Goal: Task Accomplishment & Management: Use online tool/utility

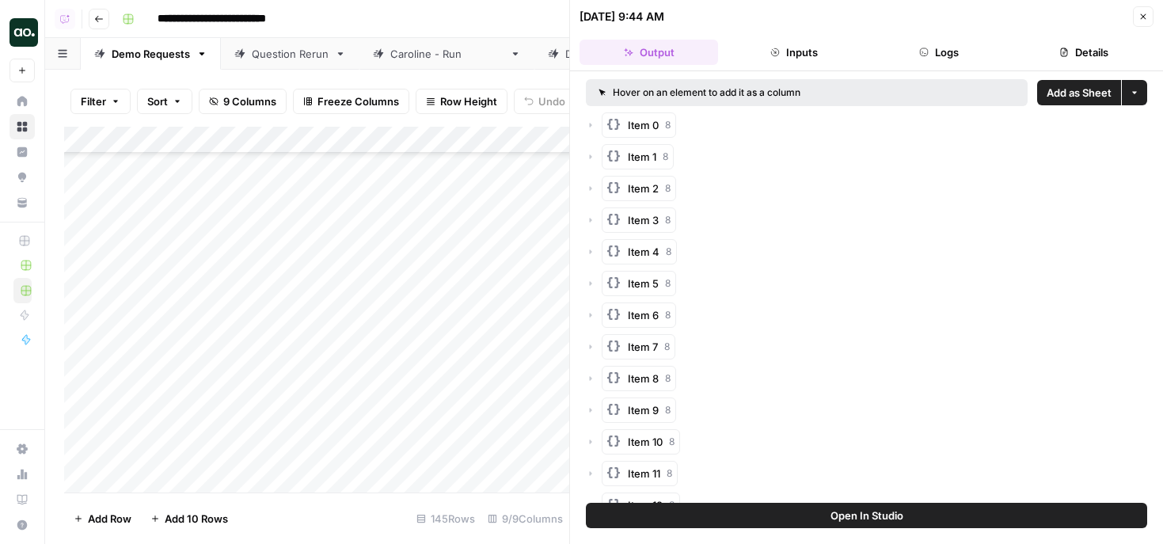
scroll to position [3207, 0]
click at [1151, 13] on button "Close" at bounding box center [1143, 16] width 21 height 21
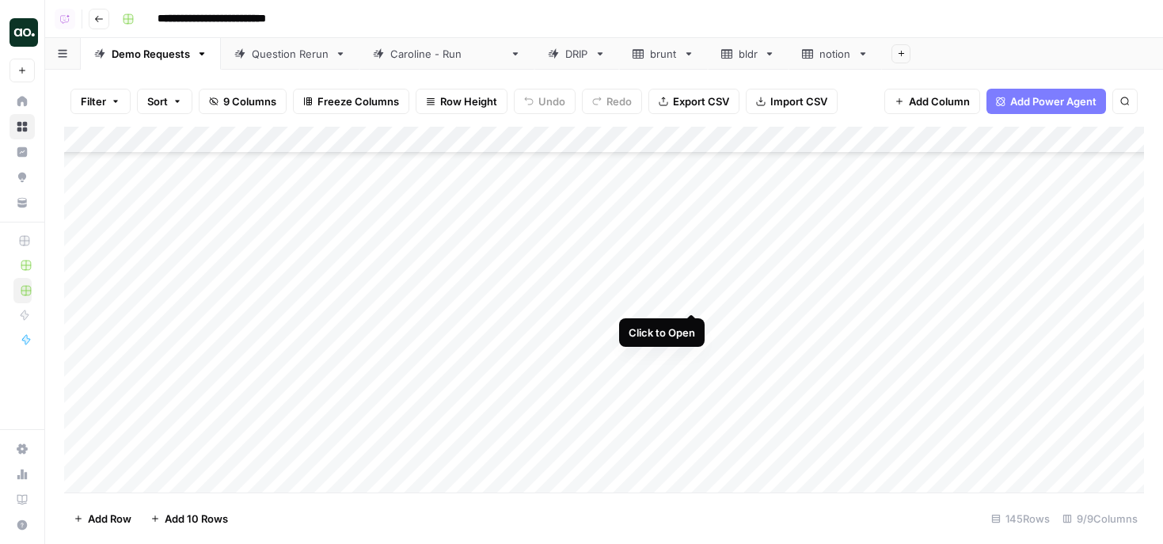
click at [690, 298] on div "Add Column" at bounding box center [604, 310] width 1080 height 366
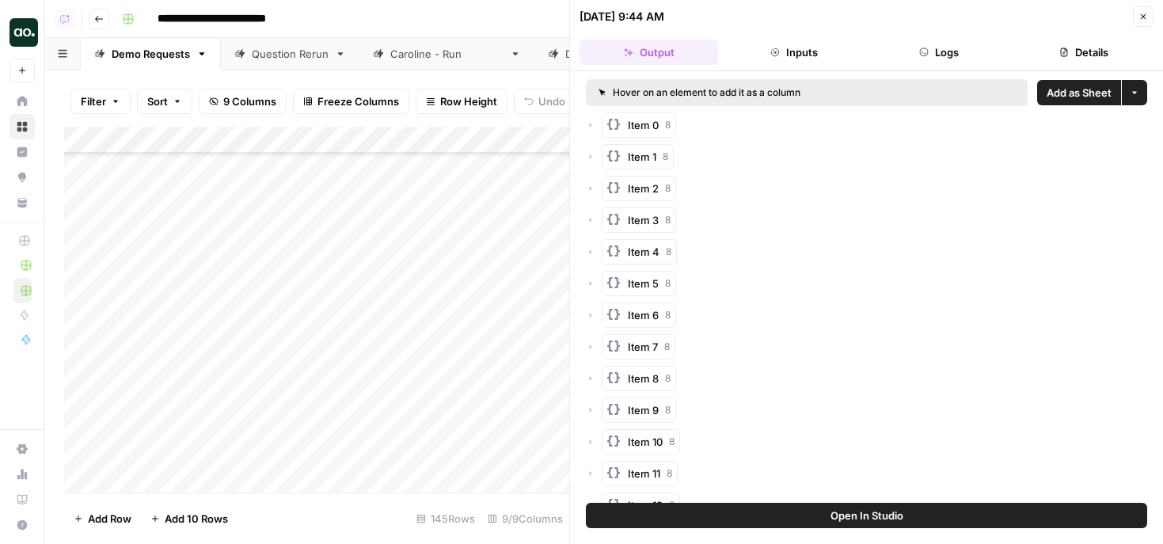
click at [1082, 99] on span "Add as Sheet" at bounding box center [1079, 93] width 65 height 16
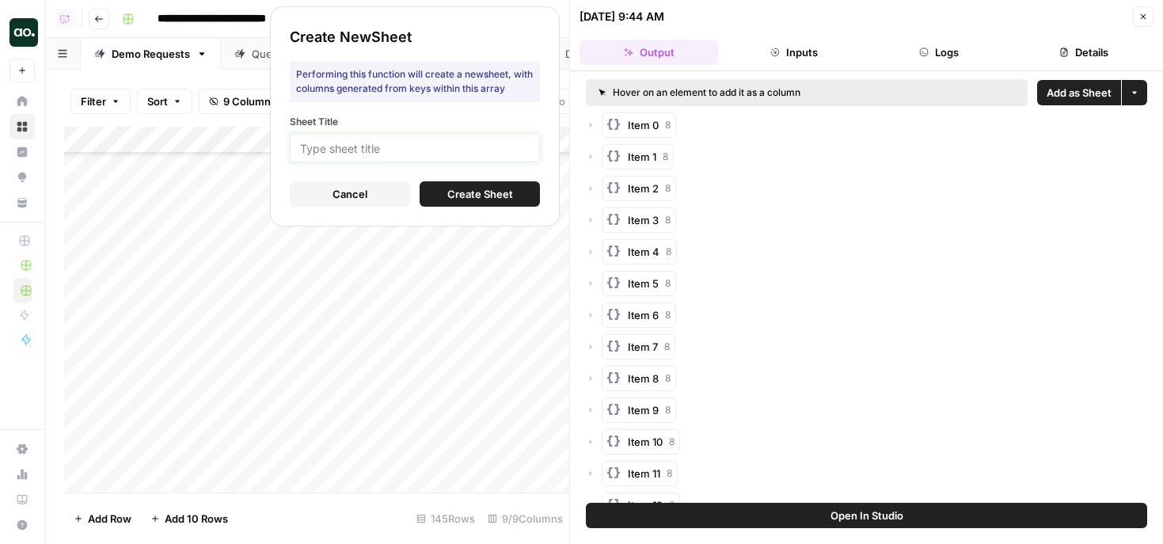
click at [504, 145] on input "Sheet Title" at bounding box center [415, 148] width 230 height 14
type input "staples"
click at [455, 192] on span "Create Sheet" at bounding box center [480, 194] width 66 height 16
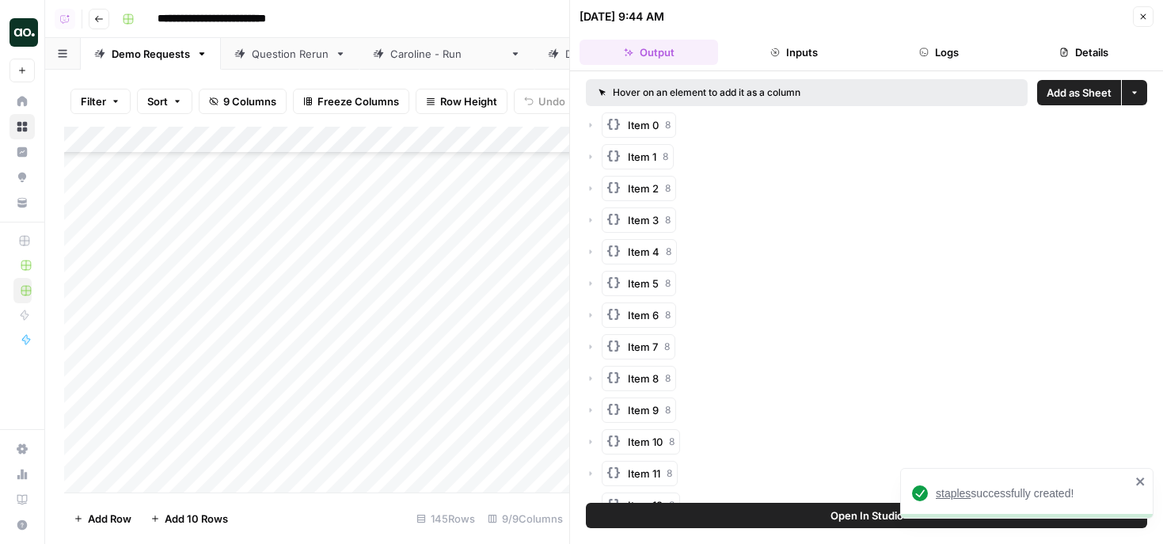
click at [953, 498] on span "staples" at bounding box center [953, 493] width 35 height 13
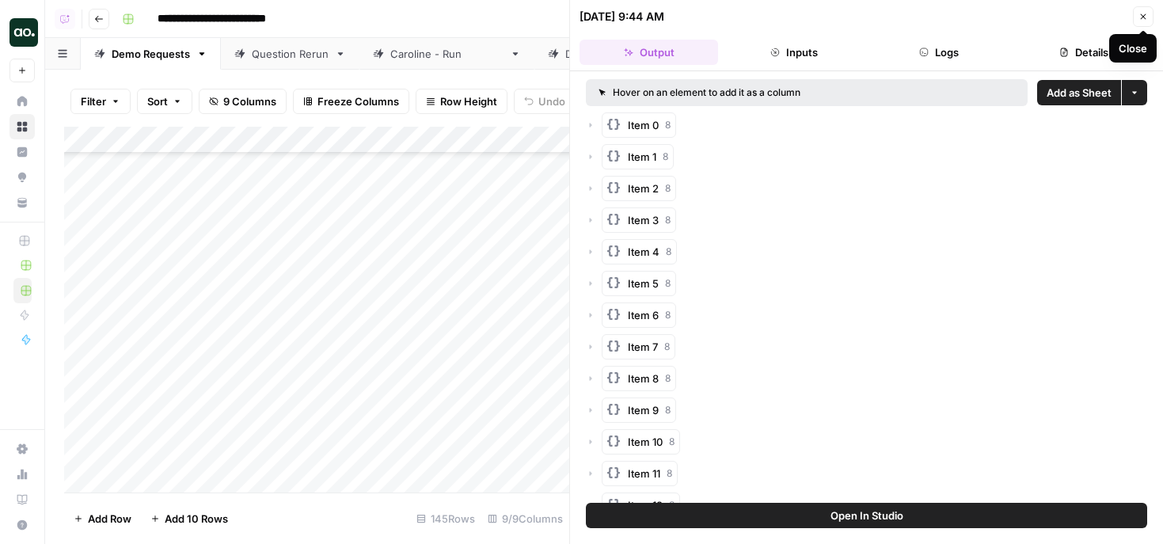
click at [1139, 17] on icon "button" at bounding box center [1144, 17] width 10 height 10
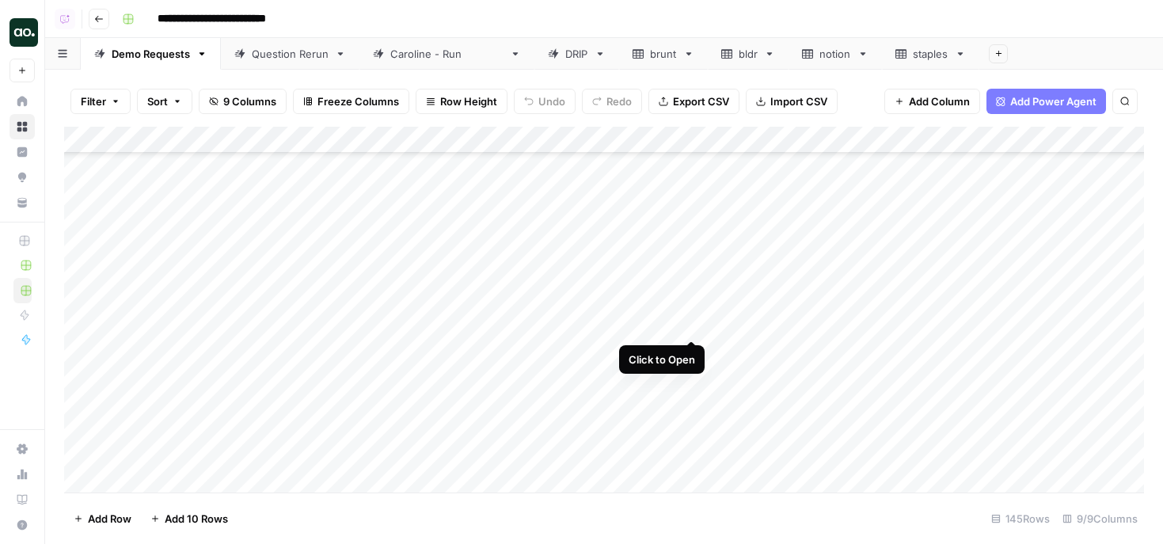
click at [694, 321] on div "Add Column" at bounding box center [604, 310] width 1080 height 366
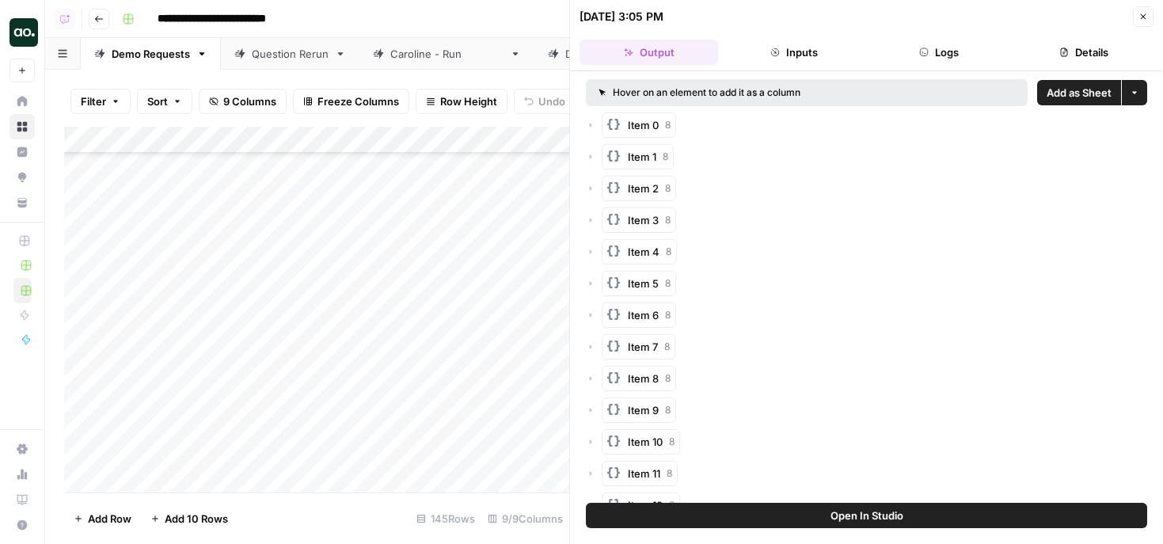
click at [1067, 97] on span "Add as Sheet" at bounding box center [1079, 93] width 65 height 16
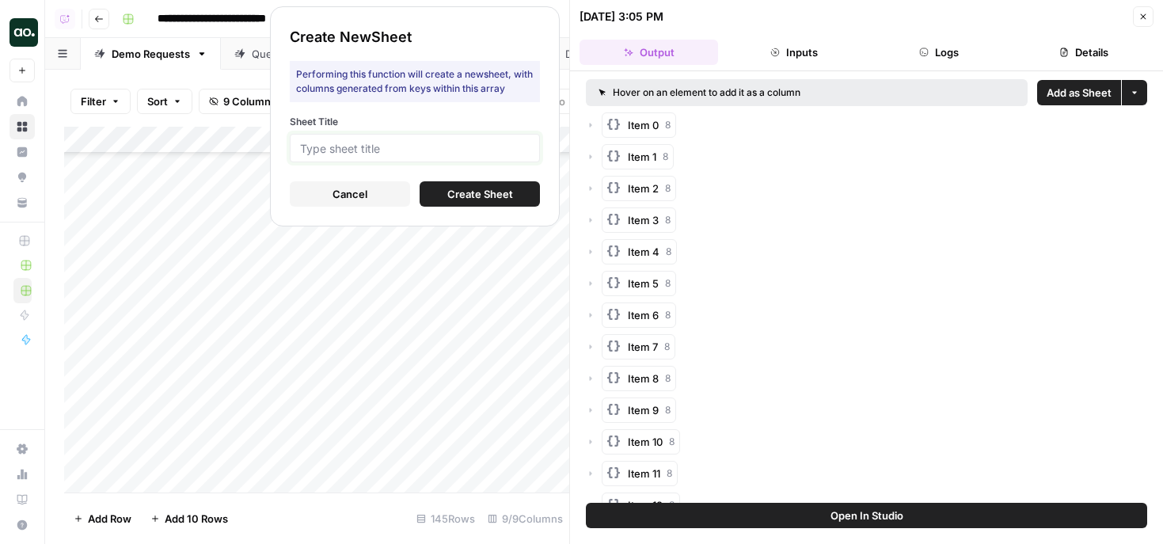
click at [529, 145] on input "Sheet Title" at bounding box center [415, 148] width 230 height 14
type input "o"
type input "pelo"
click button "Create Sheet" at bounding box center [480, 193] width 120 height 25
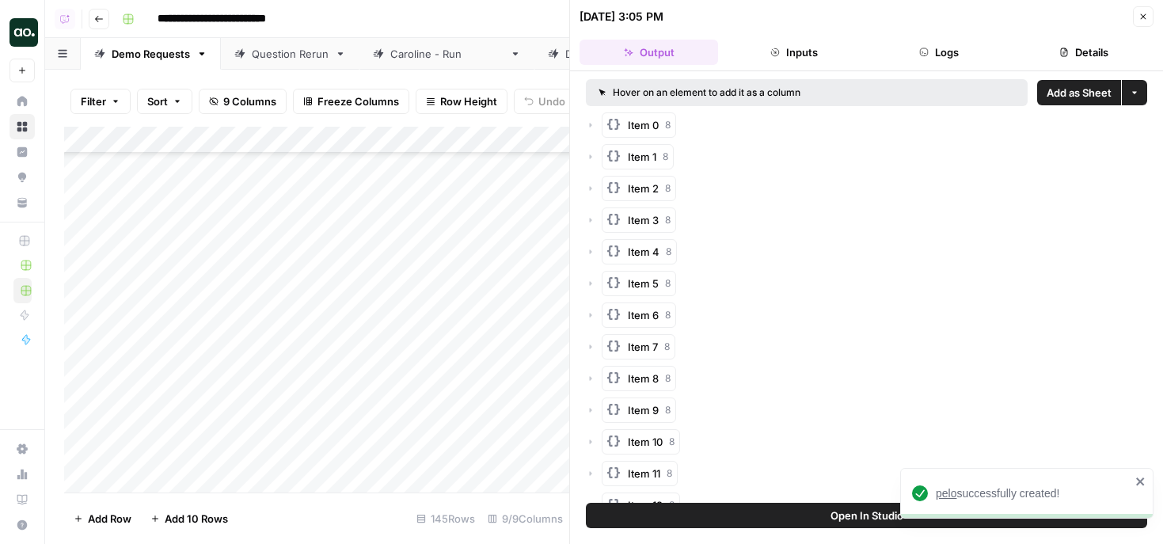
click at [948, 489] on span "pelo" at bounding box center [946, 493] width 21 height 13
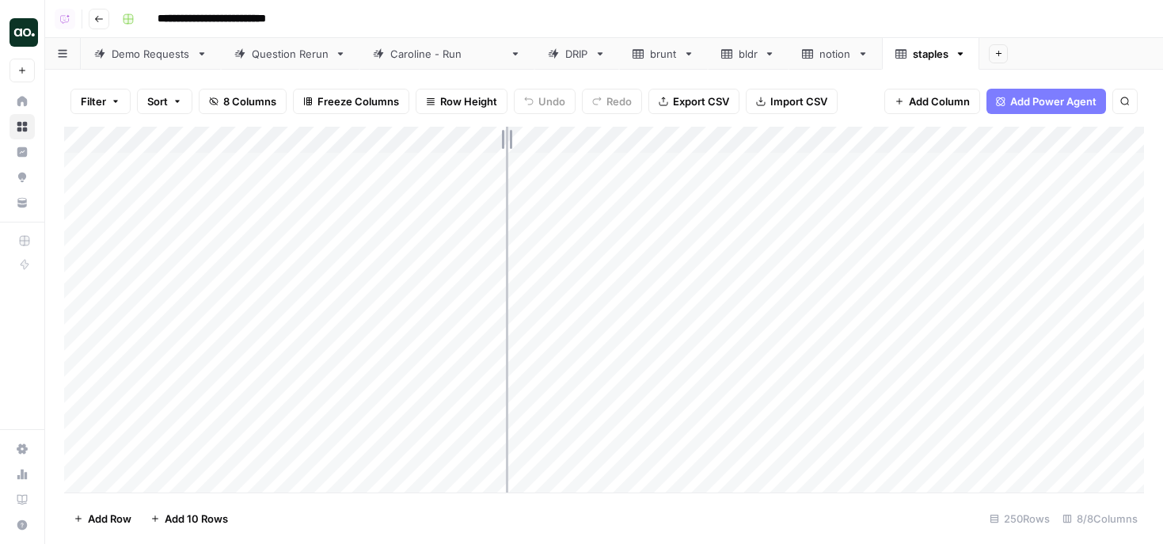
drag, startPoint x: 350, startPoint y: 143, endPoint x: 509, endPoint y: 145, distance: 159.2
click at [509, 149] on div "Add Column" at bounding box center [604, 310] width 1080 height 366
click at [86, 316] on div "Add Column" at bounding box center [604, 310] width 1080 height 366
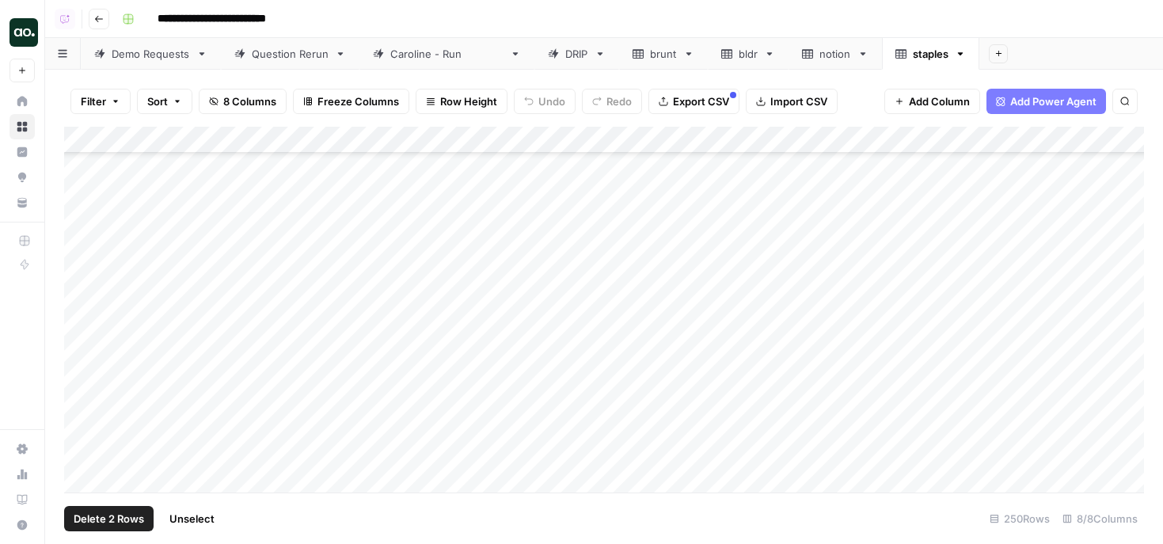
click at [86, 336] on div "Add Column" at bounding box center [604, 310] width 1080 height 366
click at [81, 390] on div "Add Column" at bounding box center [604, 310] width 1080 height 366
click at [81, 384] on div "Add Column" at bounding box center [604, 310] width 1080 height 366
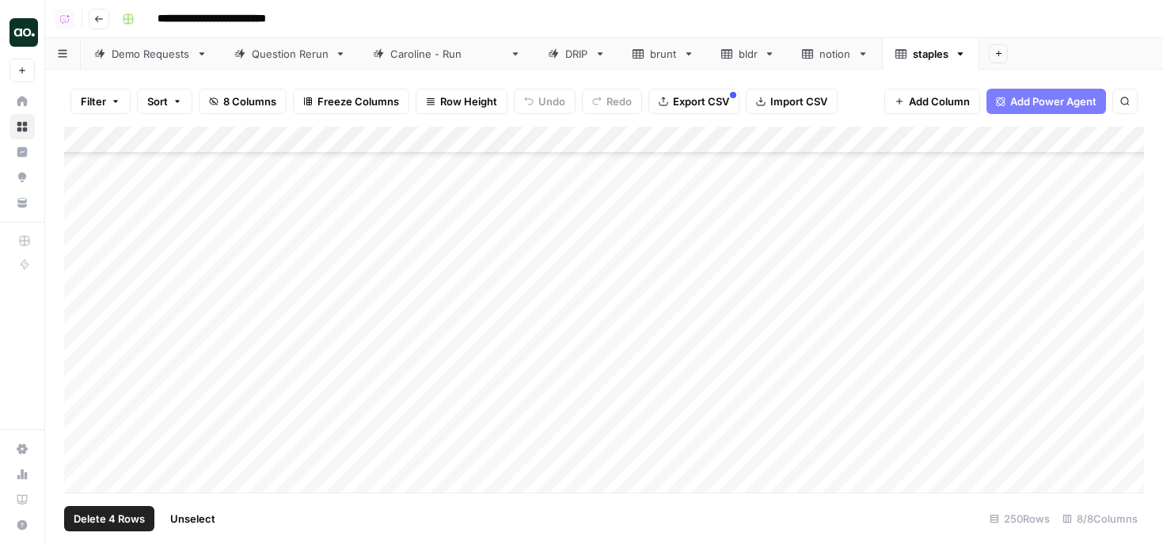
scroll to position [523, 0]
click at [77, 424] on div "Add Column" at bounding box center [604, 310] width 1080 height 366
click at [91, 367] on div "Add Column" at bounding box center [604, 310] width 1080 height 366
click at [89, 387] on div "Add Column" at bounding box center [604, 310] width 1080 height 366
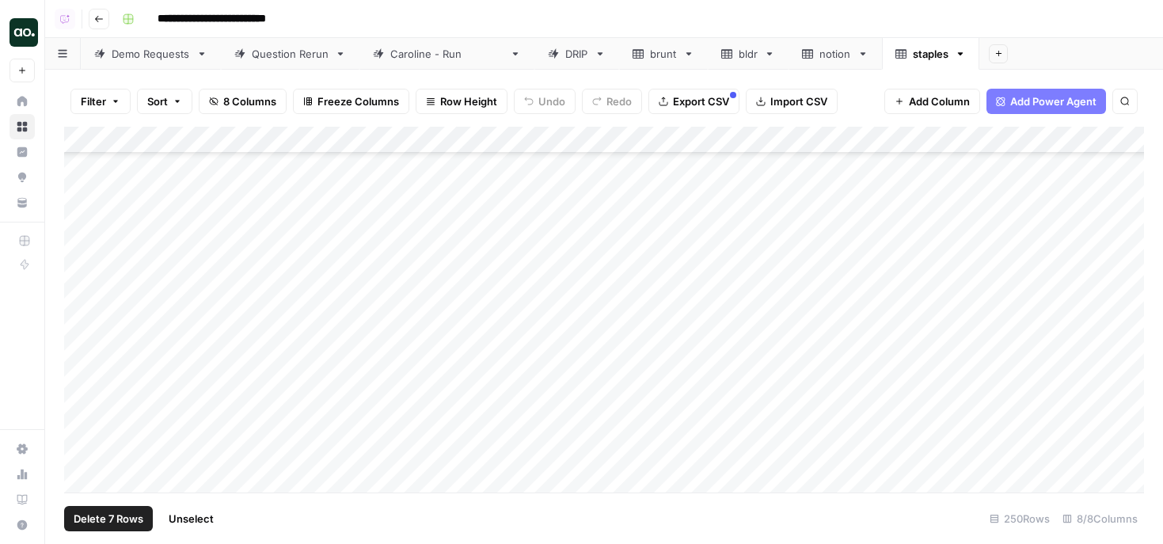
click at [82, 368] on div "Add Column" at bounding box center [604, 310] width 1080 height 366
click at [80, 359] on div "Add Column" at bounding box center [604, 310] width 1080 height 366
click at [78, 380] on div "Add Column" at bounding box center [604, 310] width 1080 height 366
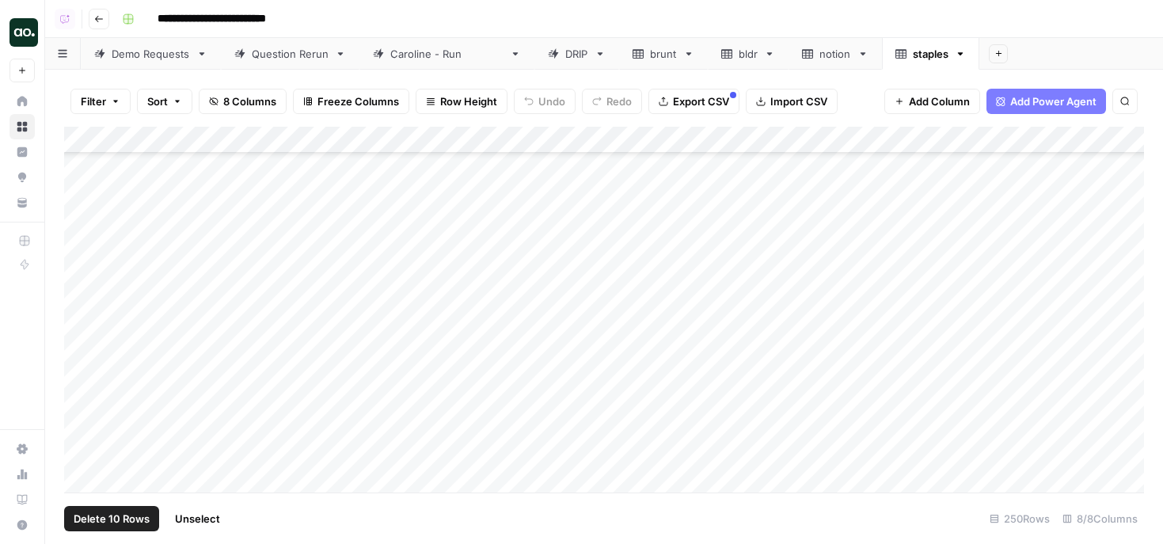
click at [78, 412] on div "Add Column" at bounding box center [604, 310] width 1080 height 366
click at [78, 401] on div "Add Column" at bounding box center [604, 310] width 1080 height 366
click at [78, 351] on div "Add Column" at bounding box center [604, 310] width 1080 height 366
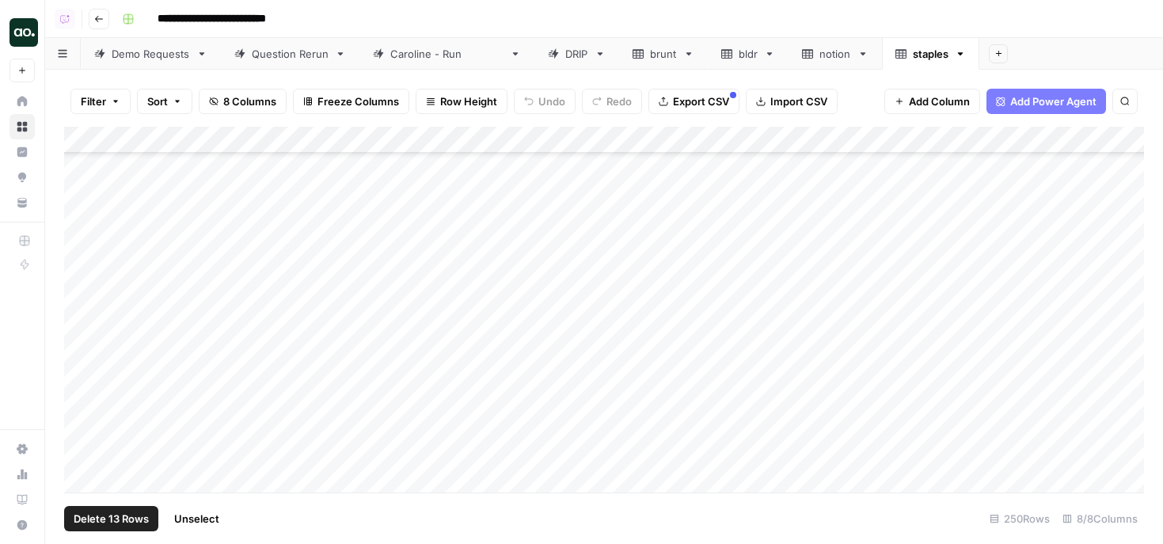
click at [78, 326] on div "Add Column" at bounding box center [604, 310] width 1080 height 366
click at [82, 367] on div "Add Column" at bounding box center [604, 310] width 1080 height 366
click at [78, 291] on div "Add Column" at bounding box center [604, 310] width 1080 height 366
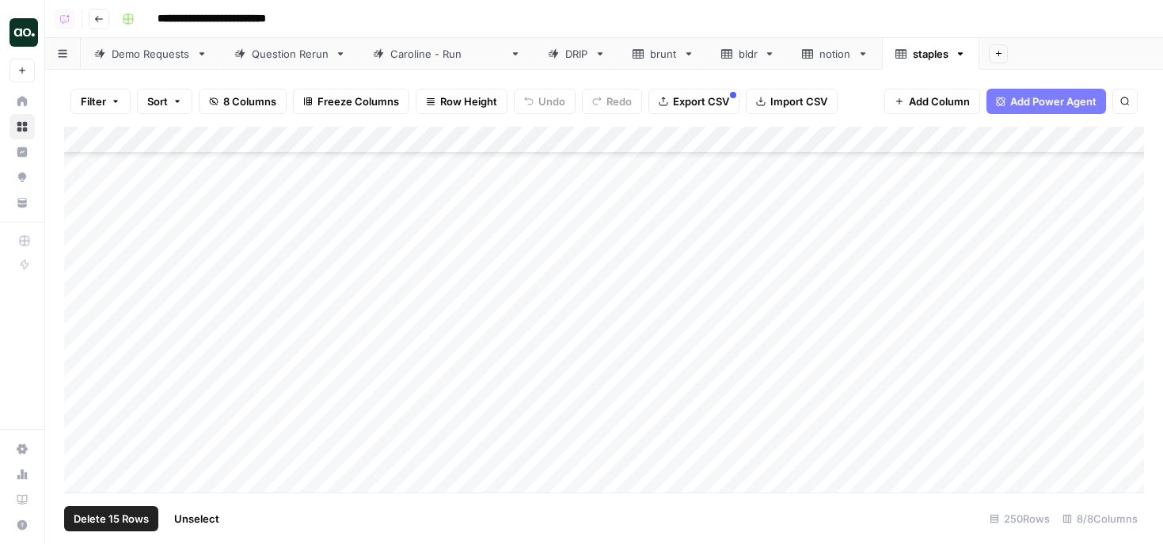
scroll to position [1650, 0]
click at [82, 295] on div "Add Column" at bounding box center [604, 310] width 1080 height 366
click at [82, 287] on div "Add Column" at bounding box center [604, 310] width 1080 height 366
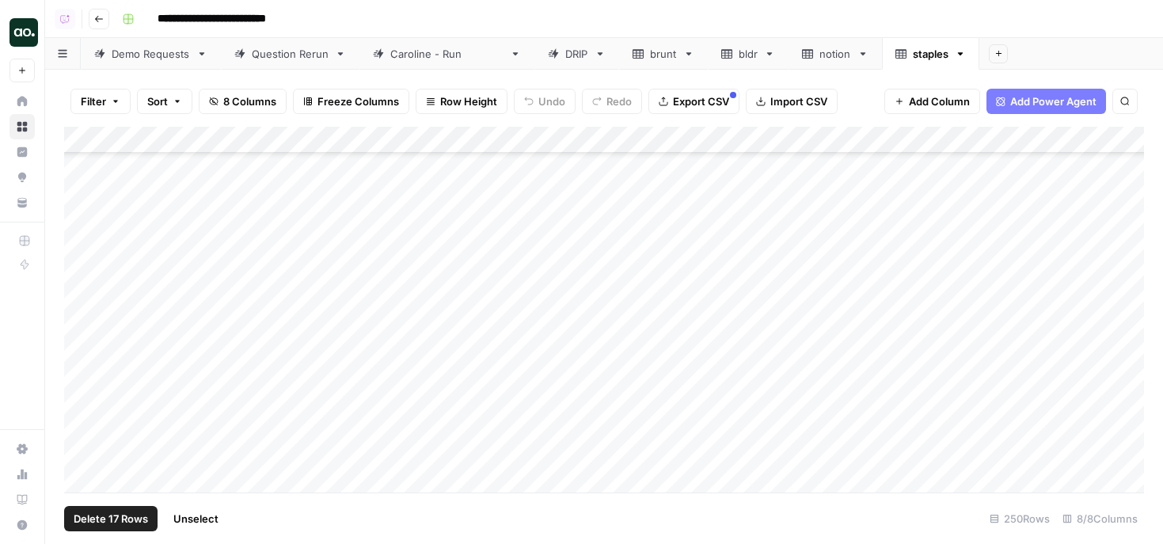
click at [84, 276] on div "Add Column" at bounding box center [604, 310] width 1080 height 366
click at [83, 266] on div "Add Column" at bounding box center [604, 310] width 1080 height 366
click at [87, 315] on div "Add Column" at bounding box center [604, 310] width 1080 height 366
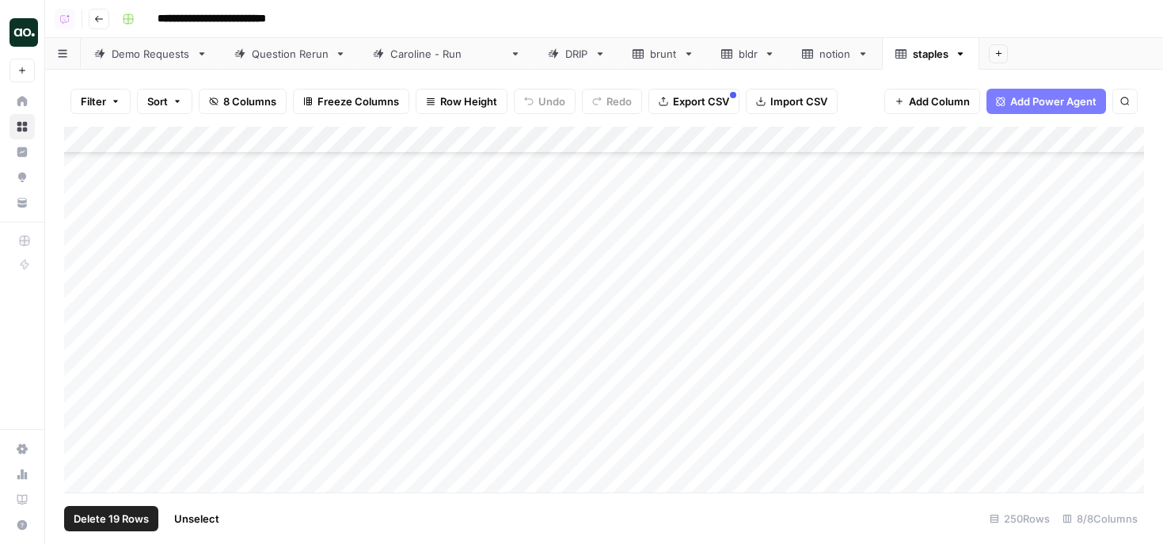
click at [82, 307] on div "Add Column" at bounding box center [604, 310] width 1080 height 366
click at [82, 305] on div "Add Column" at bounding box center [604, 310] width 1080 height 366
click at [85, 313] on div "Add Column" at bounding box center [604, 310] width 1080 height 366
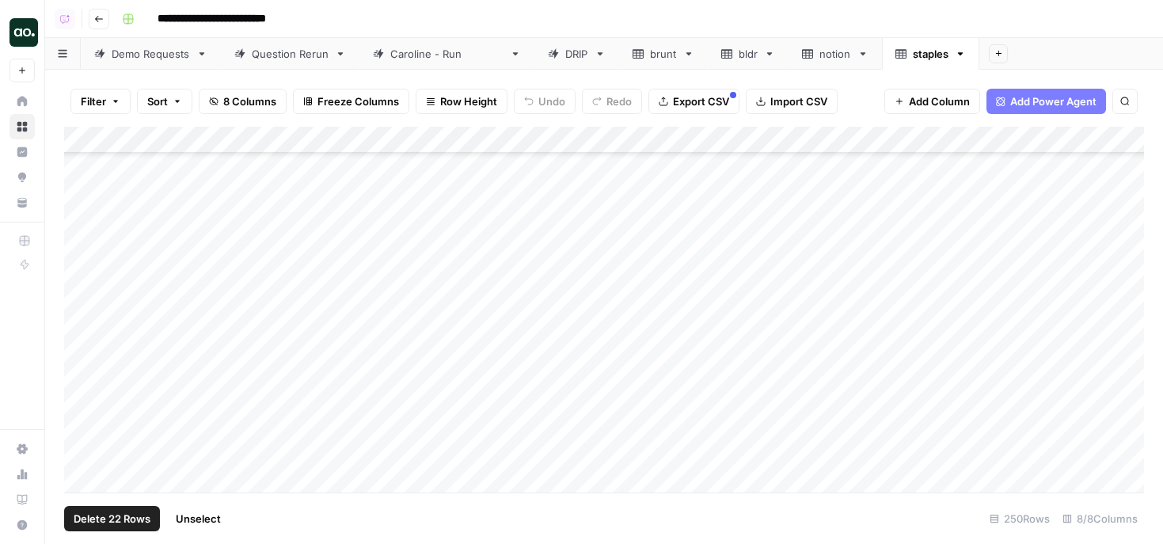
scroll to position [2108, 0]
click at [77, 264] on div "Add Column" at bounding box center [604, 310] width 1080 height 366
click at [78, 241] on div "Add Column" at bounding box center [604, 310] width 1080 height 366
click at [79, 215] on div "Add Column" at bounding box center [604, 310] width 1080 height 366
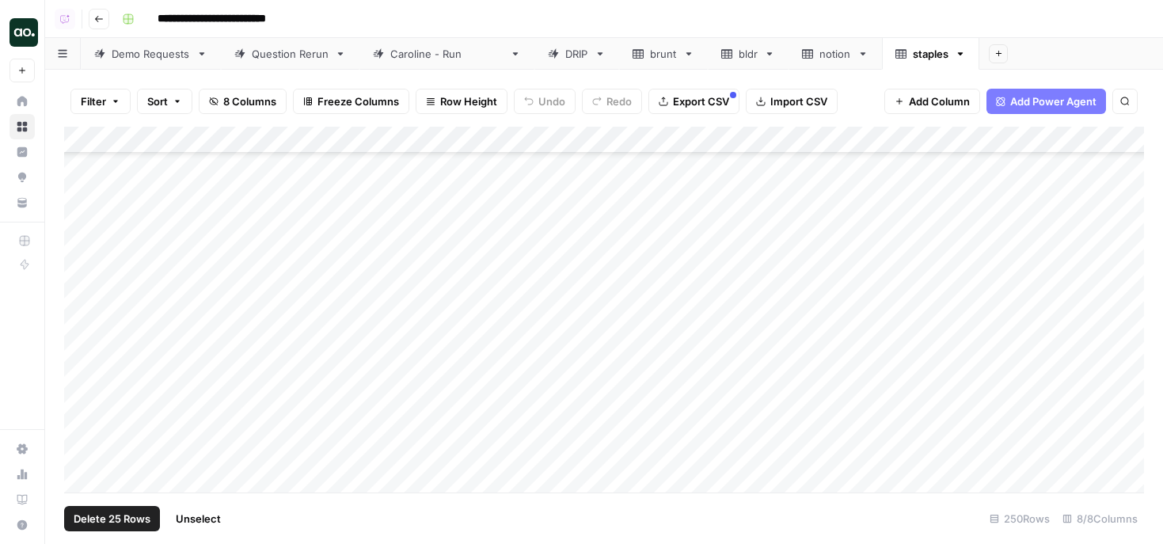
scroll to position [2231, 0]
click at [82, 273] on div "Add Column" at bounding box center [604, 310] width 1080 height 366
click at [82, 272] on div "Add Column" at bounding box center [604, 310] width 1080 height 366
click at [85, 350] on div "Add Column" at bounding box center [604, 310] width 1080 height 366
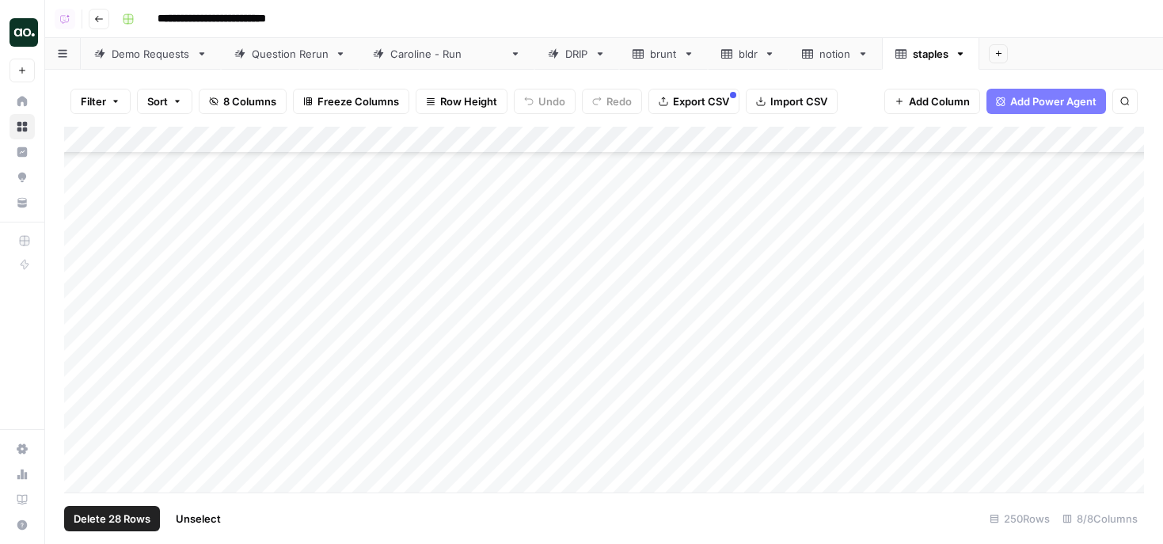
scroll to position [2354, 0]
click at [83, 344] on div "Add Column" at bounding box center [604, 310] width 1080 height 366
click at [82, 384] on div "Add Column" at bounding box center [604, 310] width 1080 height 366
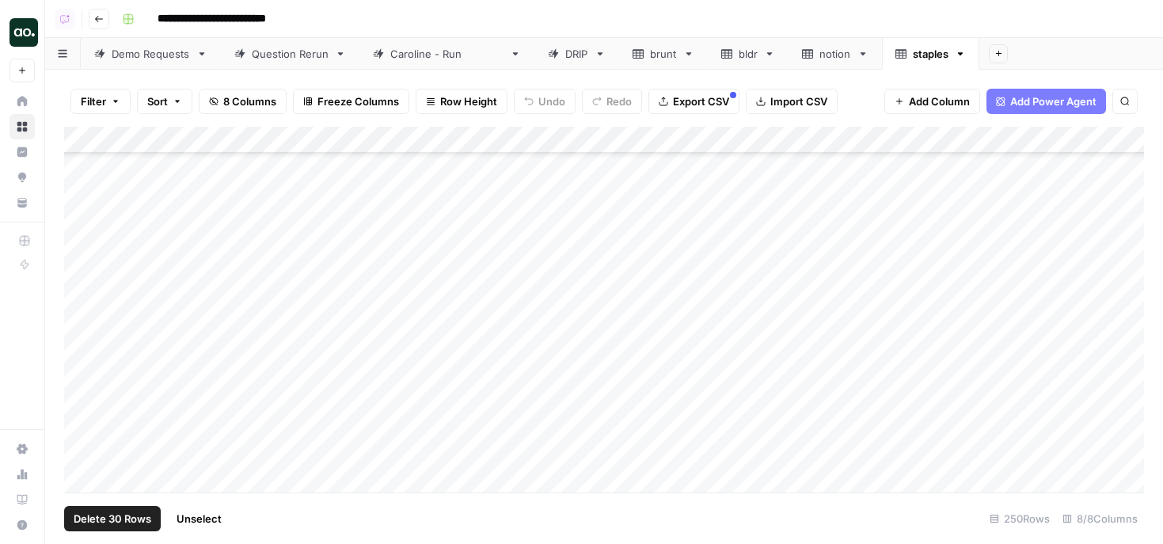
click at [71, 248] on div "Add Column" at bounding box center [604, 310] width 1080 height 366
click at [79, 249] on div "Add Column" at bounding box center [604, 310] width 1080 height 366
click at [86, 264] on div "Add Column" at bounding box center [604, 310] width 1080 height 366
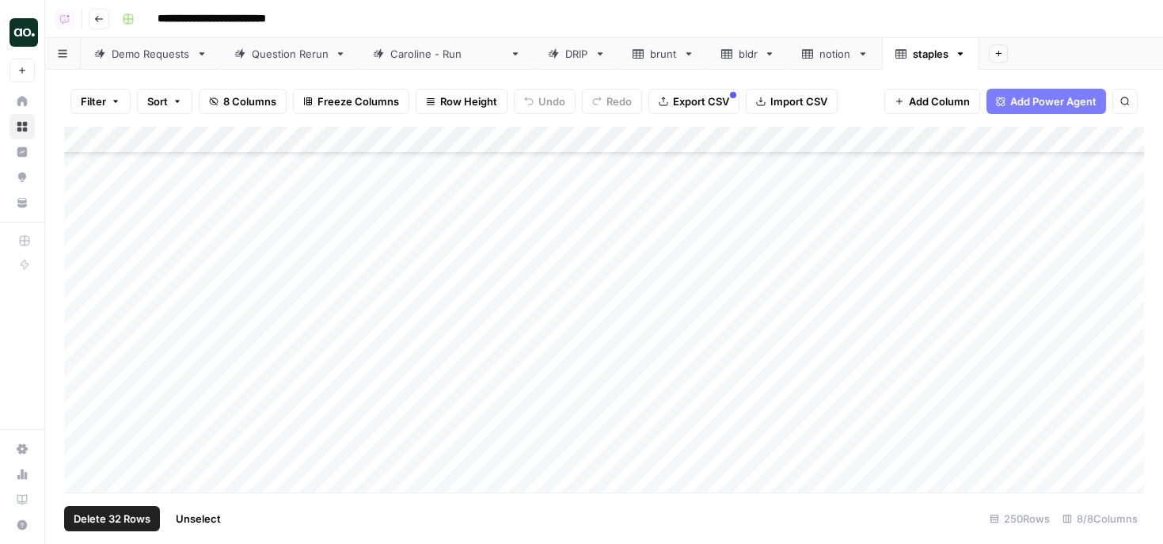
click at [80, 331] on div "Add Column" at bounding box center [604, 310] width 1080 height 366
click at [82, 345] on div "Add Column" at bounding box center [604, 310] width 1080 height 366
click at [82, 346] on div "Add Column" at bounding box center [604, 310] width 1080 height 366
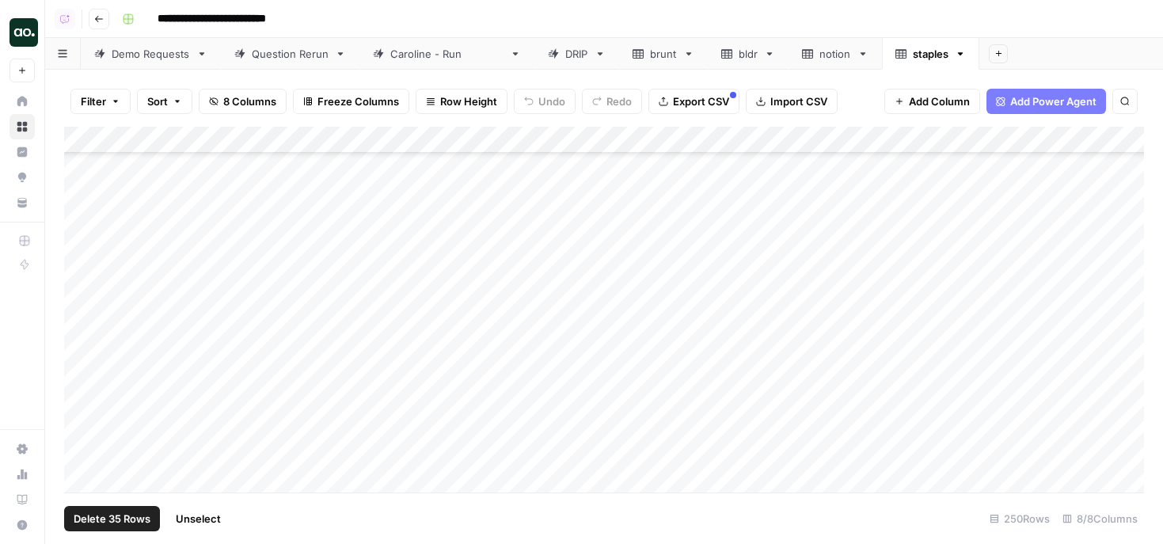
scroll to position [2994, 0]
click at [86, 356] on div "Add Column" at bounding box center [604, 310] width 1080 height 366
click at [82, 413] on div "Add Column" at bounding box center [604, 310] width 1080 height 366
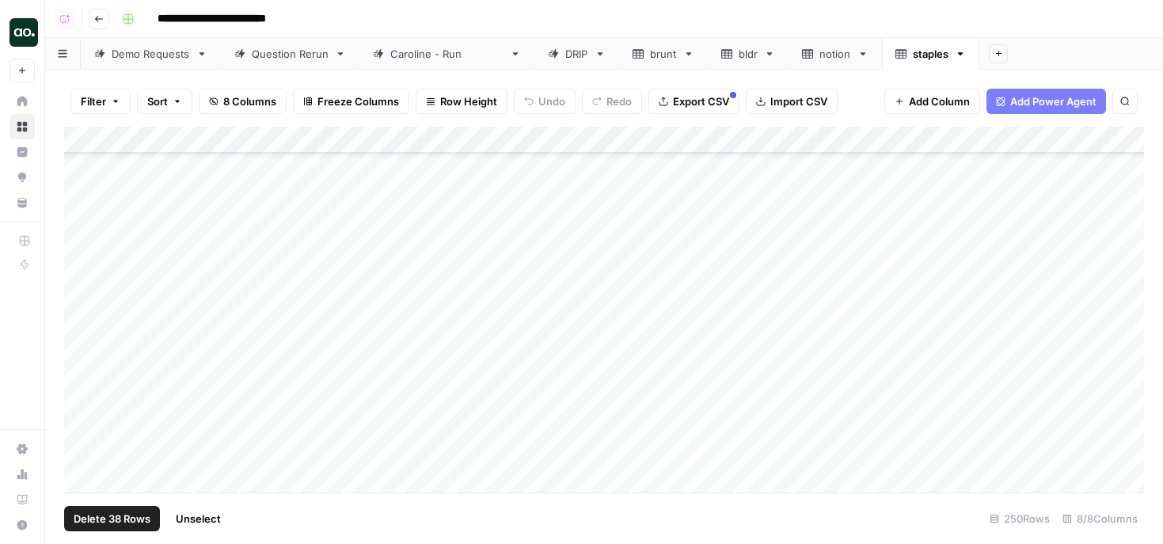
click at [82, 413] on div "Add Column" at bounding box center [604, 310] width 1080 height 366
click at [80, 392] on div "Add Column" at bounding box center [604, 310] width 1080 height 366
click at [78, 385] on div "Add Column" at bounding box center [604, 310] width 1080 height 366
click at [79, 409] on div "Add Column" at bounding box center [604, 310] width 1080 height 366
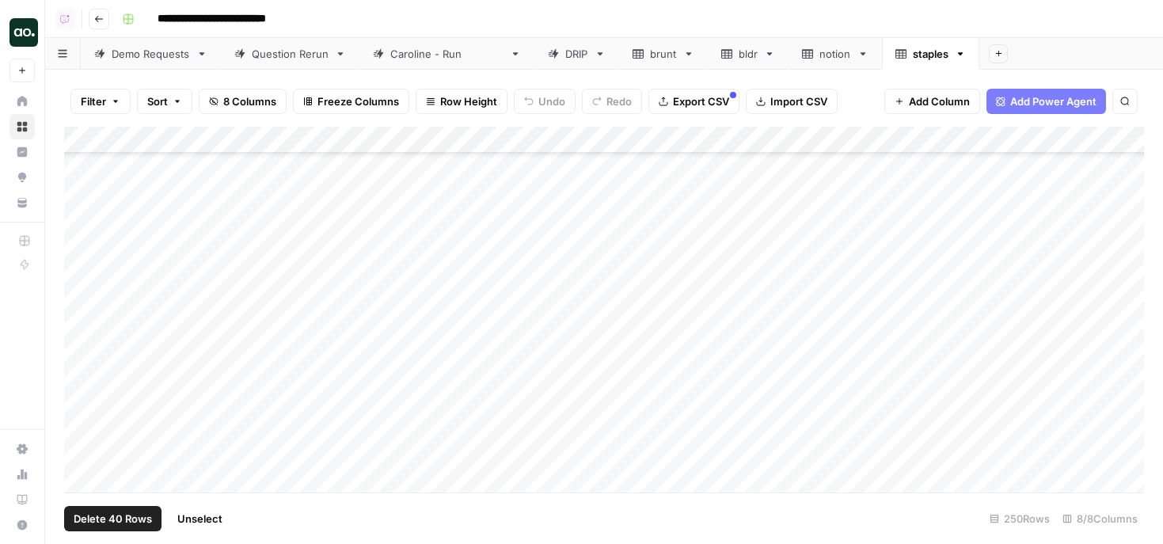
scroll to position [3709, 0]
click at [85, 200] on div "Add Column" at bounding box center [604, 310] width 1080 height 366
click at [86, 251] on div "Add Column" at bounding box center [604, 310] width 1080 height 366
click at [81, 283] on div "Add Column" at bounding box center [604, 310] width 1080 height 366
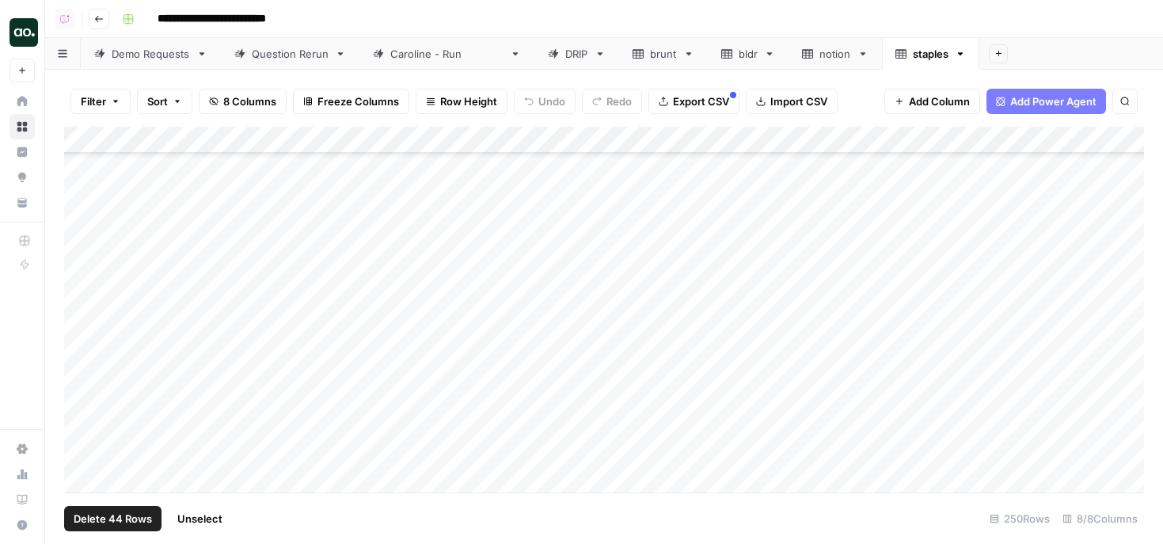
click at [82, 189] on div "Add Column" at bounding box center [604, 310] width 1080 height 366
click at [85, 280] on div "Add Column" at bounding box center [604, 310] width 1080 height 366
click at [83, 272] on div "Add Column" at bounding box center [604, 310] width 1080 height 366
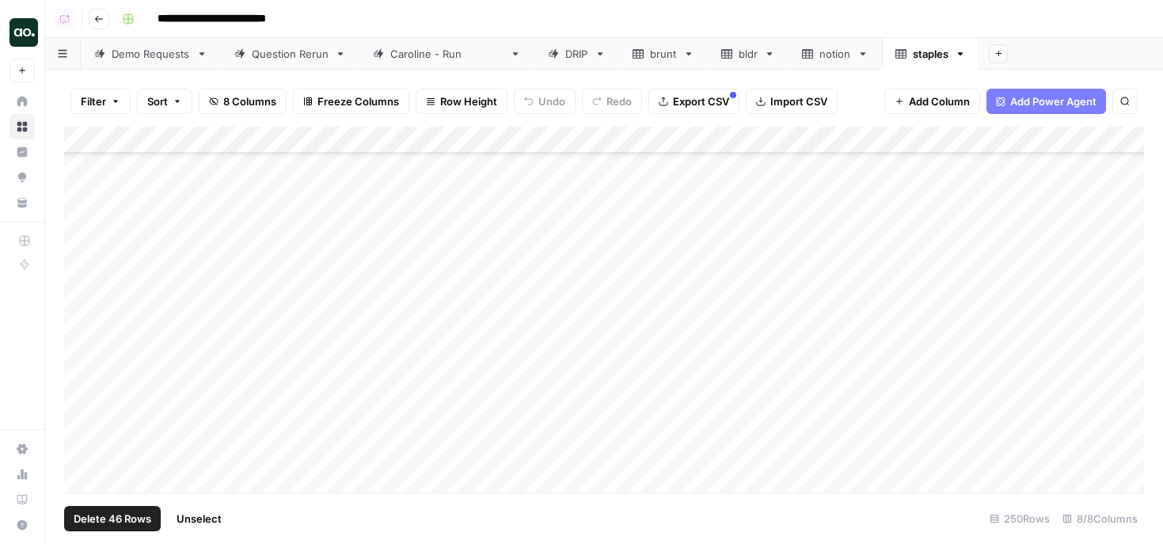
scroll to position [4181, 0]
click at [81, 241] on div "Add Column" at bounding box center [604, 310] width 1080 height 366
click at [86, 236] on div "Add Column" at bounding box center [604, 310] width 1080 height 366
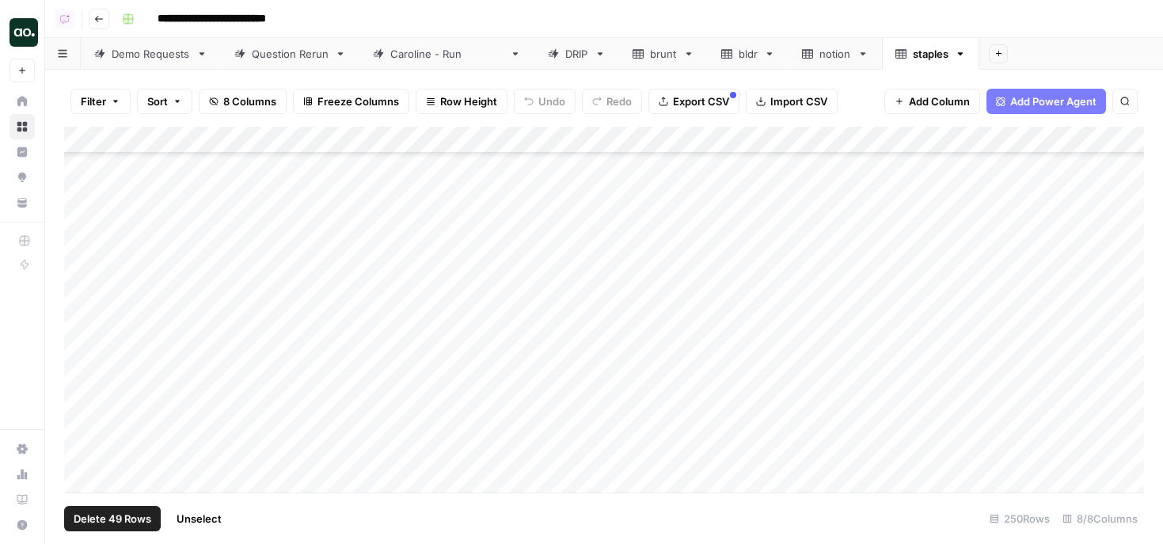
click at [84, 232] on div "Add Column" at bounding box center [604, 310] width 1080 height 366
click at [82, 254] on div "Add Column" at bounding box center [604, 310] width 1080 height 366
click at [86, 223] on div "Add Column" at bounding box center [604, 310] width 1080 height 366
click at [89, 248] on div "Add Column" at bounding box center [604, 310] width 1080 height 366
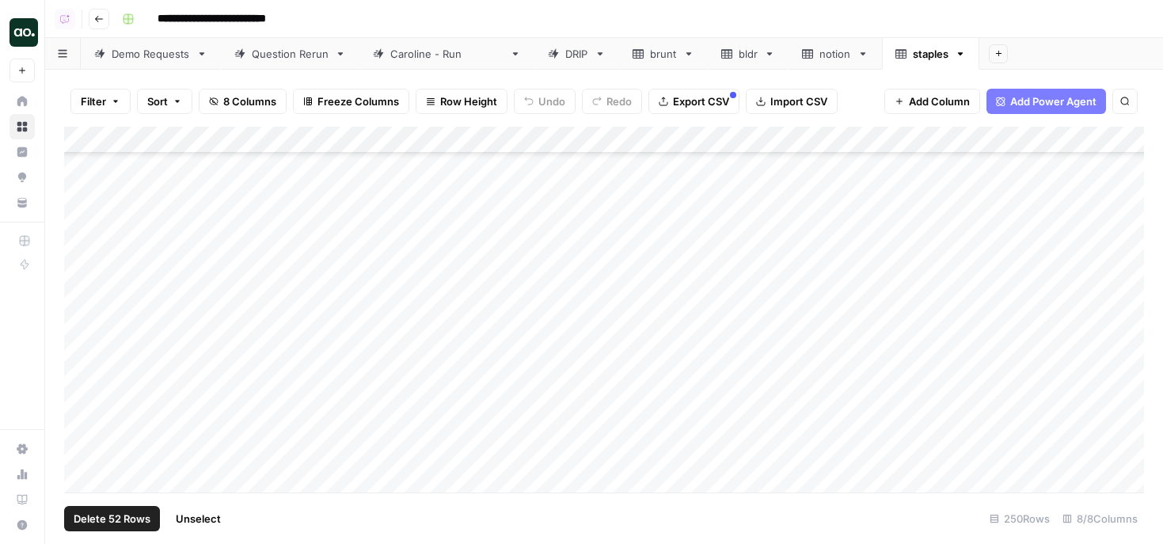
scroll to position [4596, 0]
click at [82, 177] on div "Add Column" at bounding box center [604, 310] width 1080 height 366
click at [82, 224] on div "Add Column" at bounding box center [604, 310] width 1080 height 366
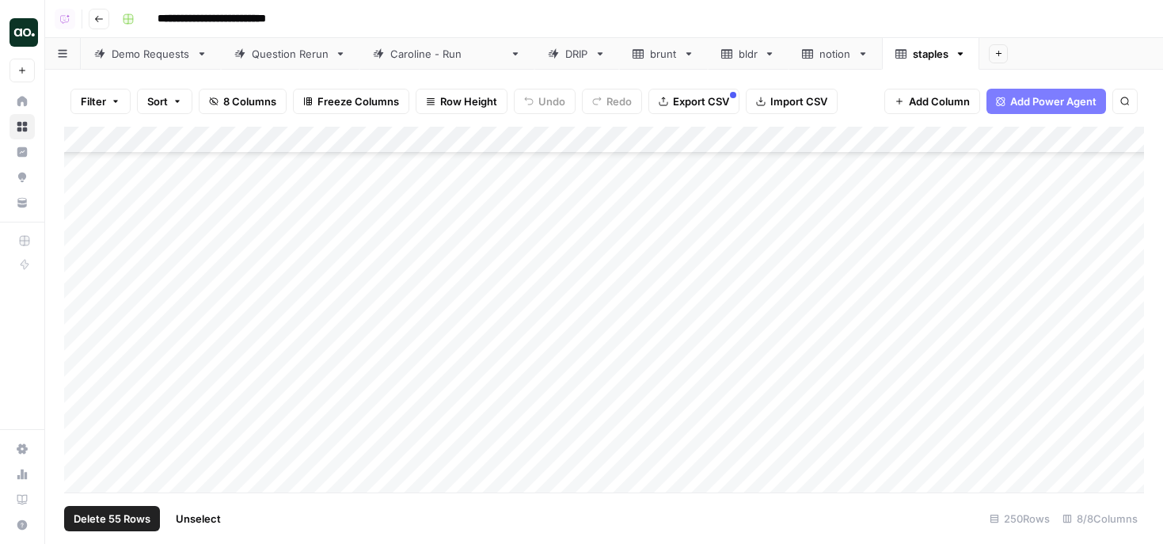
click at [82, 230] on div "Add Column" at bounding box center [604, 310] width 1080 height 366
click at [81, 224] on div "Add Column" at bounding box center [604, 310] width 1080 height 366
click at [81, 246] on div "Add Column" at bounding box center [604, 310] width 1080 height 366
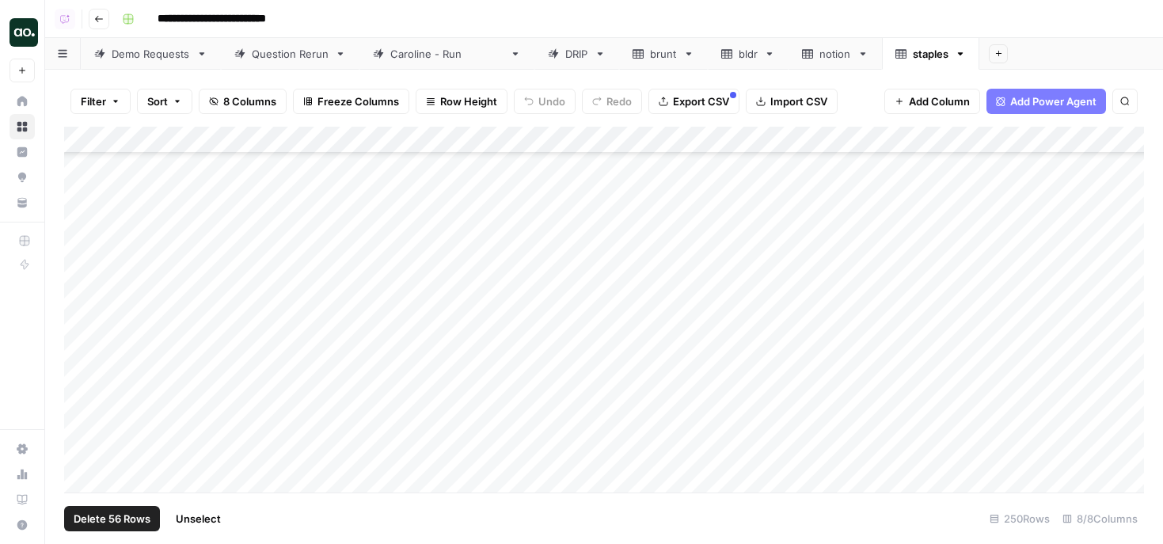
scroll to position [5041, 0]
click at [81, 190] on div "Add Column" at bounding box center [604, 310] width 1080 height 366
click at [84, 212] on div "Add Column" at bounding box center [604, 310] width 1080 height 366
click at [84, 231] on div "Add Column" at bounding box center [604, 310] width 1080 height 366
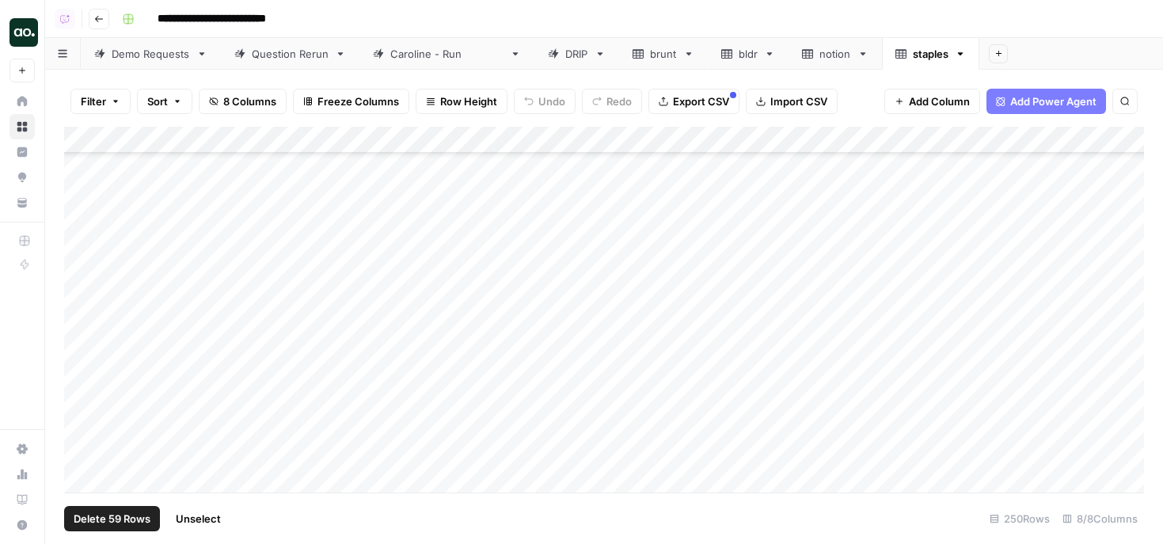
click at [84, 178] on div "Add Column" at bounding box center [604, 310] width 1080 height 366
click at [84, 284] on div "Add Column" at bounding box center [604, 310] width 1080 height 366
click at [83, 316] on div "Add Column" at bounding box center [604, 310] width 1080 height 366
click at [83, 335] on div "Add Column" at bounding box center [604, 310] width 1080 height 366
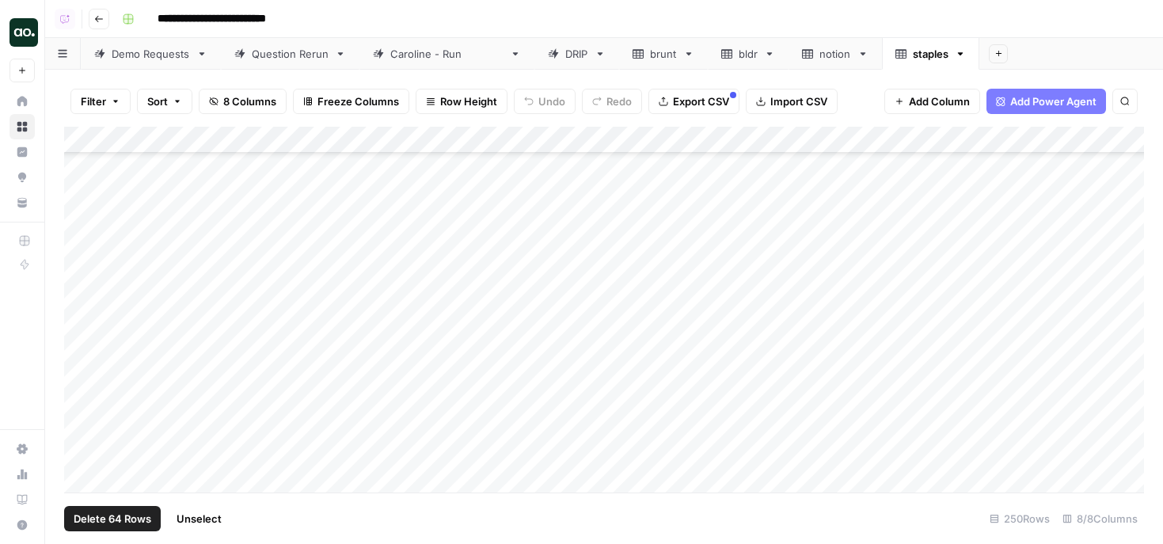
click at [82, 189] on div "Add Column" at bounding box center [604, 310] width 1080 height 366
click at [86, 215] on div "Add Column" at bounding box center [604, 310] width 1080 height 366
click at [82, 211] on div "Add Column" at bounding box center [604, 310] width 1080 height 366
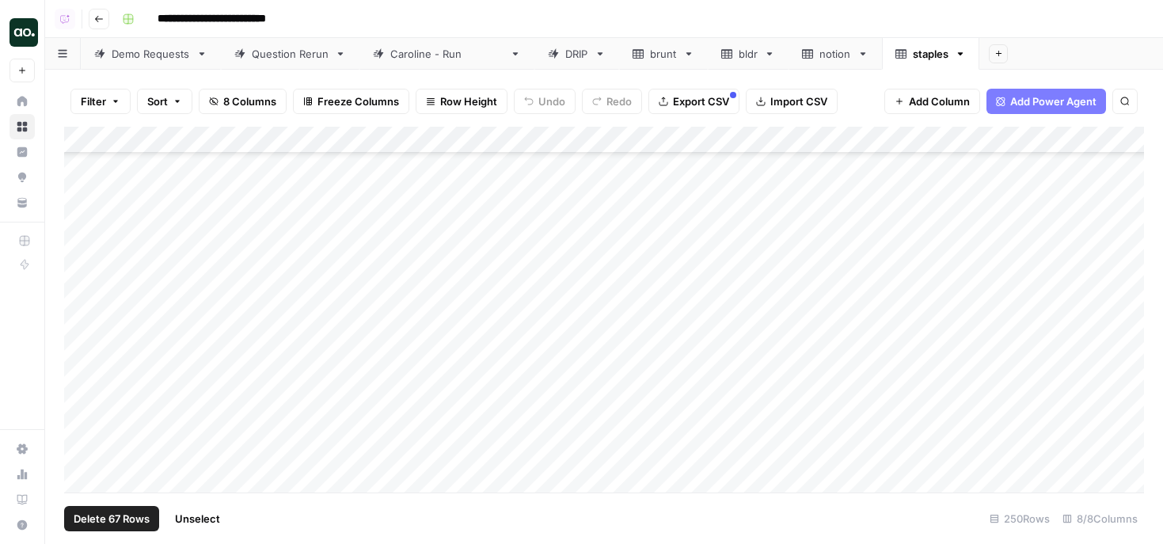
click at [82, 221] on div "Add Column" at bounding box center [604, 310] width 1080 height 366
click at [81, 249] on div "Add Column" at bounding box center [604, 310] width 1080 height 366
click at [78, 231] on div "Add Column" at bounding box center [604, 310] width 1080 height 366
click at [84, 256] on div "Add Column" at bounding box center [604, 310] width 1080 height 366
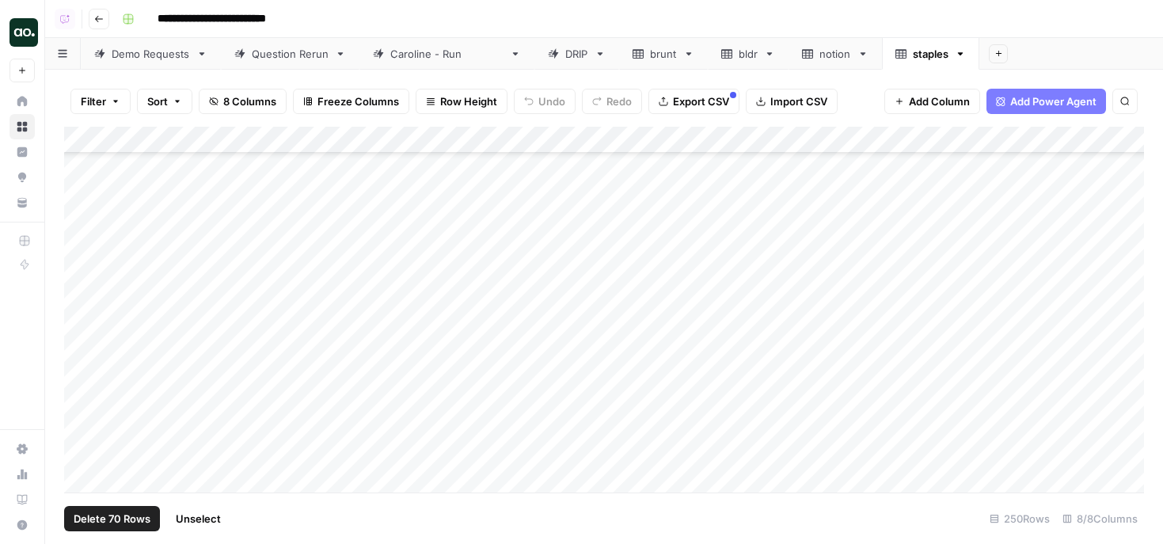
scroll to position [5480, 0]
click at [84, 207] on div "Add Column" at bounding box center [604, 310] width 1080 height 366
click at [86, 233] on div "Add Column" at bounding box center [604, 310] width 1080 height 366
click at [86, 254] on div "Add Column" at bounding box center [604, 310] width 1080 height 366
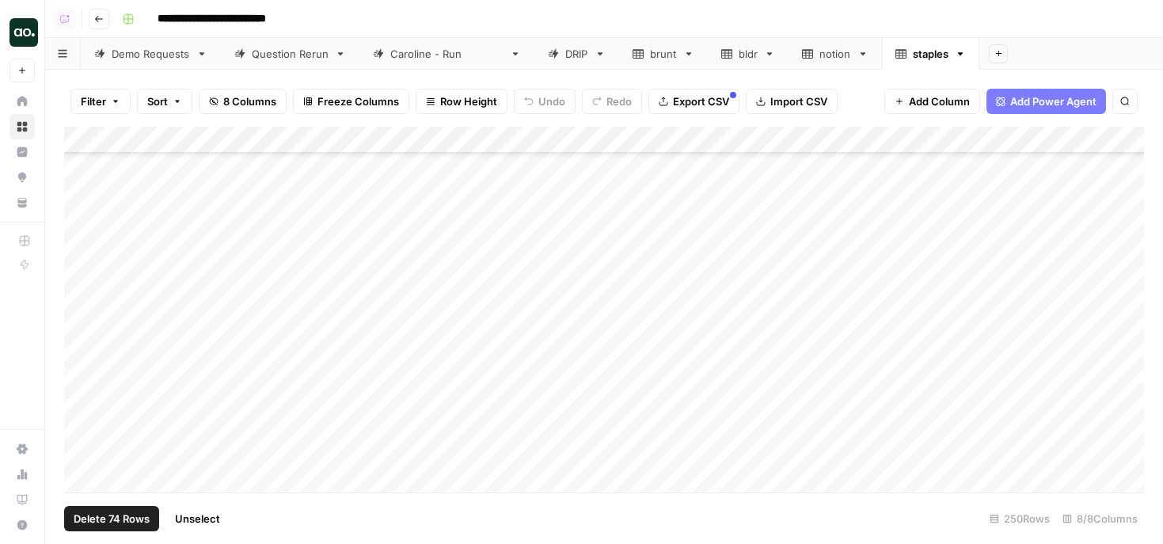
click at [86, 253] on div "Add Column" at bounding box center [604, 310] width 1080 height 366
click at [86, 260] on div "Add Column" at bounding box center [604, 310] width 1080 height 366
click at [82, 241] on div "Add Column" at bounding box center [604, 310] width 1080 height 366
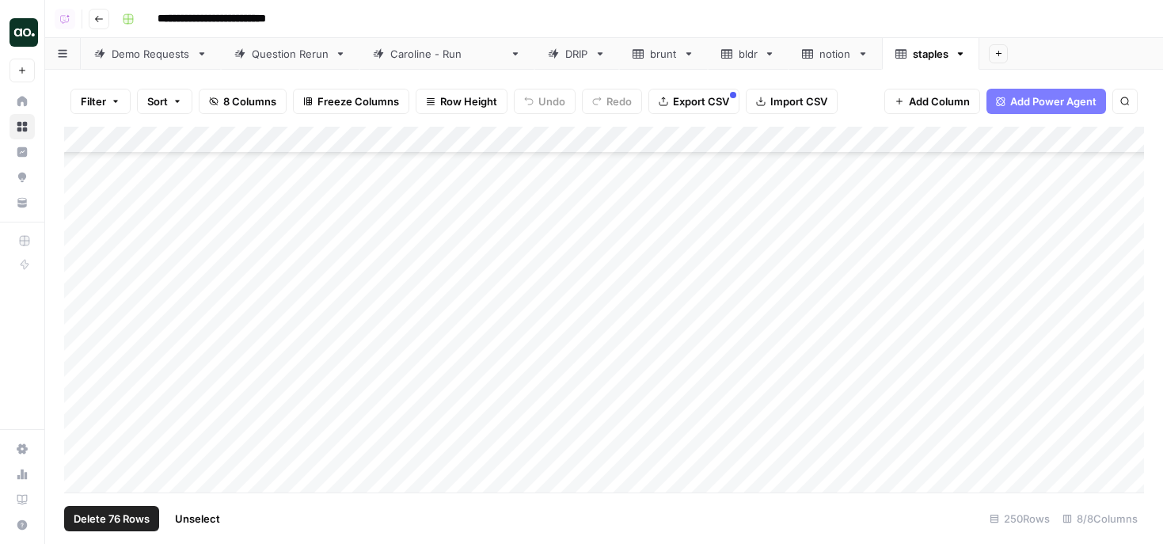
scroll to position [5722, 0]
click at [83, 287] on div "Add Column" at bounding box center [604, 310] width 1080 height 366
click at [82, 287] on div "Add Column" at bounding box center [604, 310] width 1080 height 366
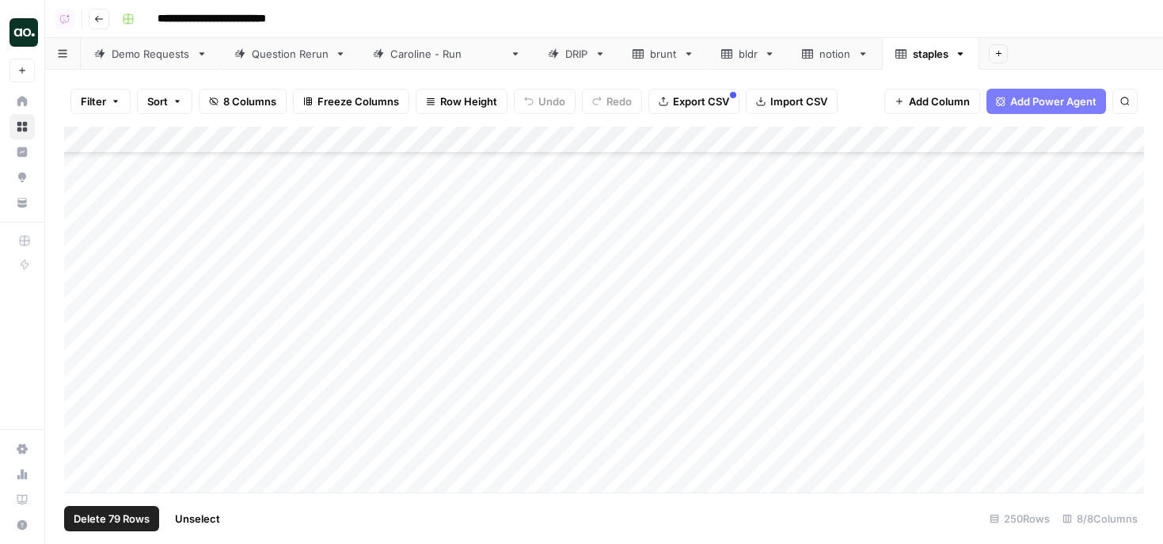
click at [82, 310] on div "Add Column" at bounding box center [604, 310] width 1080 height 366
click at [82, 343] on div "Add Column" at bounding box center [604, 310] width 1080 height 366
click at [82, 317] on div "Add Column" at bounding box center [604, 310] width 1080 height 366
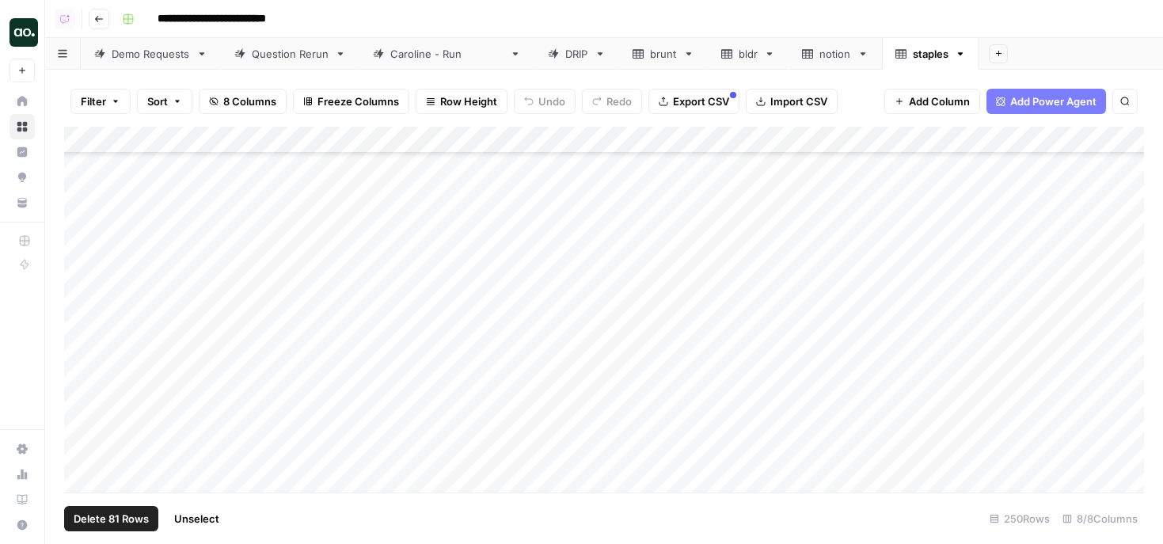
click at [80, 197] on div "Add Column" at bounding box center [604, 310] width 1080 height 366
click at [80, 218] on div "Add Column" at bounding box center [604, 310] width 1080 height 366
click at [81, 240] on div "Add Column" at bounding box center [604, 310] width 1080 height 366
click at [79, 173] on div "Add Column" at bounding box center [604, 310] width 1080 height 366
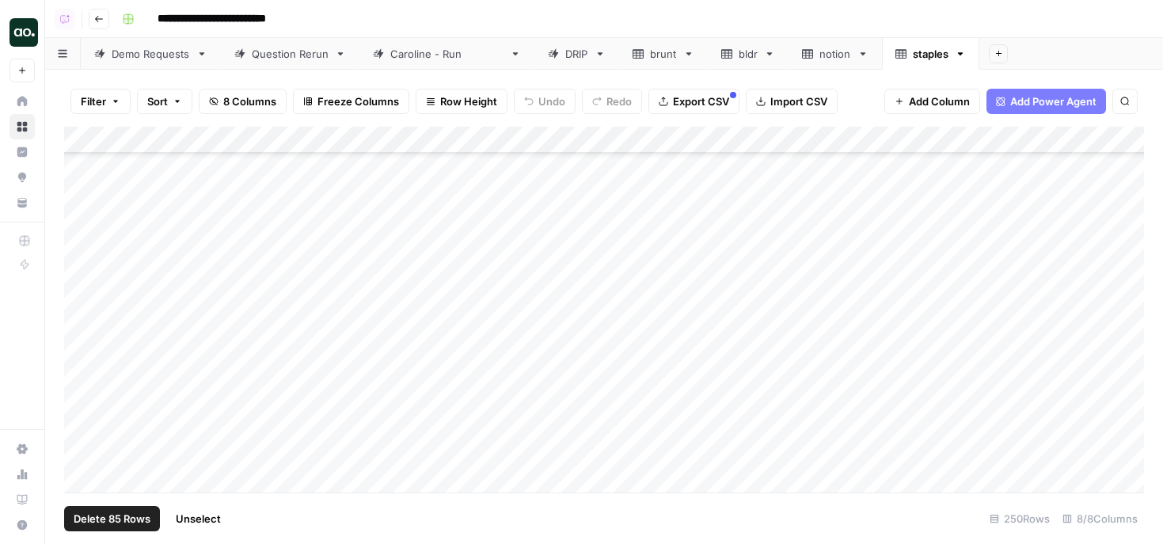
click at [82, 206] on div "Add Column" at bounding box center [604, 310] width 1080 height 366
click at [81, 196] on div "Add Column" at bounding box center [604, 310] width 1080 height 366
click at [81, 227] on div "Add Column" at bounding box center [604, 310] width 1080 height 366
click at [81, 207] on div "Add Column" at bounding box center [604, 310] width 1080 height 366
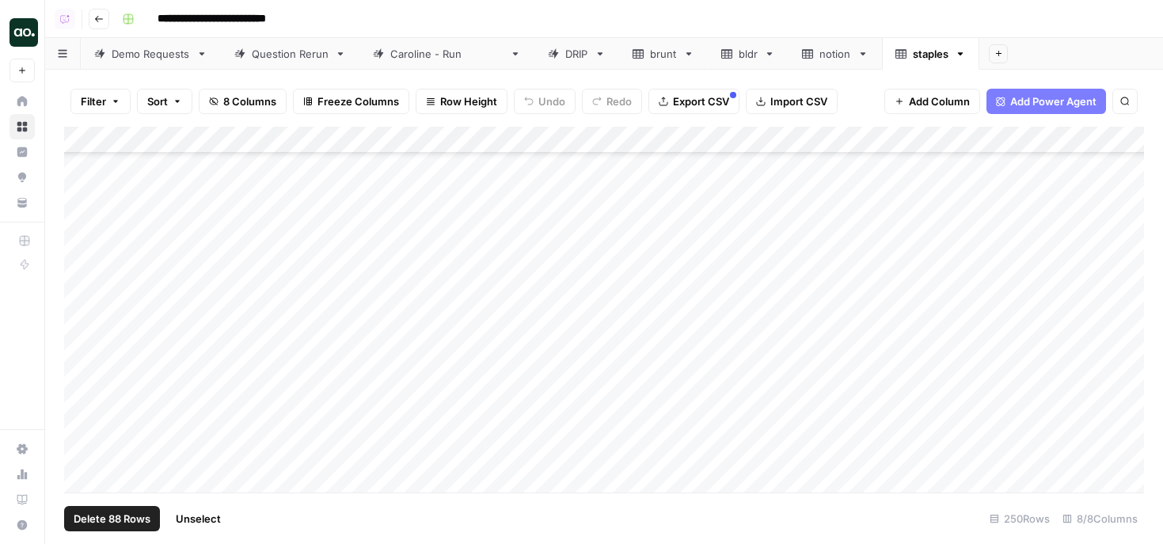
scroll to position [6304, 0]
click at [78, 194] on div "Add Column" at bounding box center [604, 310] width 1080 height 366
click at [83, 218] on div "Add Column" at bounding box center [604, 310] width 1080 height 366
click at [82, 244] on div "Add Column" at bounding box center [604, 310] width 1080 height 366
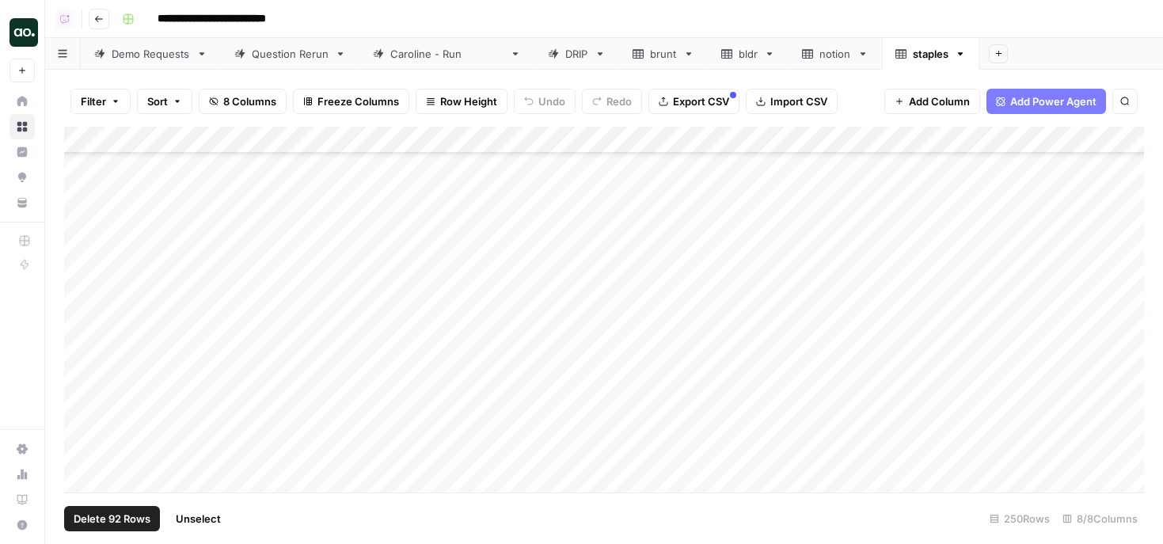
click at [78, 246] on div "Add Column" at bounding box center [604, 310] width 1080 height 366
click at [82, 265] on div "Add Column" at bounding box center [604, 310] width 1080 height 366
click at [81, 317] on div "Add Column" at bounding box center [604, 310] width 1080 height 366
click at [78, 347] on div "Add Column" at bounding box center [604, 310] width 1080 height 366
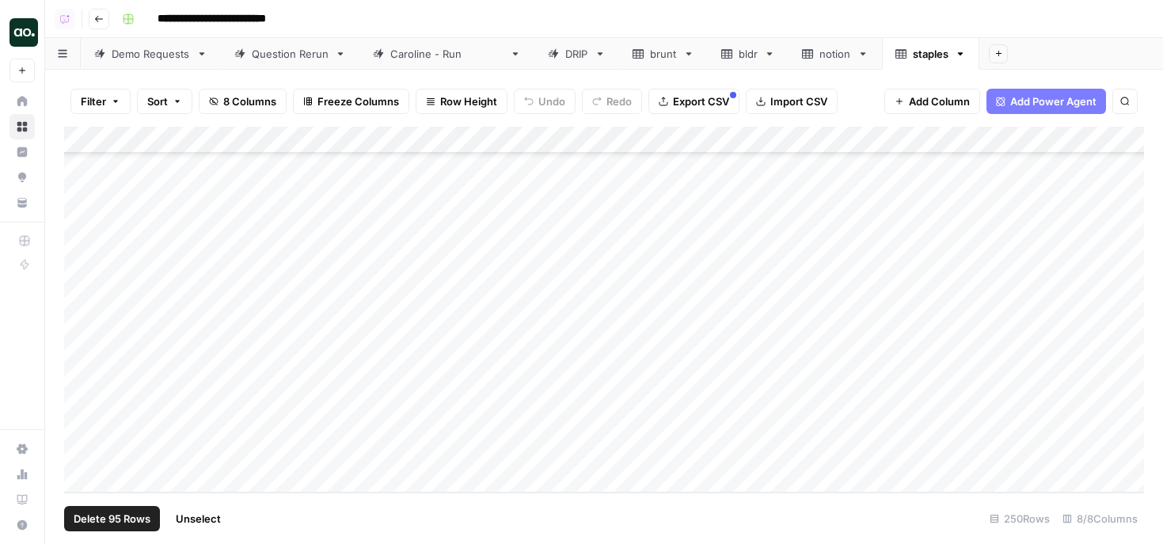
click at [116, 517] on span "Delete 95 Rows" at bounding box center [112, 519] width 77 height 16
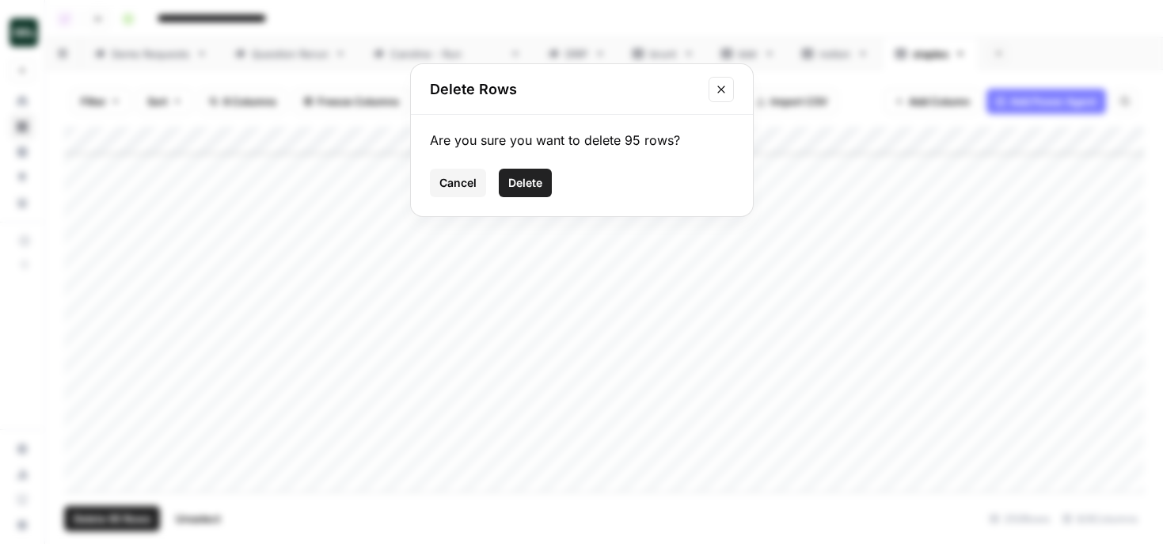
click at [506, 184] on button "Delete" at bounding box center [525, 183] width 53 height 29
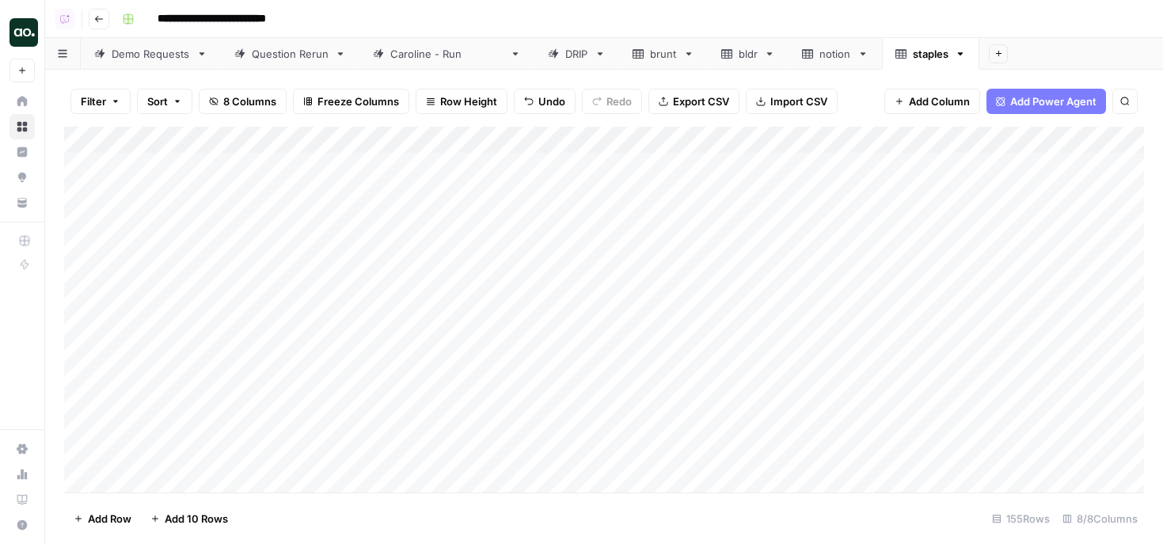
scroll to position [0, 0]
click at [209, 135] on div "Add Column" at bounding box center [604, 310] width 1080 height 366
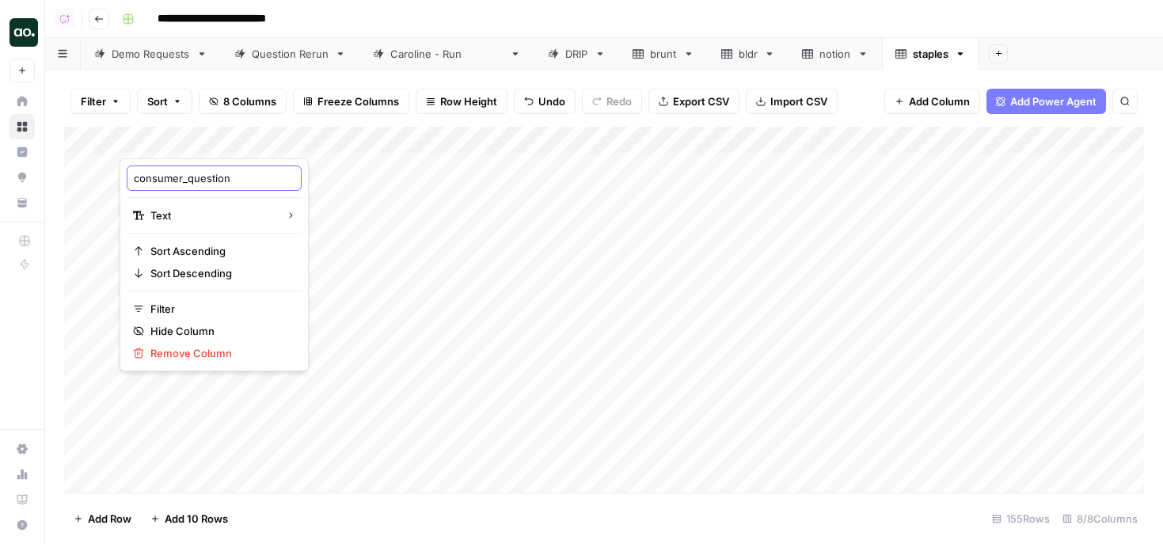
drag, startPoint x: 189, startPoint y: 177, endPoint x: 110, endPoint y: 177, distance: 79.2
click at [108, 177] on body "**********" at bounding box center [581, 272] width 1163 height 544
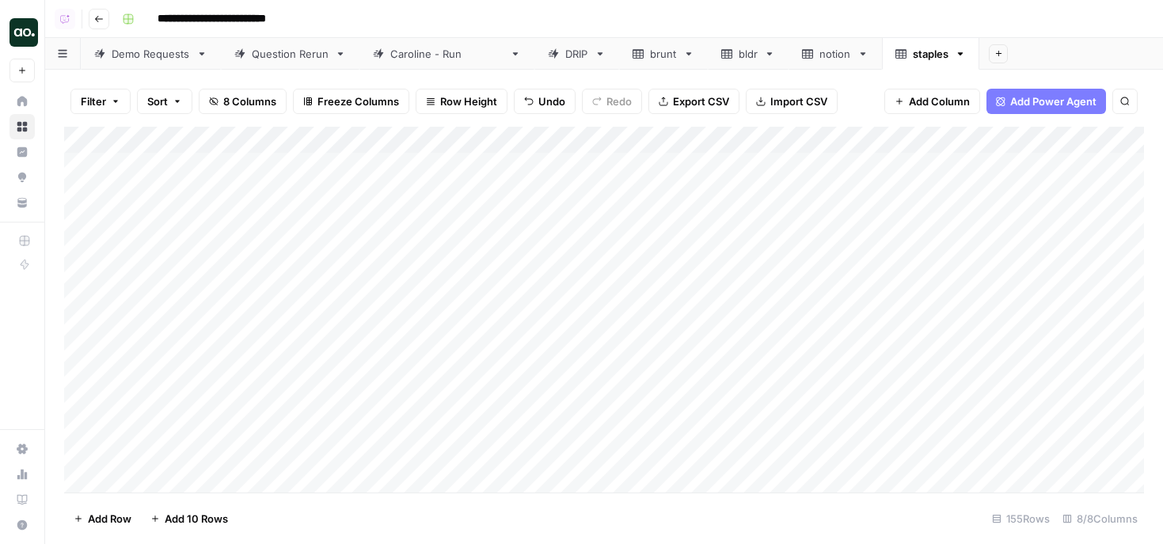
click at [178, 138] on div "Add Column" at bounding box center [604, 310] width 1080 height 366
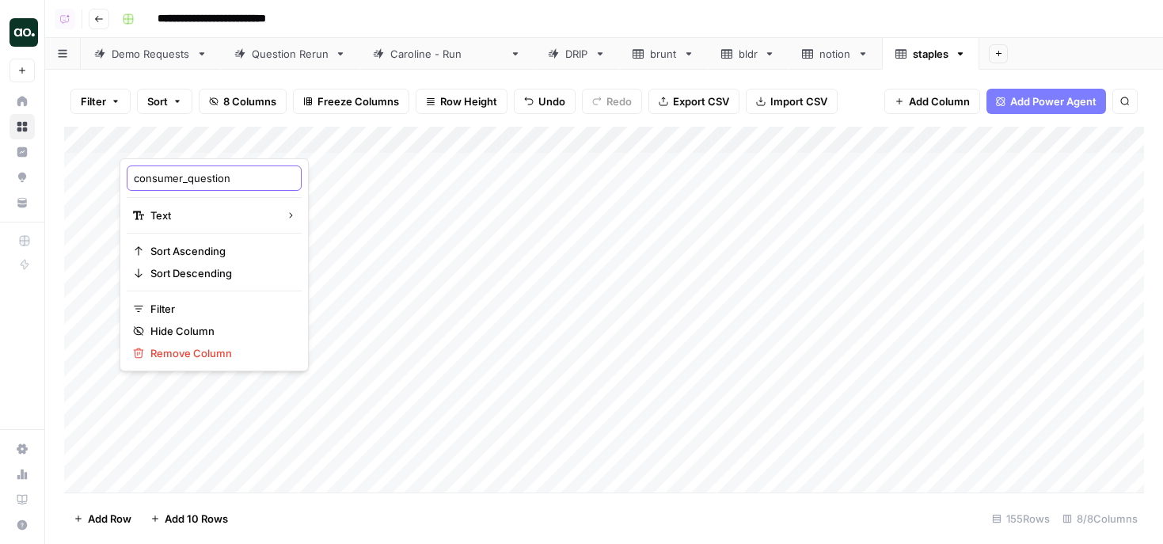
drag, startPoint x: 135, startPoint y: 179, endPoint x: 187, endPoint y: 178, distance: 52.3
click at [187, 178] on input "consumer_question" at bounding box center [214, 178] width 161 height 16
type input "question"
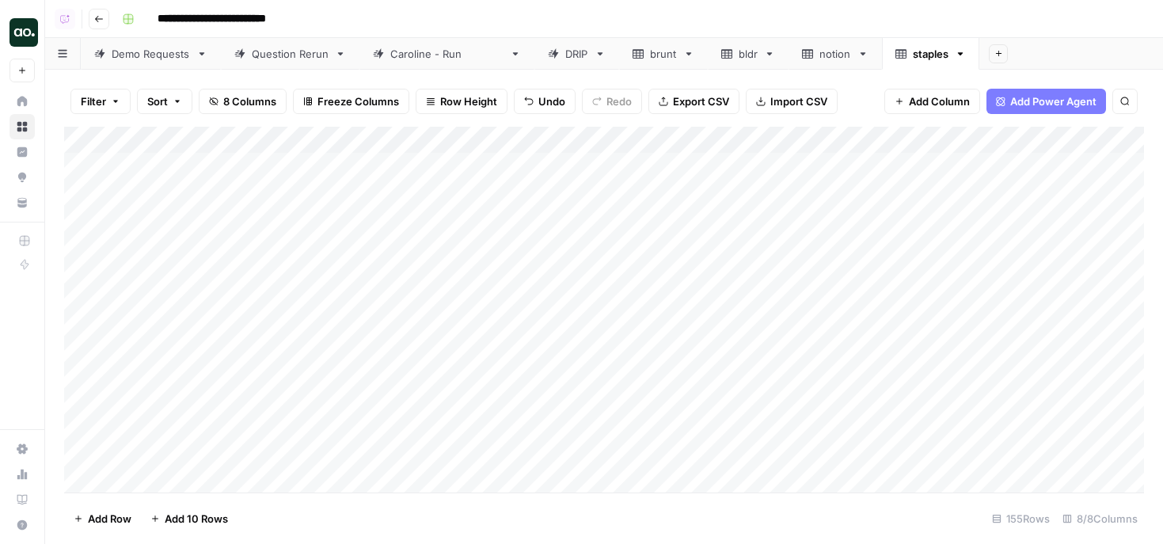
click at [699, 107] on span "Export CSV" at bounding box center [701, 101] width 56 height 16
click at [188, 143] on div "Add Column" at bounding box center [604, 310] width 1080 height 366
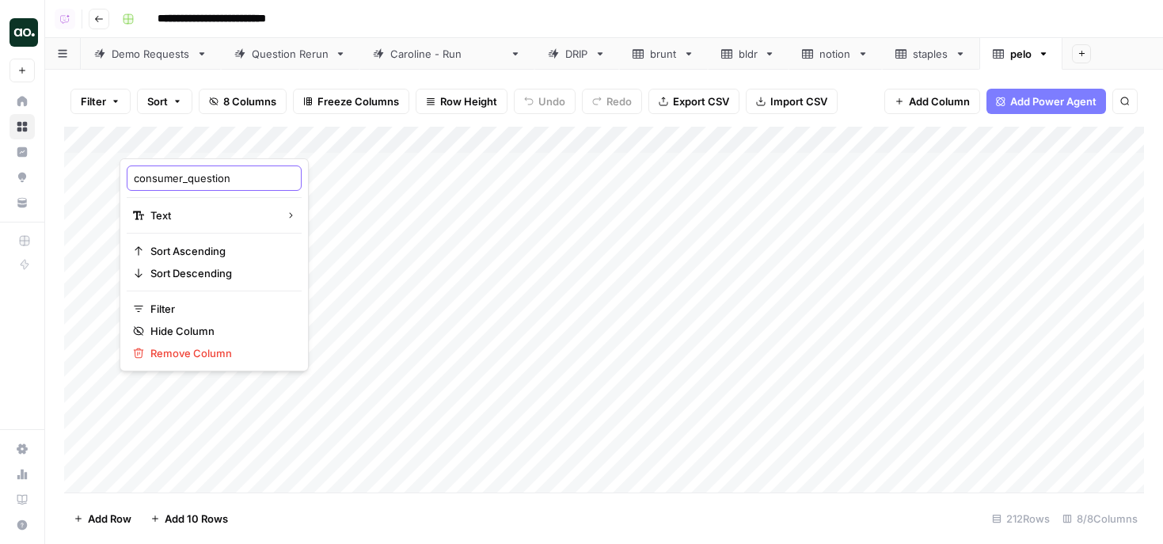
drag, startPoint x: 184, startPoint y: 181, endPoint x: 131, endPoint y: 178, distance: 53.9
click at [131, 178] on div "consumer_question" at bounding box center [214, 177] width 175 height 25
type input "question"
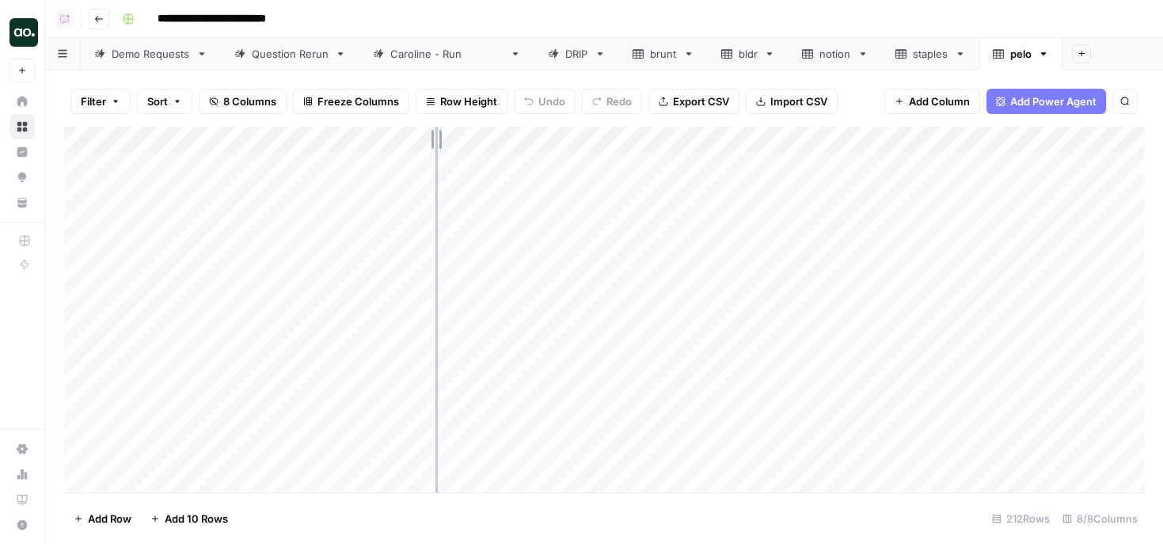
drag, startPoint x: 345, startPoint y: 136, endPoint x: 435, endPoint y: 134, distance: 89.5
click at [436, 135] on div "Add Column" at bounding box center [604, 310] width 1080 height 366
click at [87, 200] on div "Add Column" at bounding box center [604, 310] width 1080 height 366
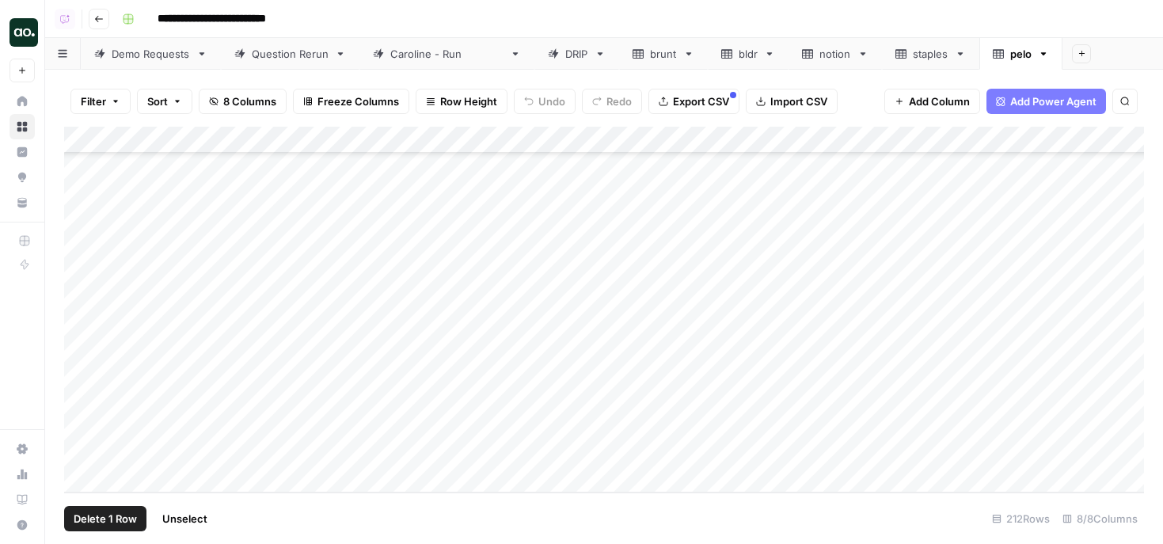
click at [95, 519] on span "Delete 1 Row" at bounding box center [105, 519] width 63 height 16
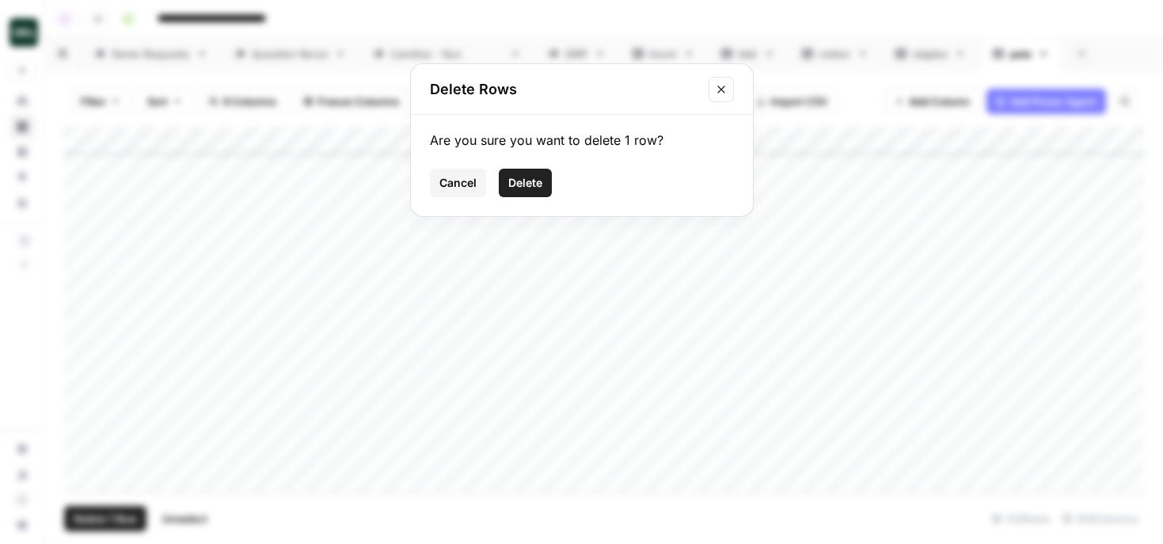
click at [540, 188] on span "Delete" at bounding box center [525, 183] width 34 height 16
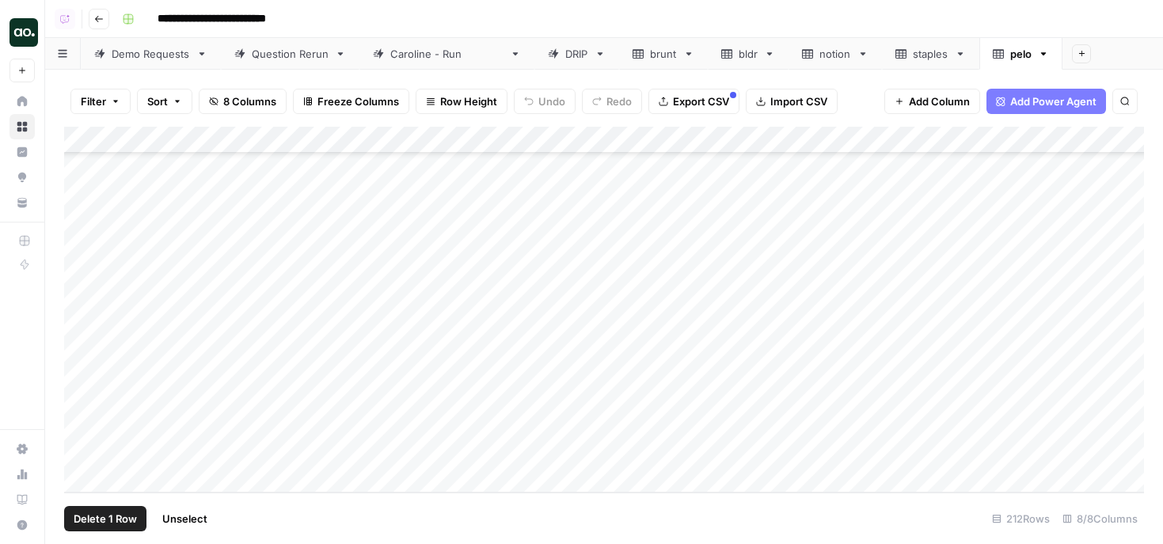
scroll to position [5367, 0]
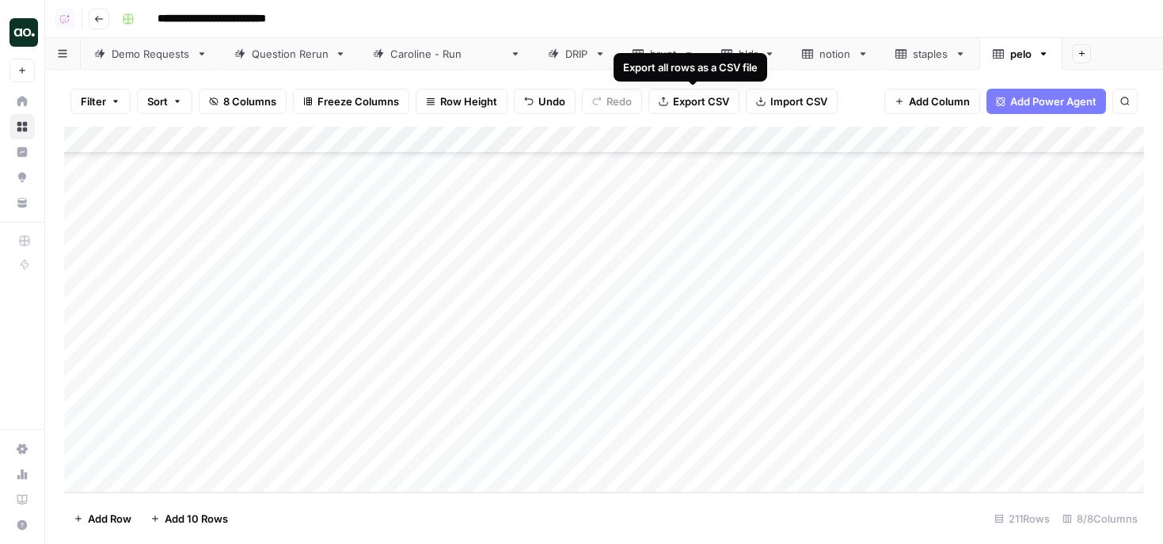
click at [684, 104] on span "Export CSV" at bounding box center [701, 101] width 56 height 16
click at [1038, 58] on icon "button" at bounding box center [1043, 53] width 11 height 11
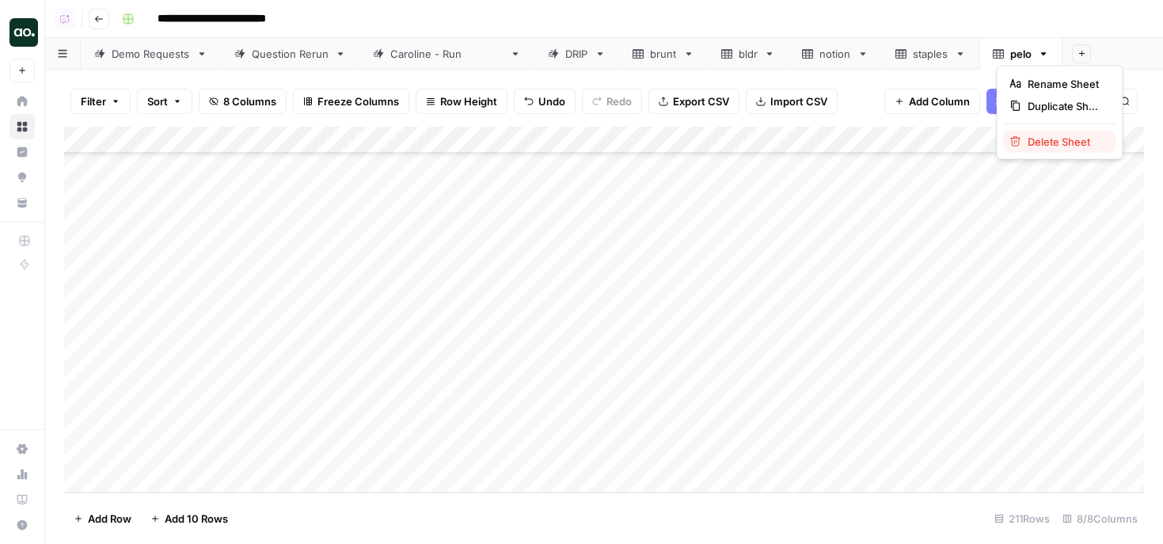
click at [1031, 132] on button "Delete Sheet" at bounding box center [1060, 142] width 112 height 22
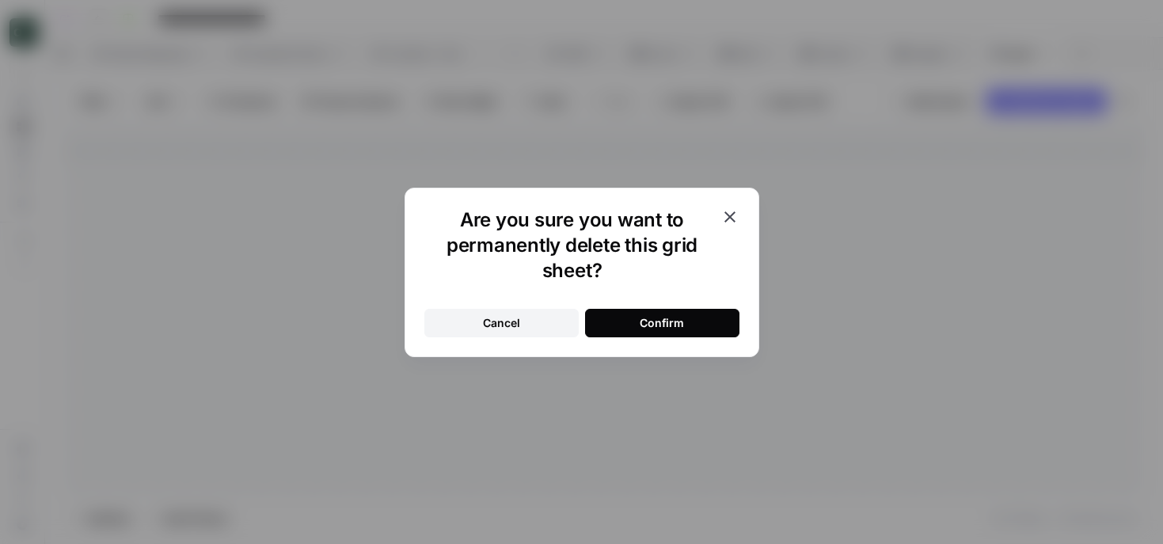
click at [686, 328] on button "Confirm" at bounding box center [662, 323] width 154 height 29
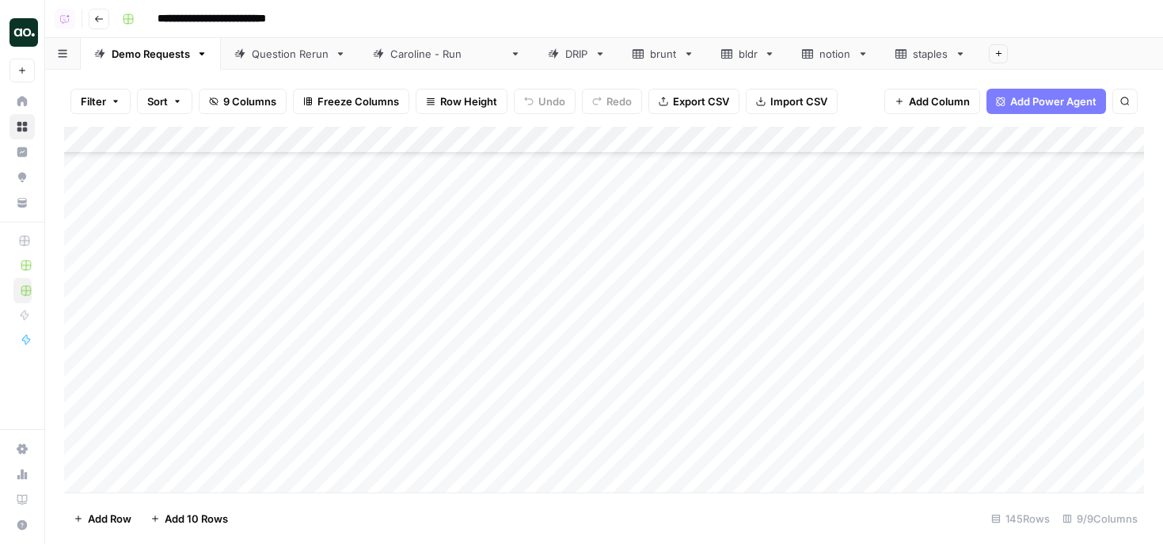
scroll to position [3341, 0]
click at [694, 215] on div "Add Column" at bounding box center [604, 310] width 1080 height 366
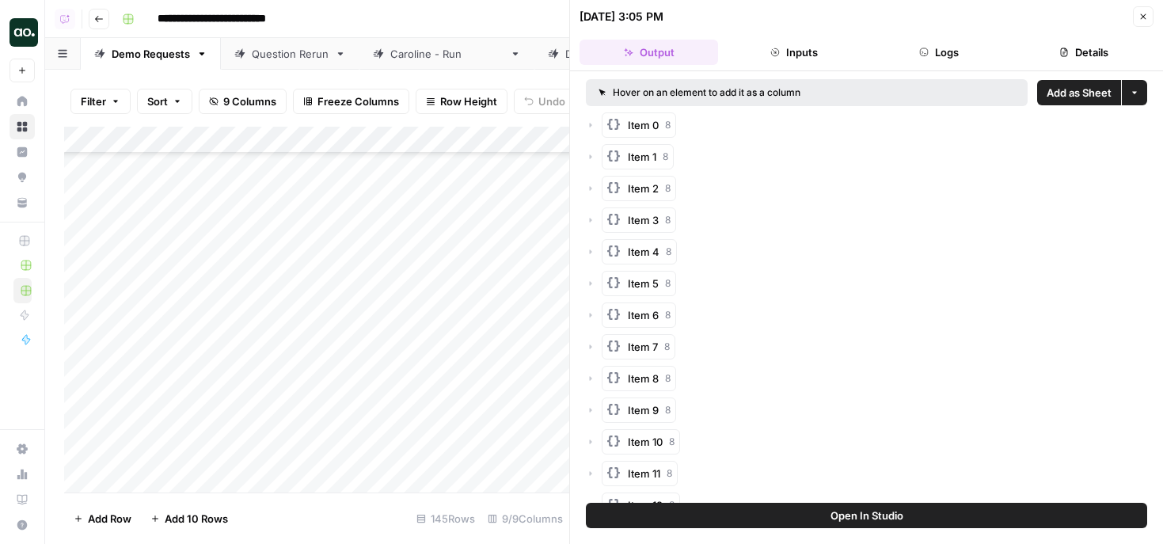
click at [1067, 93] on span "Add as Sheet" at bounding box center [1079, 93] width 65 height 16
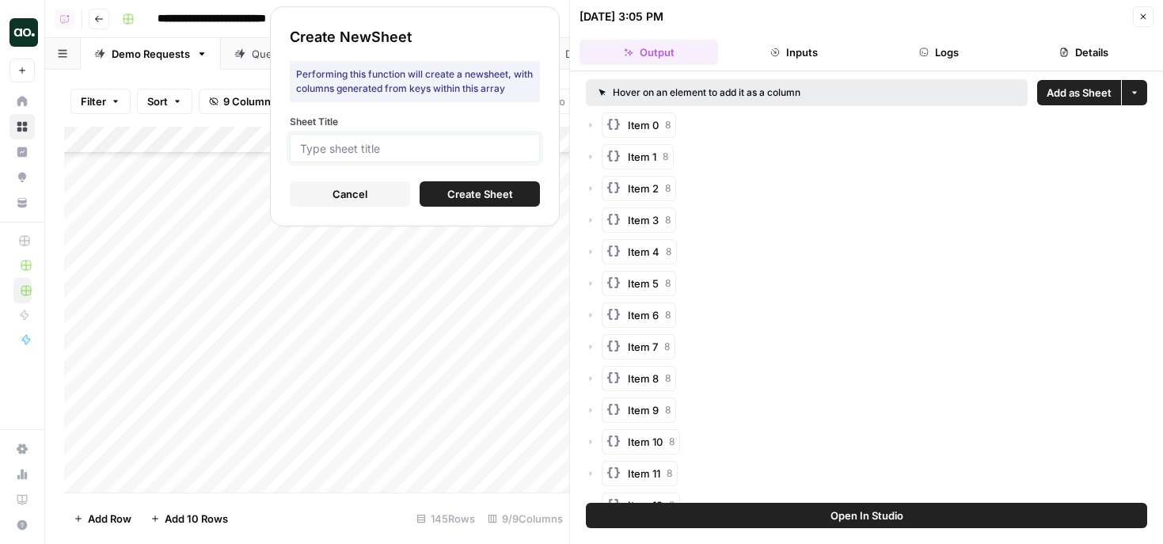
click at [473, 150] on input "Sheet Title" at bounding box center [415, 148] width 230 height 14
type input "s"
type input "scoro"
click at [477, 195] on span "Create Sheet" at bounding box center [480, 194] width 66 height 16
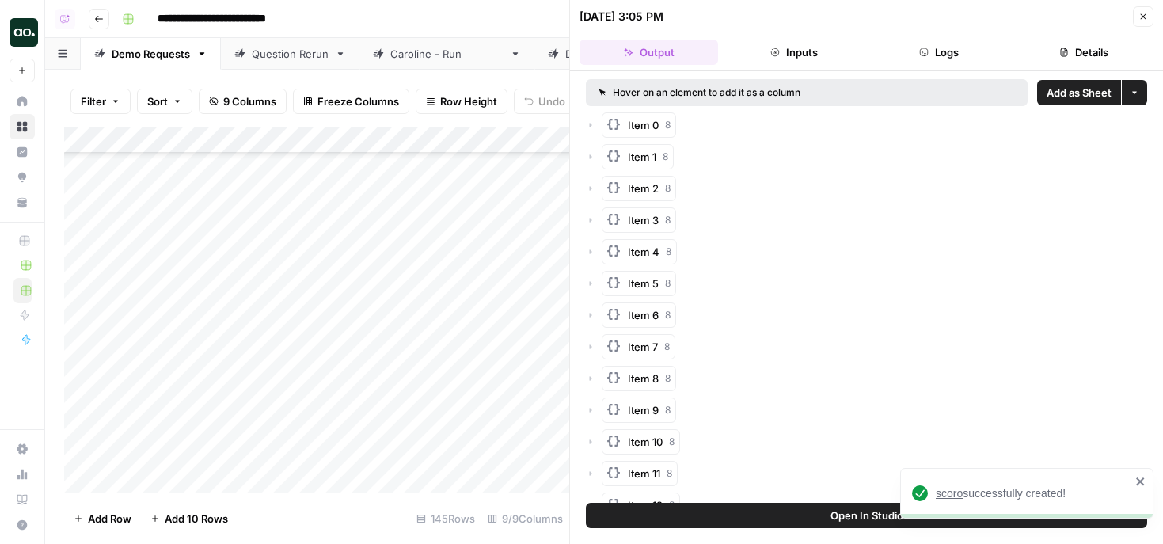
click at [951, 495] on span "scoro" at bounding box center [949, 493] width 27 height 13
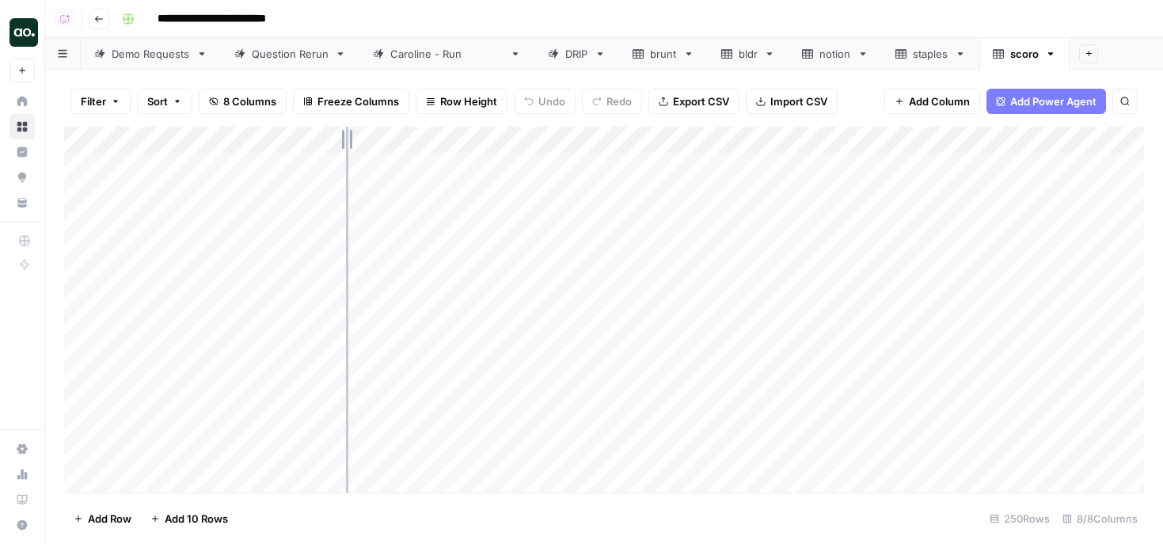
drag, startPoint x: 346, startPoint y: 138, endPoint x: 534, endPoint y: 135, distance: 188.5
click at [534, 135] on div "Add Column" at bounding box center [604, 310] width 1080 height 366
drag, startPoint x: 534, startPoint y: 138, endPoint x: 511, endPoint y: 144, distance: 23.1
click at [511, 144] on div "Add Column" at bounding box center [604, 310] width 1080 height 366
click at [295, 139] on div "Add Column" at bounding box center [604, 310] width 1080 height 366
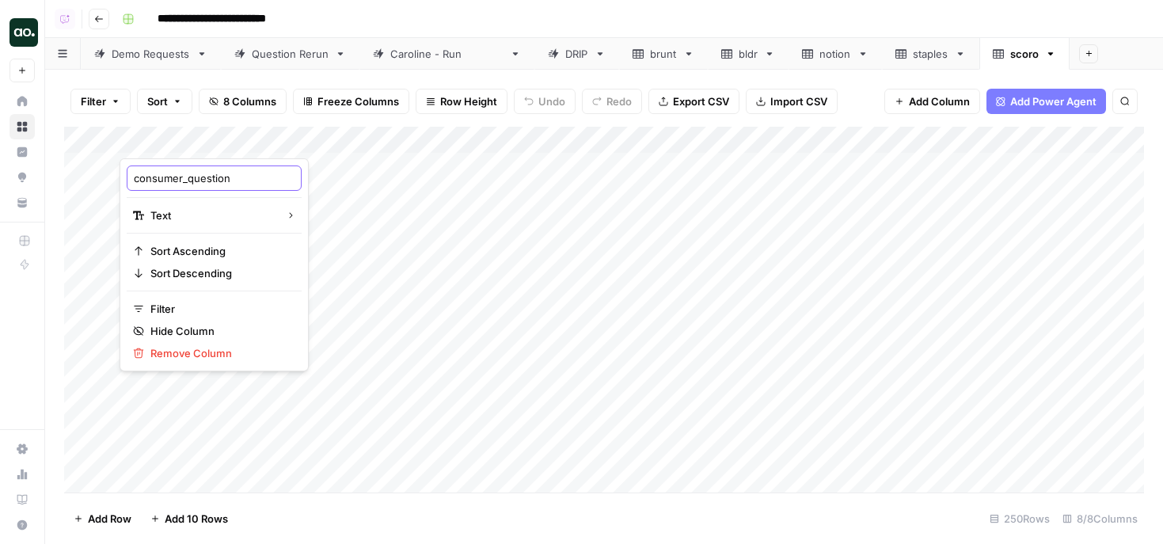
drag, startPoint x: 188, startPoint y: 181, endPoint x: 120, endPoint y: 177, distance: 67.4
click at [120, 177] on div "consumer_question Text Sort Ascending Sort Descending Filter Hide Column Remove…" at bounding box center [214, 264] width 189 height 213
type input "question"
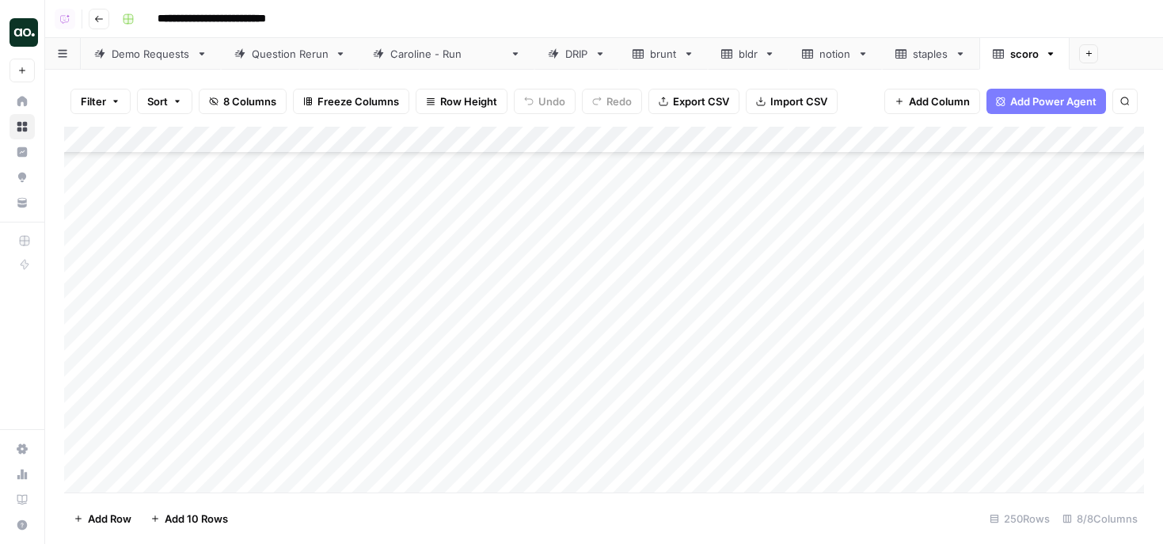
scroll to position [6416, 0]
click at [705, 99] on span "Export CSV" at bounding box center [701, 101] width 56 height 16
click at [1048, 53] on icon "button" at bounding box center [1051, 53] width 6 height 3
click at [1050, 142] on span "Delete Sheet" at bounding box center [1072, 142] width 76 height 16
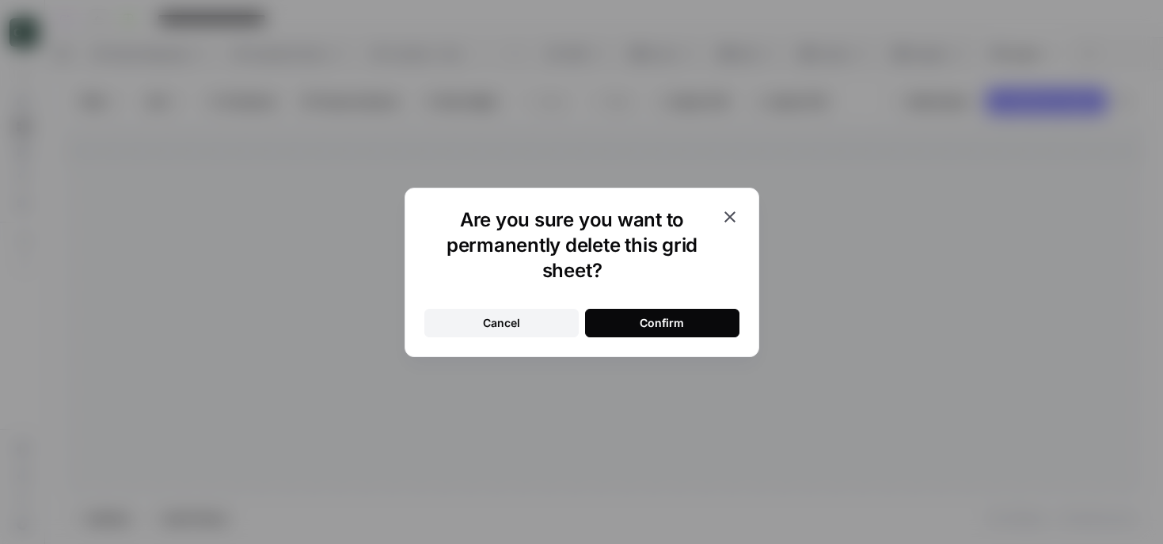
click at [717, 321] on button "Confirm" at bounding box center [662, 323] width 154 height 29
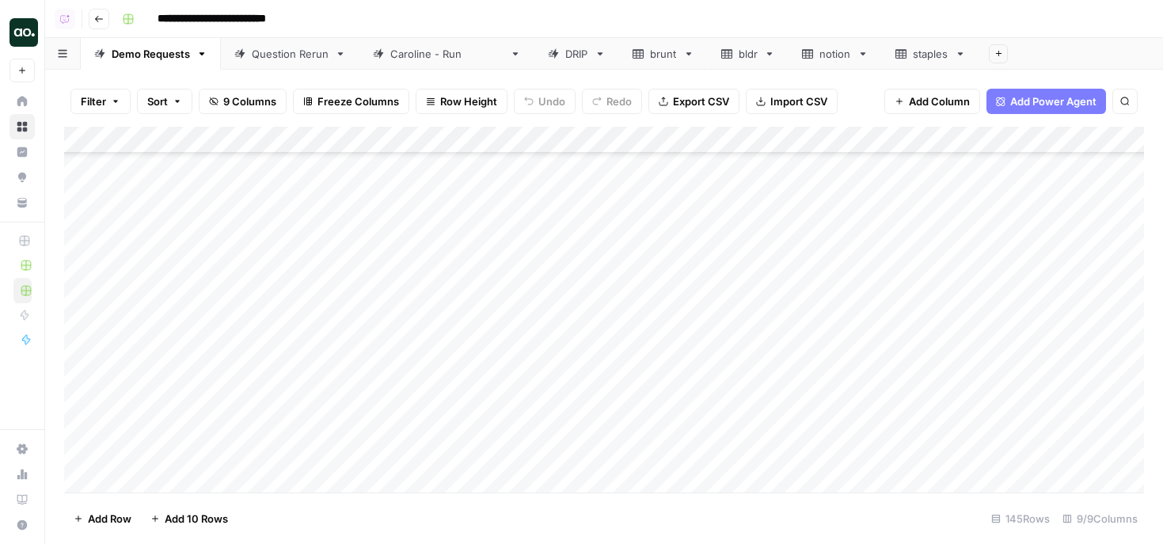
scroll to position [3371, 0]
click at [690, 212] on div "Add Column" at bounding box center [604, 310] width 1080 height 366
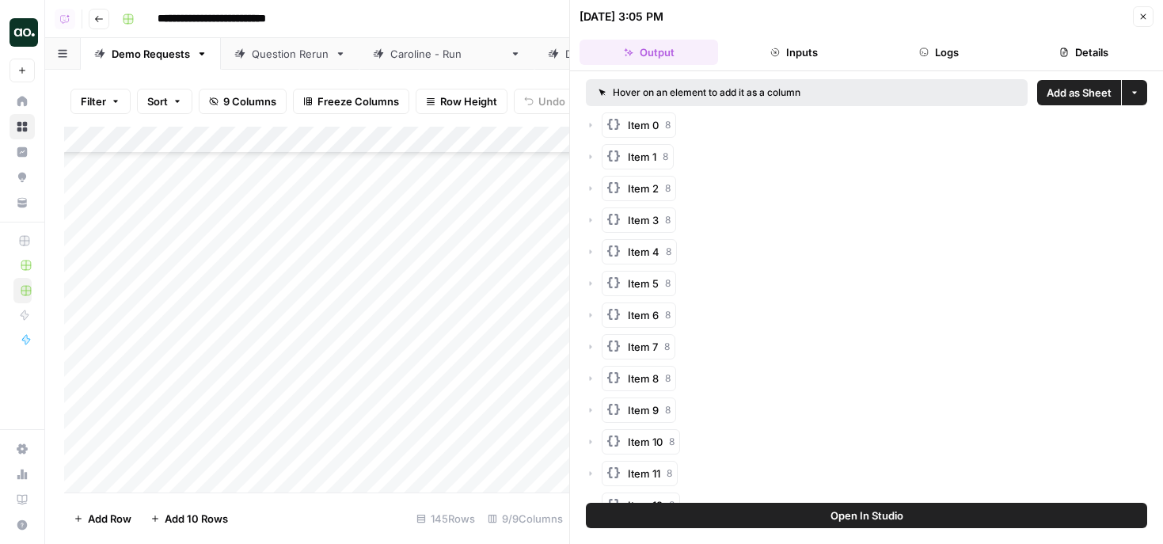
click at [1086, 97] on span "Add as Sheet" at bounding box center [1079, 93] width 65 height 16
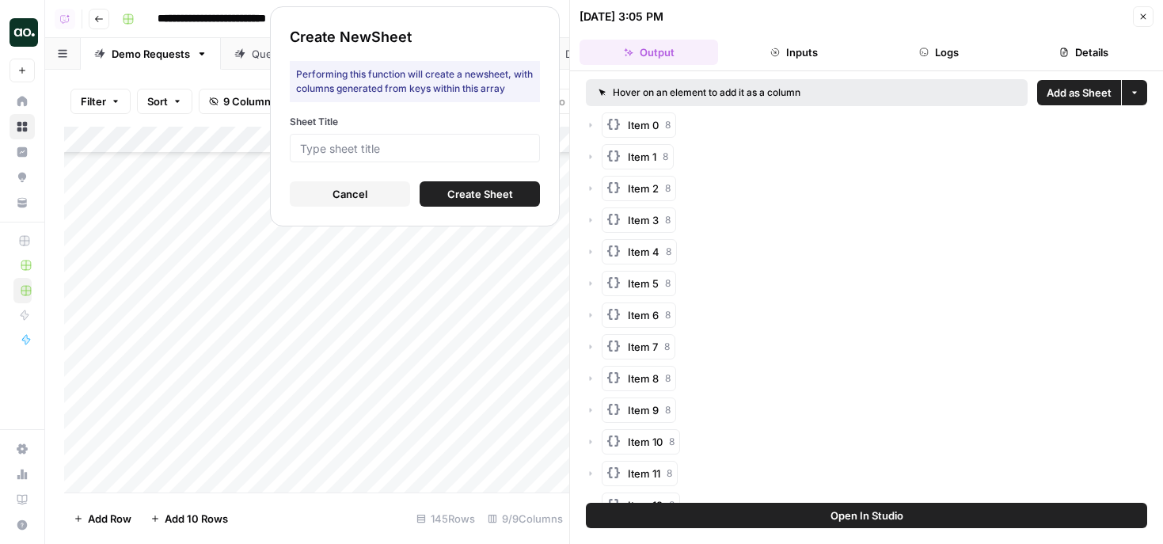
click at [472, 137] on div at bounding box center [415, 148] width 250 height 29
click at [472, 138] on div at bounding box center [415, 148] width 250 height 29
click at [443, 146] on input "Sheet Title" at bounding box center [415, 148] width 230 height 14
type input "tinubu"
click at [498, 187] on span "Create Sheet" at bounding box center [480, 194] width 66 height 16
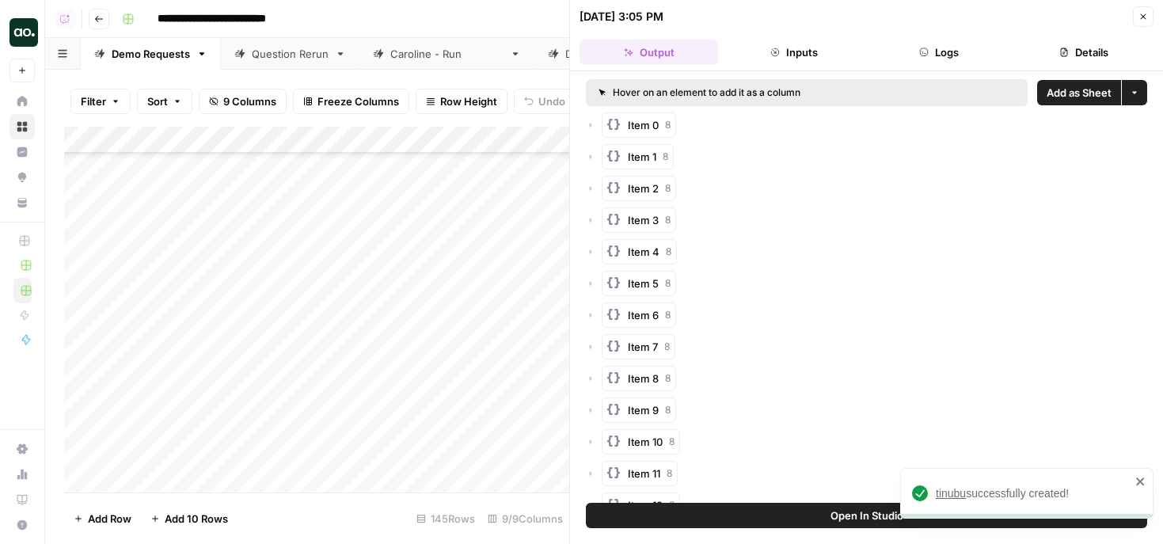
click at [956, 492] on span "tinubu" at bounding box center [951, 493] width 30 height 13
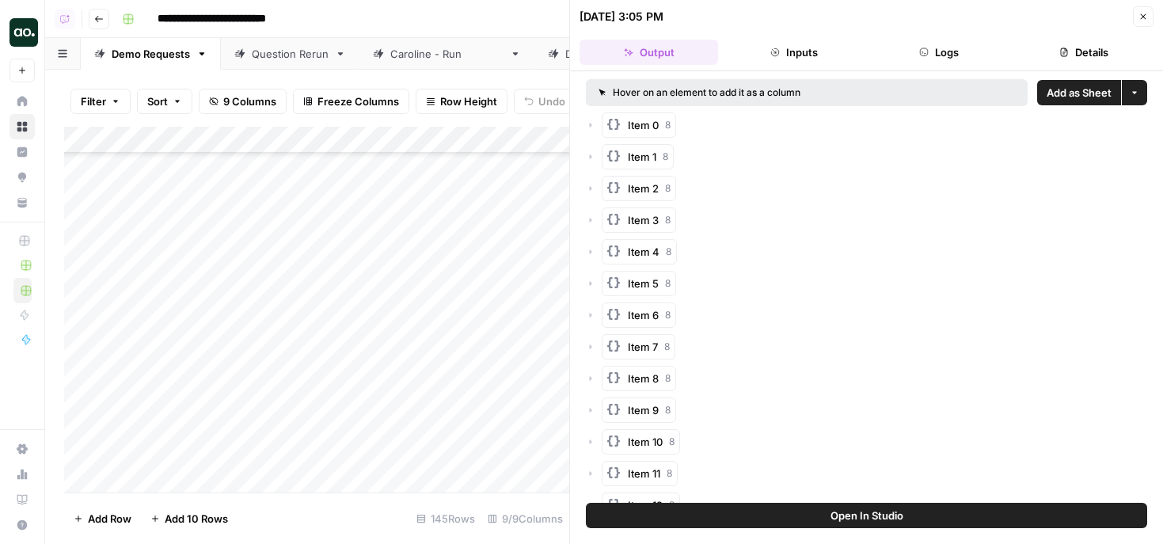
click at [1139, 17] on icon "button" at bounding box center [1144, 17] width 10 height 10
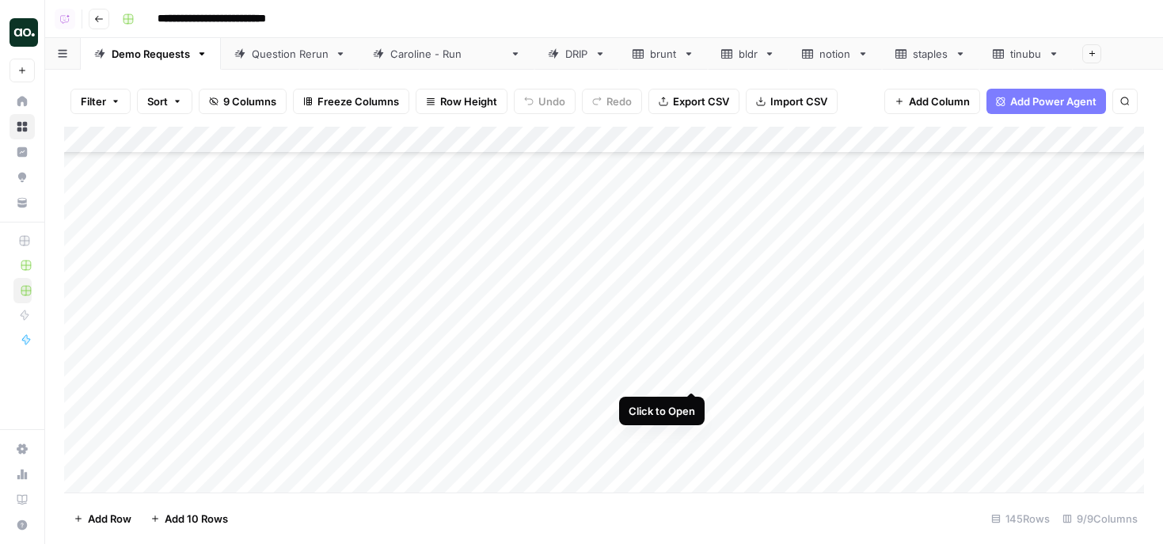
click at [694, 375] on div "Add Column" at bounding box center [604, 310] width 1080 height 366
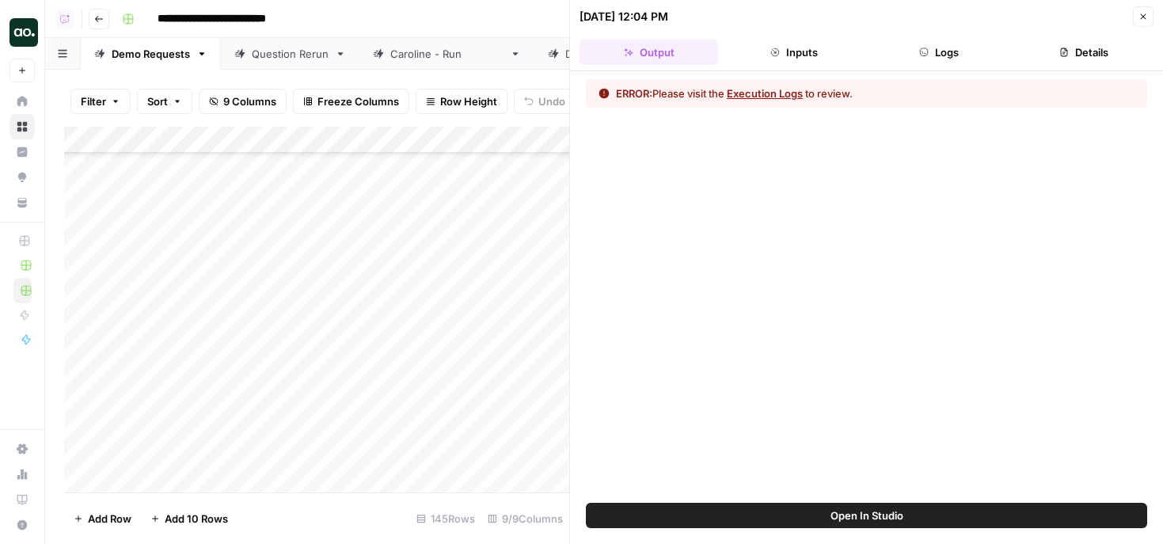
click at [1143, 17] on icon "button" at bounding box center [1144, 17] width 6 height 6
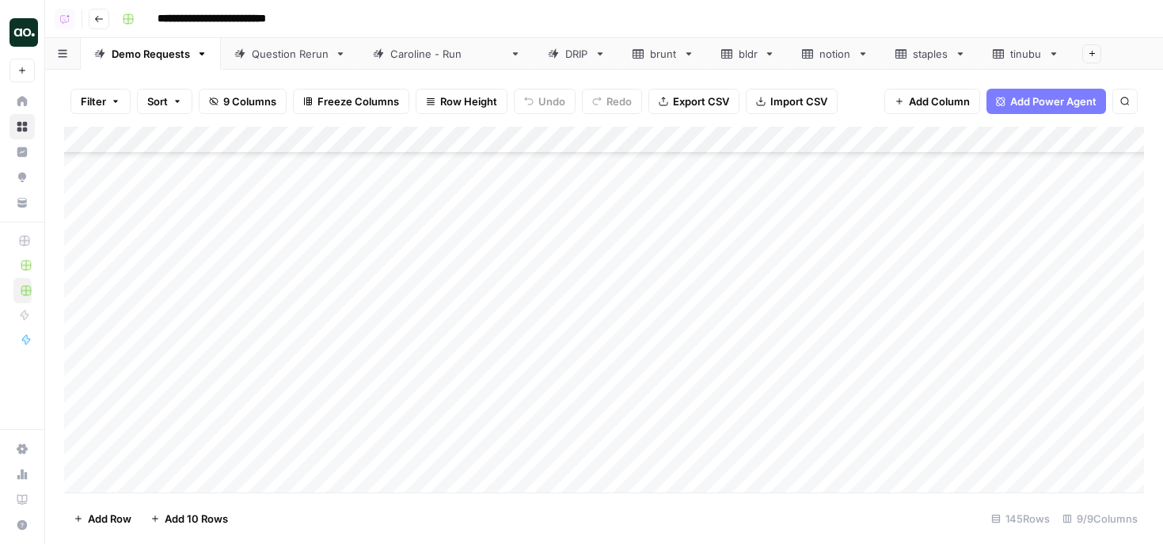
click at [1010, 50] on div "tinubu" at bounding box center [1026, 54] width 32 height 16
drag, startPoint x: 349, startPoint y: 135, endPoint x: 459, endPoint y: 131, distance: 110.1
click at [458, 134] on div "Add Column" at bounding box center [604, 310] width 1080 height 366
drag, startPoint x: 460, startPoint y: 139, endPoint x: 557, endPoint y: 135, distance: 96.6
click at [557, 137] on div "Add Column" at bounding box center [604, 310] width 1080 height 366
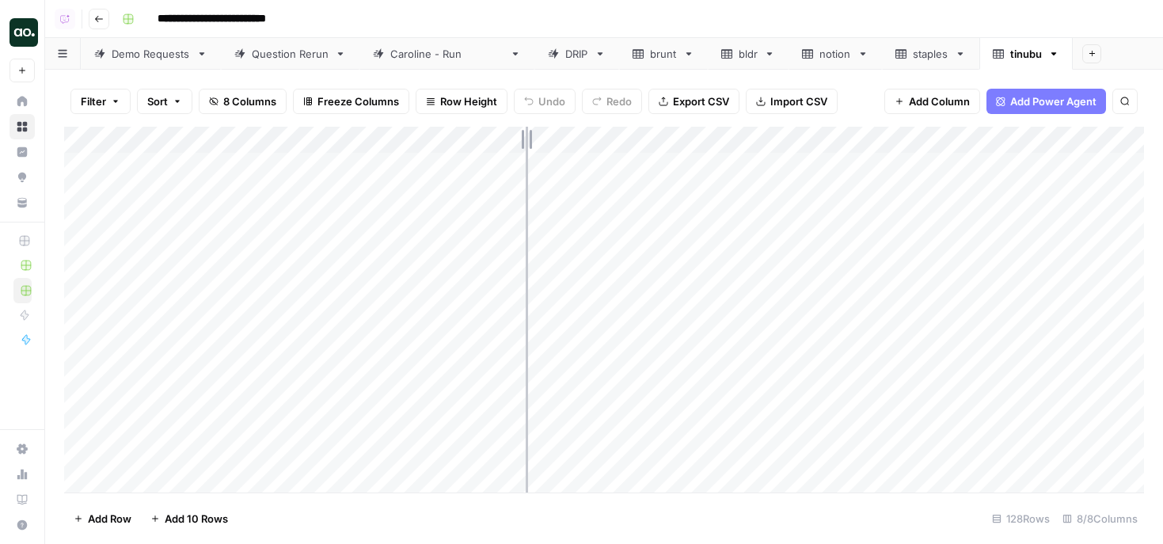
drag, startPoint x: 557, startPoint y: 137, endPoint x: 526, endPoint y: 142, distance: 31.2
click at [526, 142] on div "Add Column" at bounding box center [604, 310] width 1080 height 366
click at [157, 59] on div "Demo Requests" at bounding box center [151, 54] width 78 height 16
click at [510, 54] on icon at bounding box center [515, 53] width 11 height 11
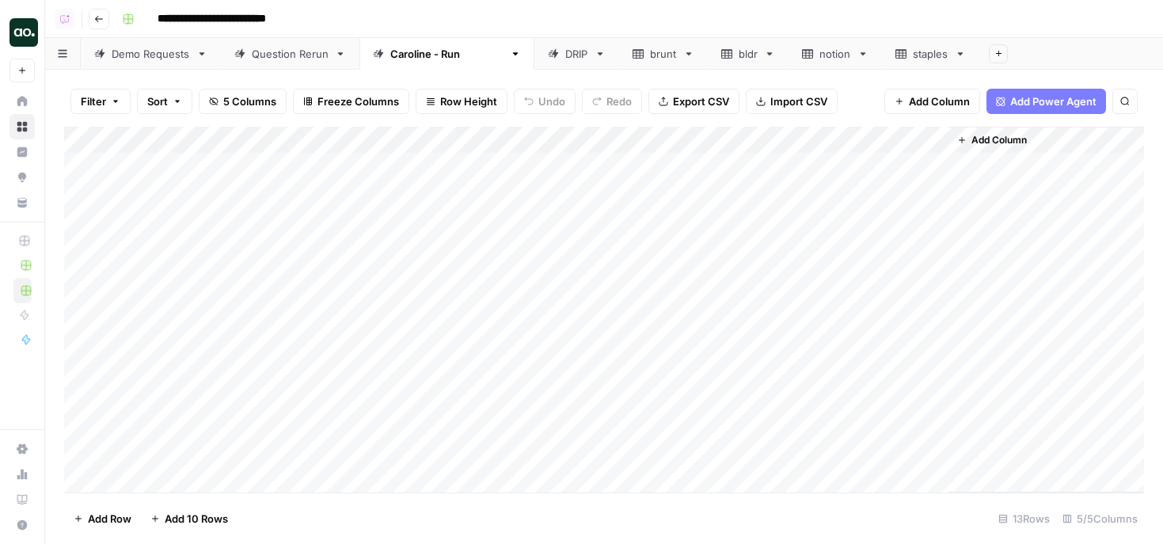
click at [513, 54] on icon "button" at bounding box center [516, 53] width 6 height 3
click at [508, 138] on span "Delete Sheet" at bounding box center [536, 142] width 76 height 16
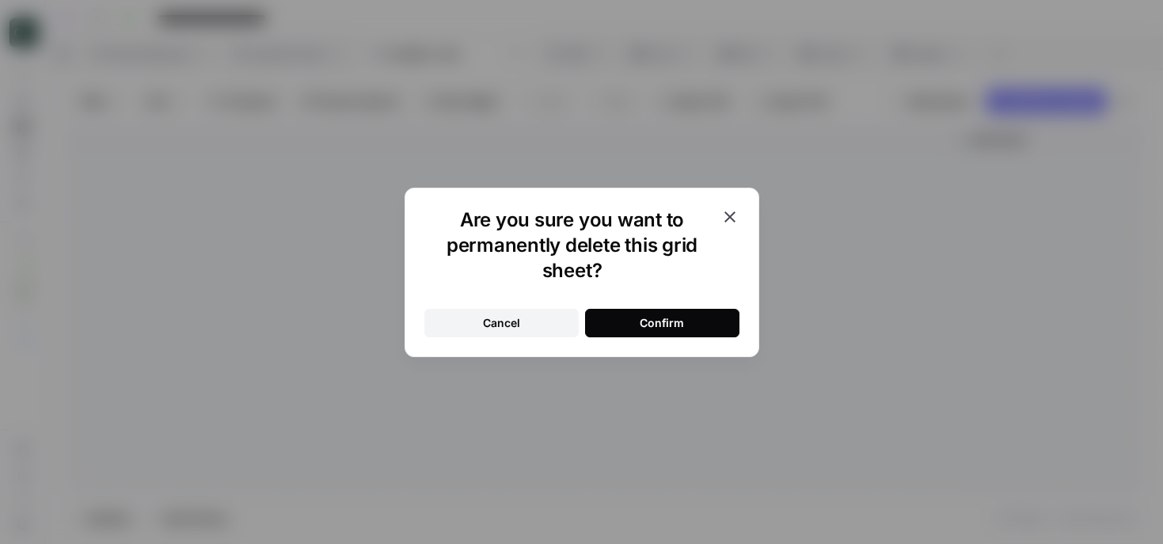
click at [674, 321] on div "Confirm" at bounding box center [662, 323] width 44 height 16
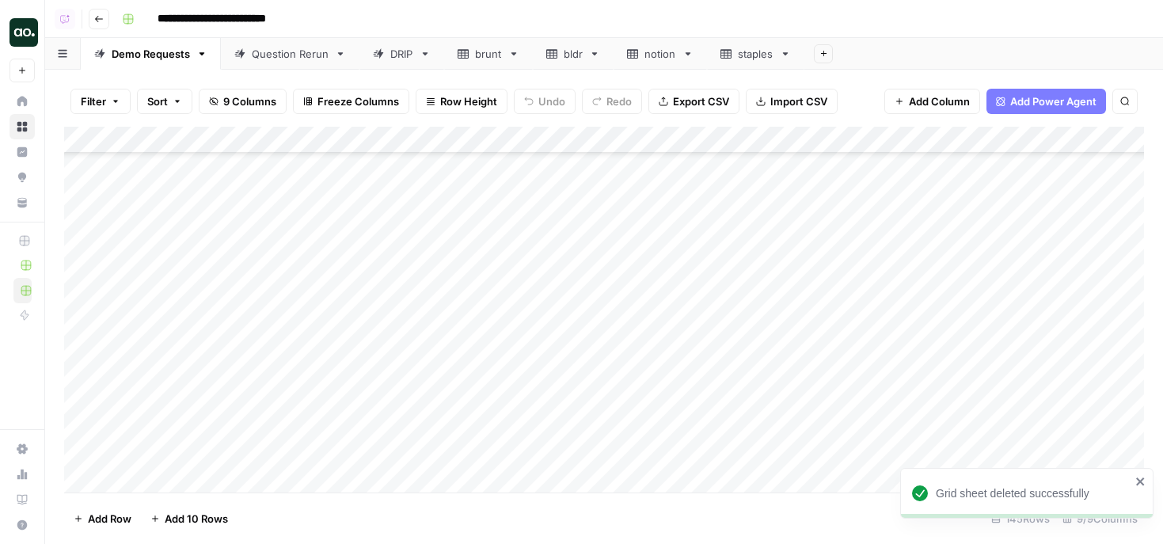
scroll to position [3394, 0]
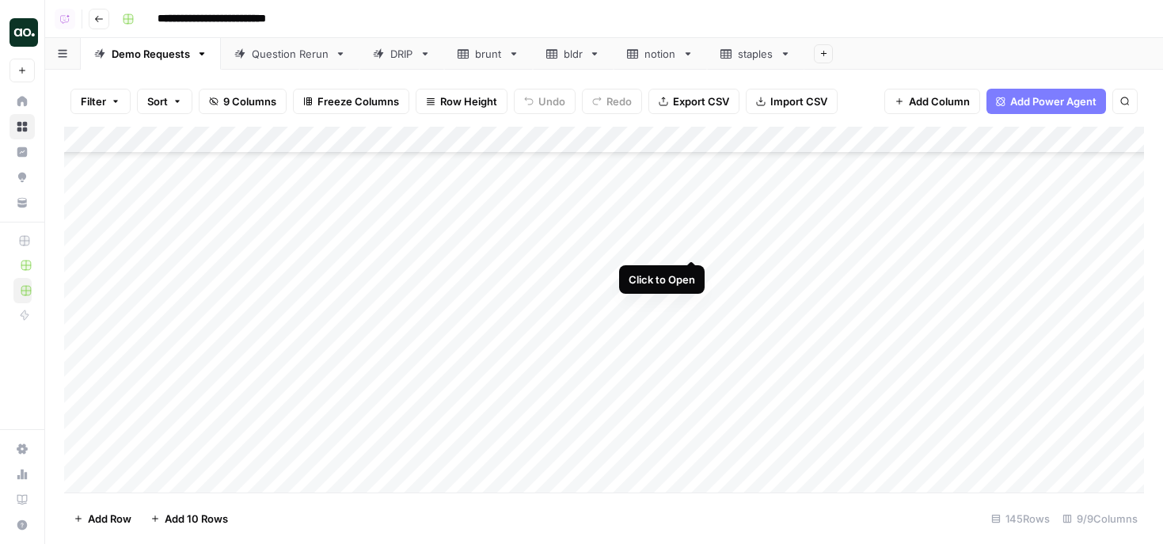
click at [689, 243] on div "Add Column" at bounding box center [604, 310] width 1080 height 366
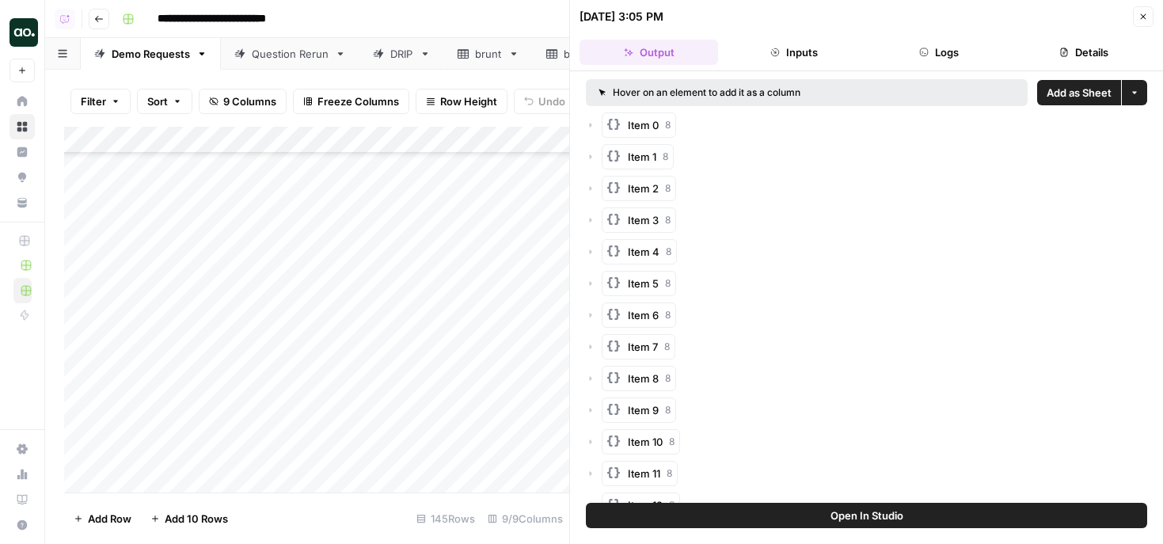
click at [1079, 88] on span "Add as Sheet" at bounding box center [1079, 93] width 65 height 16
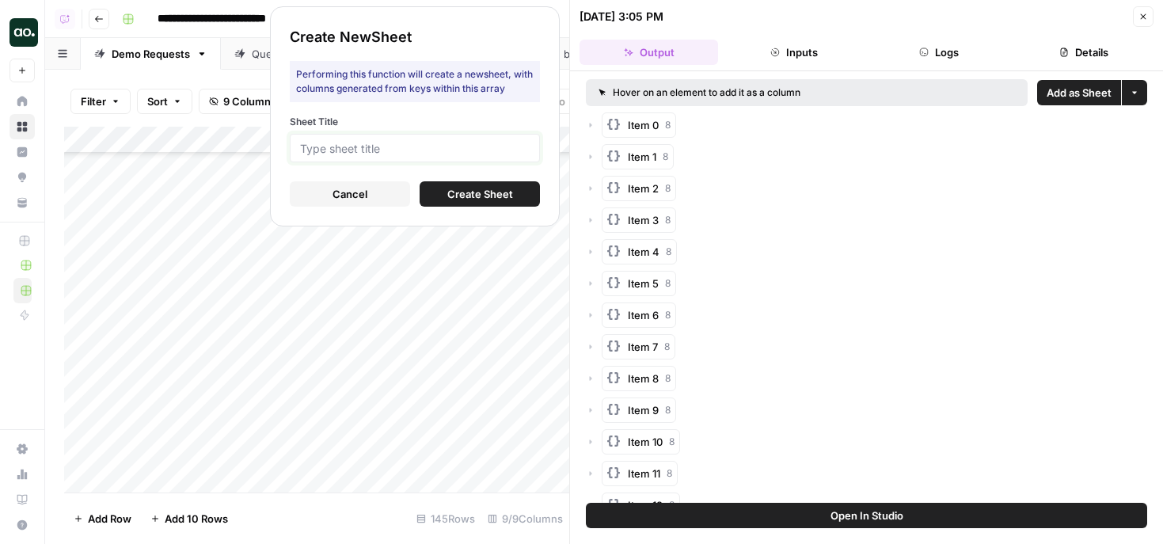
click at [512, 147] on input "Sheet Title" at bounding box center [415, 148] width 230 height 14
type input "fiddler"
click button "Create Sheet" at bounding box center [480, 193] width 120 height 25
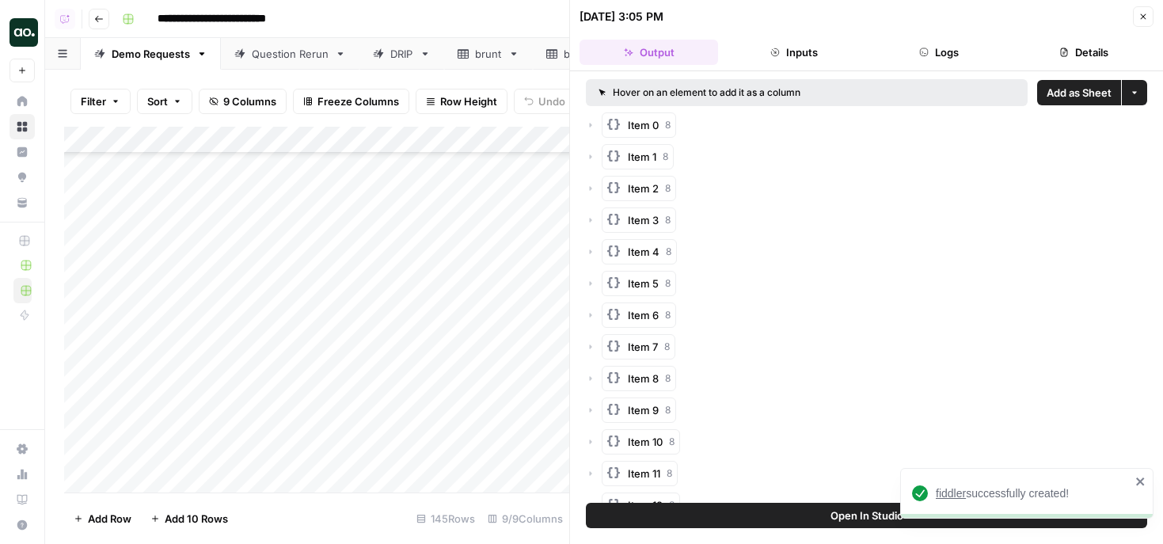
click at [951, 493] on span "fiddler" at bounding box center [951, 493] width 30 height 13
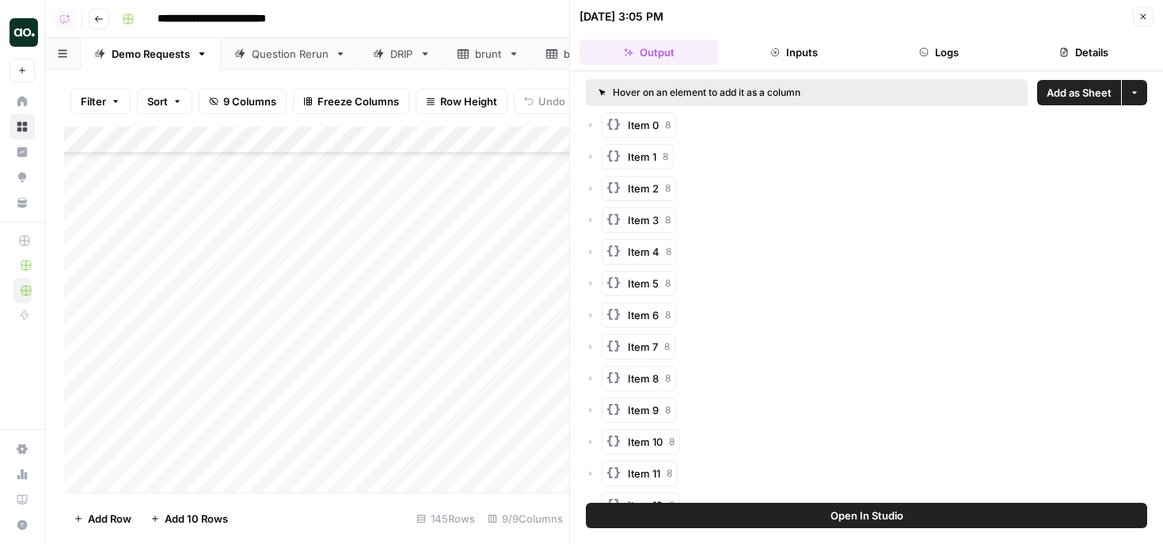
click at [1140, 16] on icon "button" at bounding box center [1144, 17] width 10 height 10
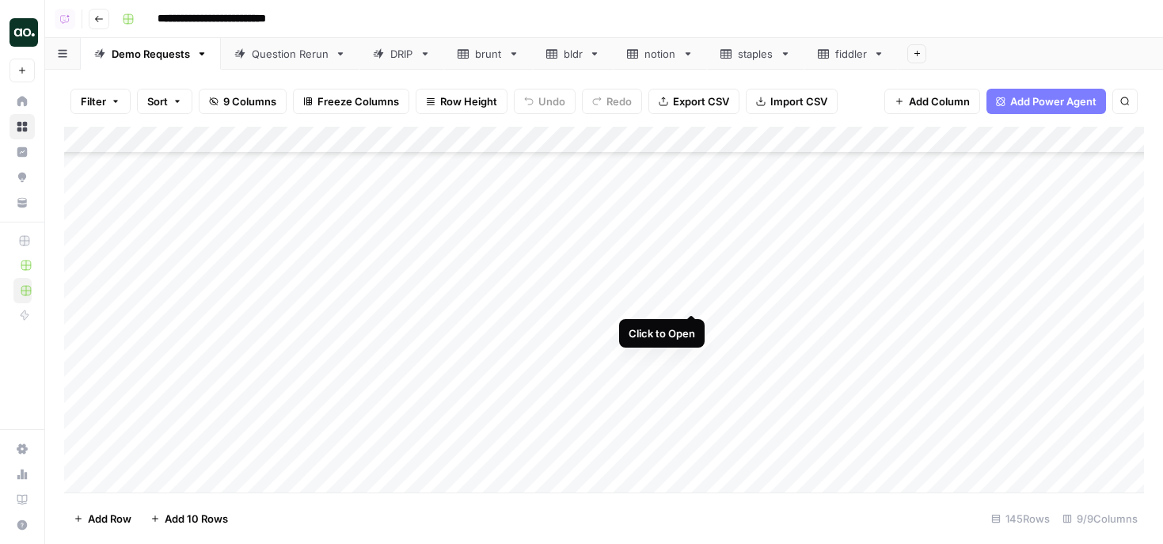
click at [694, 295] on div "Add Column" at bounding box center [604, 310] width 1080 height 366
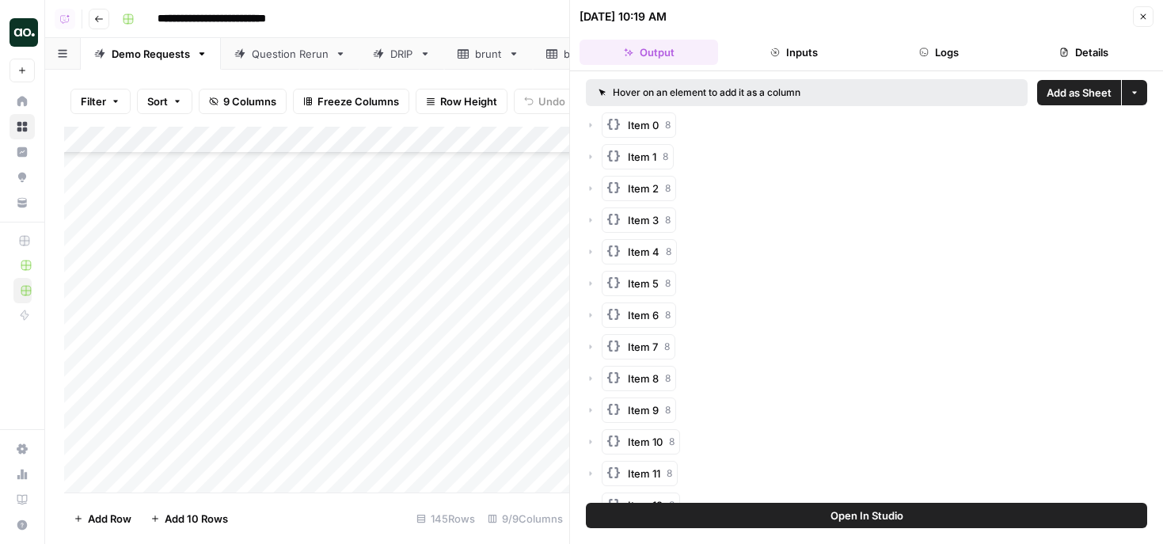
click at [1082, 89] on span "Add as Sheet" at bounding box center [1079, 93] width 65 height 16
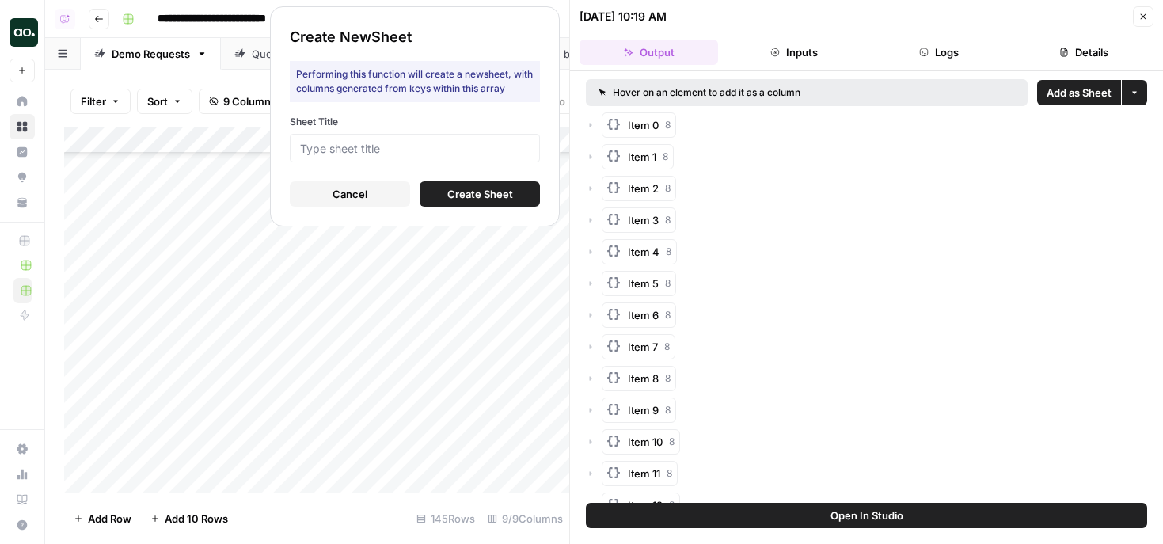
click at [494, 136] on div at bounding box center [415, 148] width 250 height 29
click at [494, 150] on input "Sheet Title" at bounding box center [415, 148] width 230 height 14
type input "benfin"
click at [515, 192] on button "Create Sheet" at bounding box center [480, 193] width 120 height 25
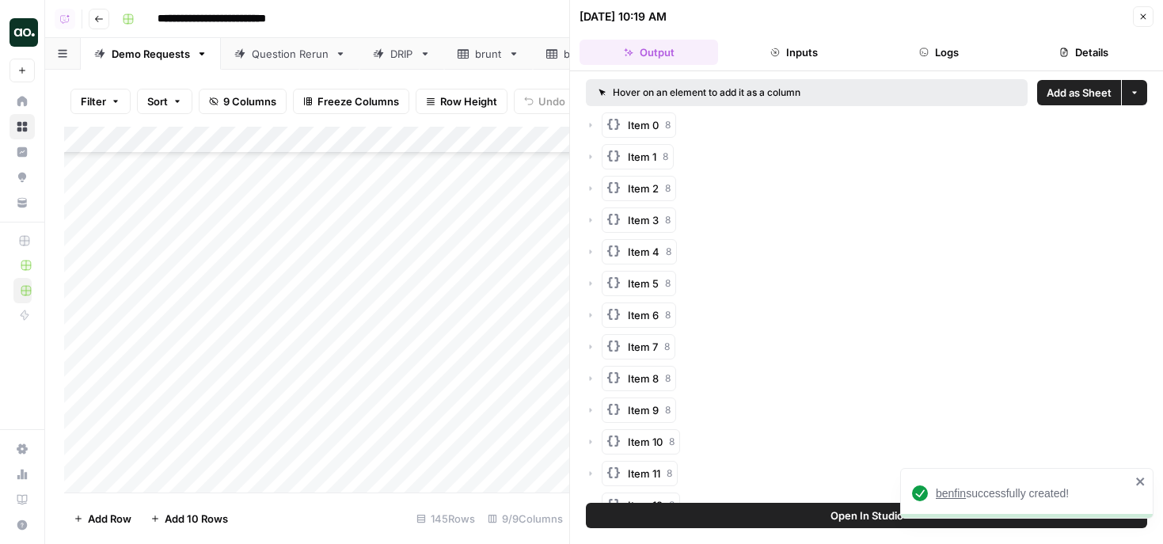
click at [945, 492] on span "benfin" at bounding box center [951, 493] width 30 height 13
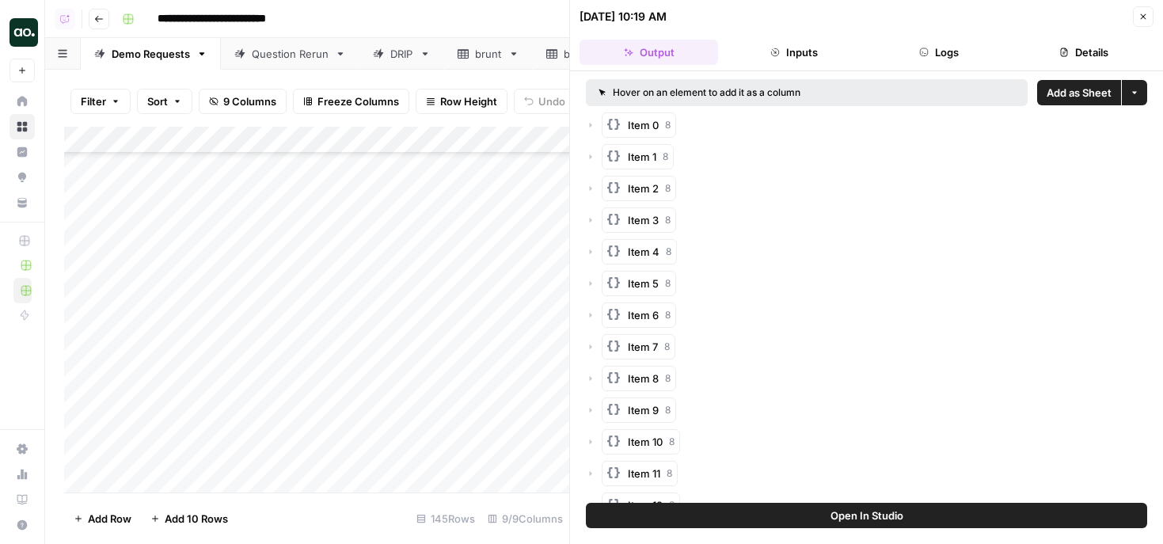
click at [1149, 17] on button "Close" at bounding box center [1143, 16] width 21 height 21
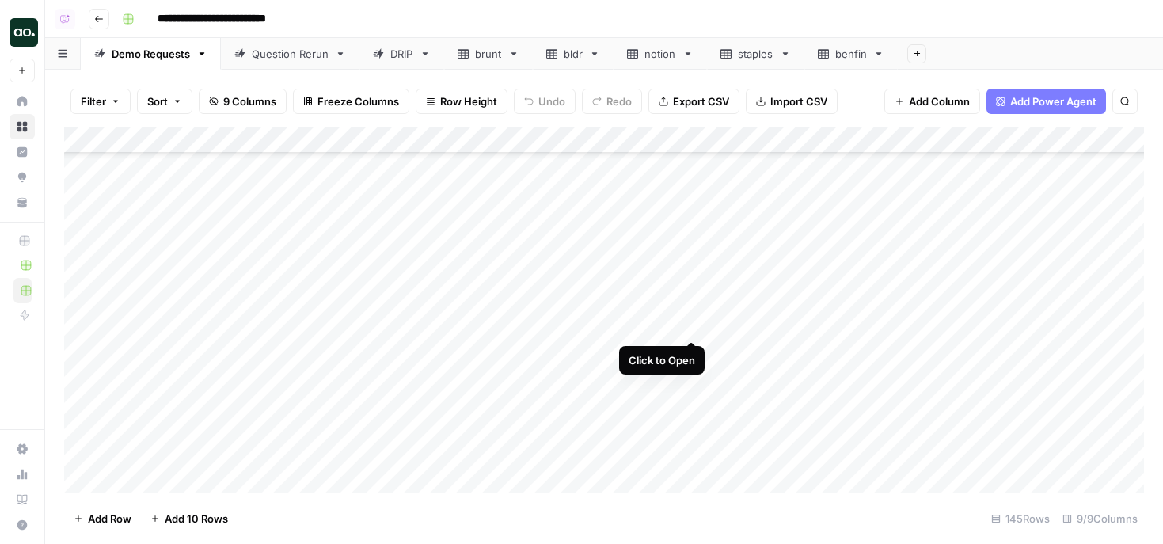
click at [688, 326] on div "Add Column" at bounding box center [604, 310] width 1080 height 366
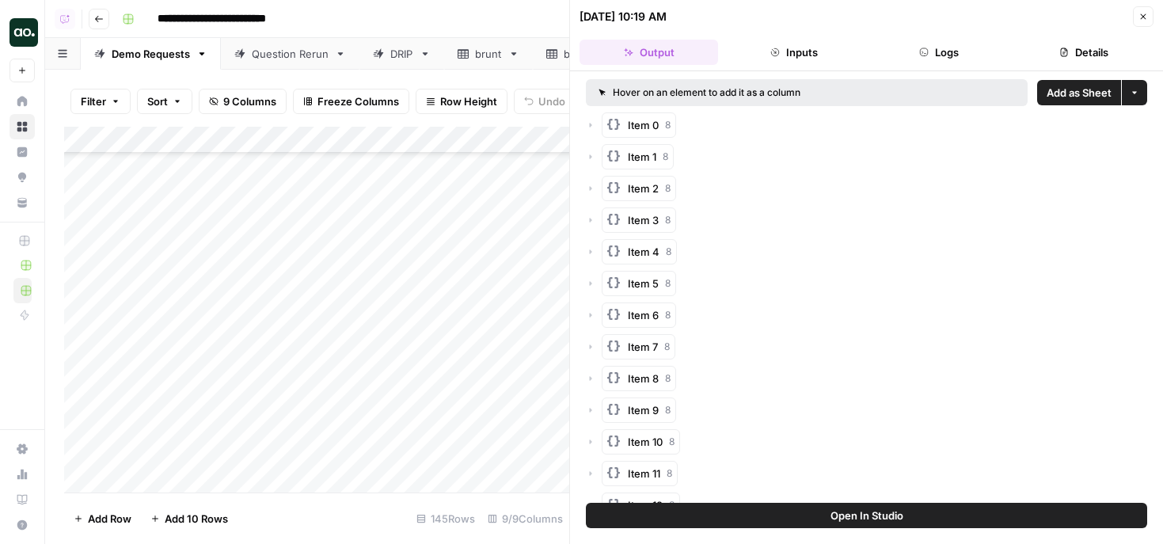
click at [1061, 93] on span "Add as Sheet" at bounding box center [1079, 93] width 65 height 16
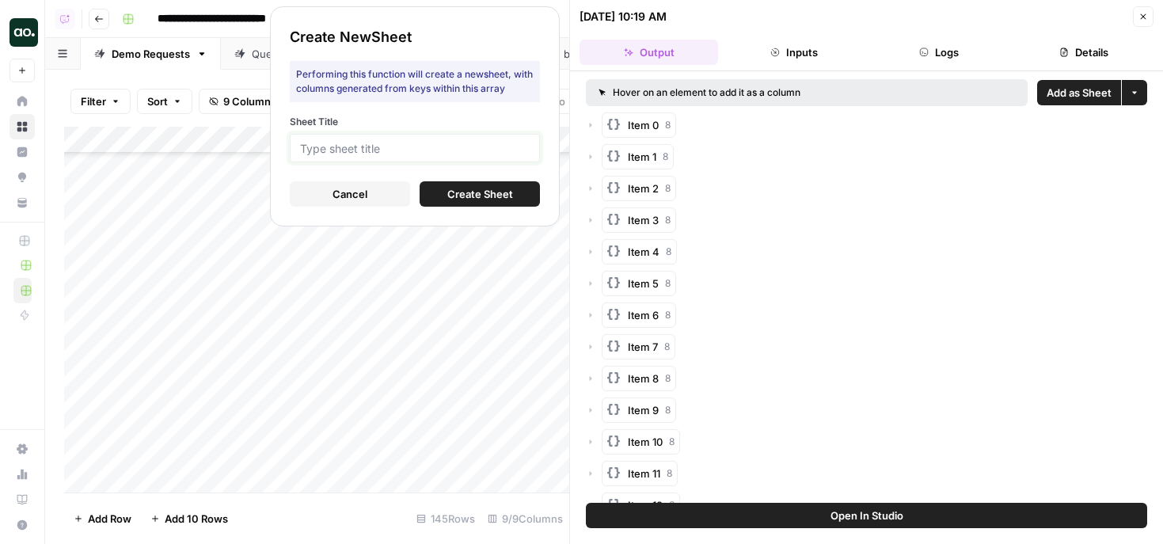
click at [398, 151] on input "Sheet Title" at bounding box center [415, 148] width 230 height 14
type input "clickup"
click at [452, 189] on span "Create Sheet" at bounding box center [480, 194] width 66 height 16
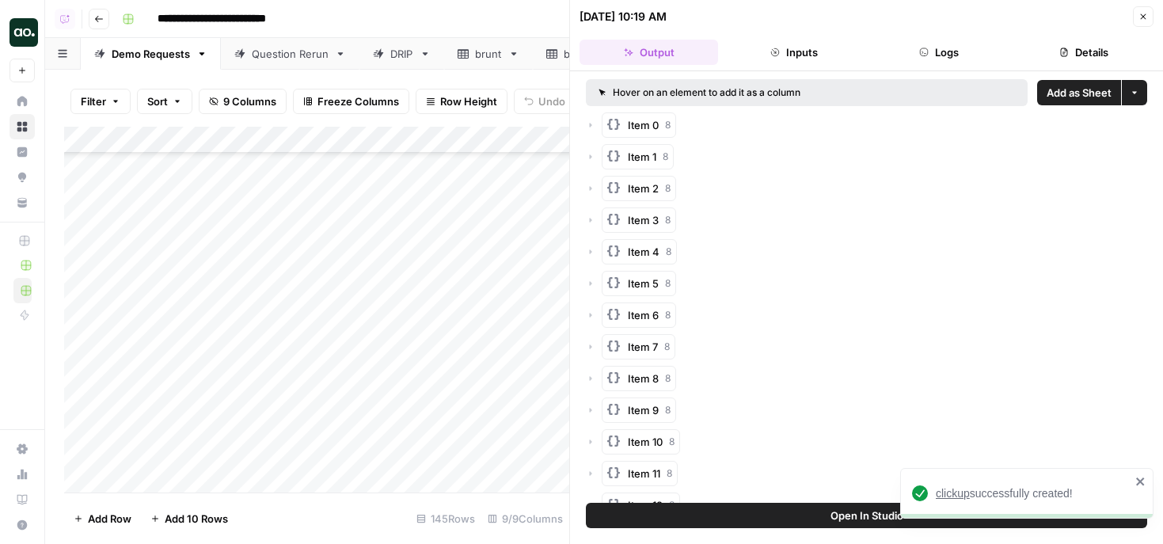
click at [956, 494] on span "clickup" at bounding box center [953, 493] width 34 height 13
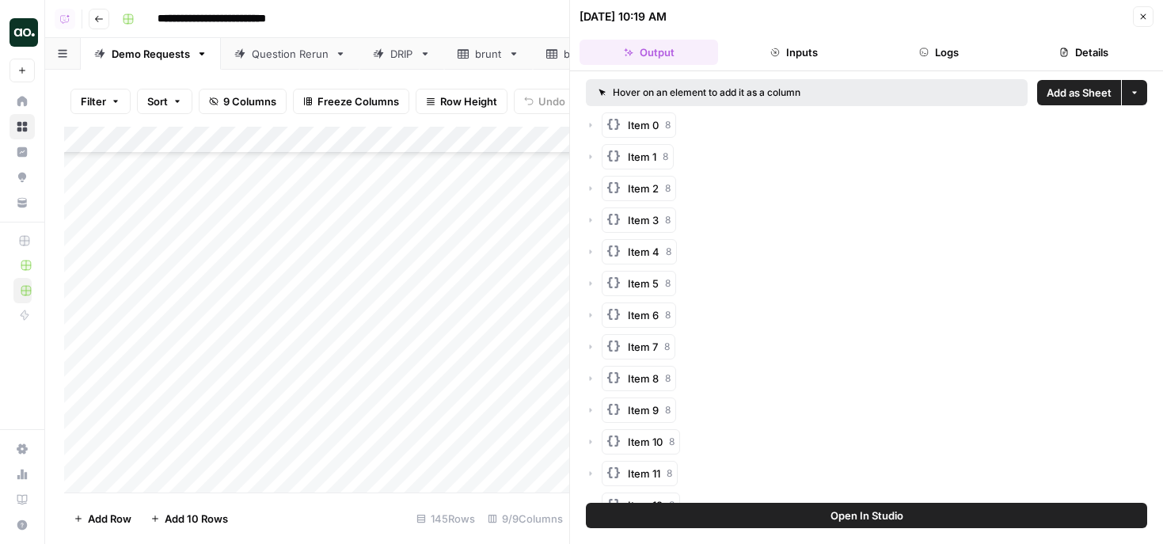
click at [1147, 22] on button "Close" at bounding box center [1143, 16] width 21 height 21
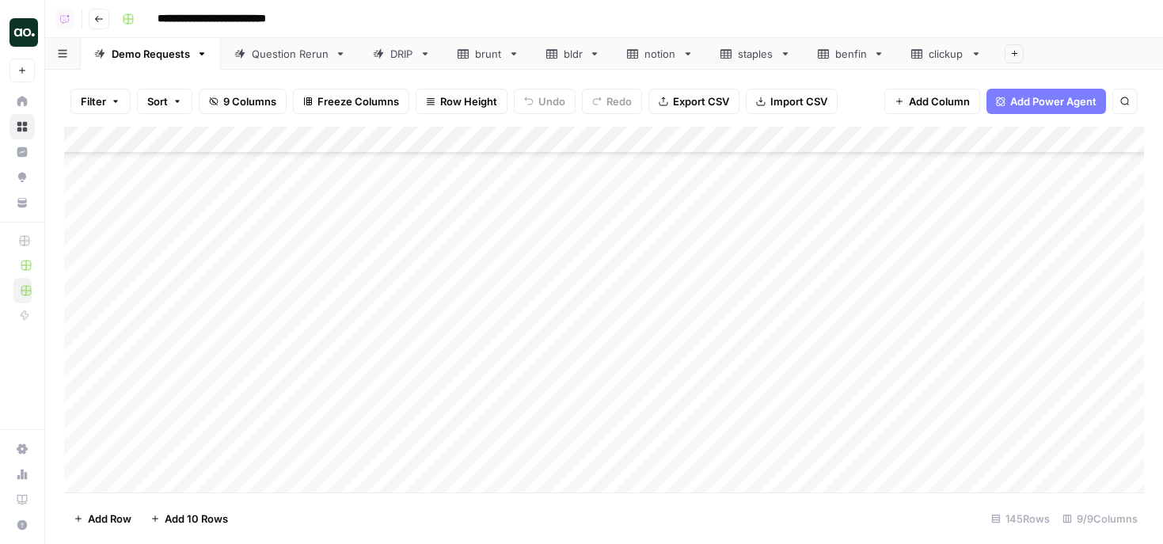
click at [981, 55] on icon at bounding box center [976, 53] width 11 height 11
click at [978, 50] on icon "button" at bounding box center [976, 53] width 11 height 11
click at [1018, 153] on div "Rename Sheet Duplicate Sheet Delete Sheet" at bounding box center [1035, 113] width 127 height 94
click at [1017, 143] on span "Delete Sheet" at bounding box center [1041, 142] width 76 height 16
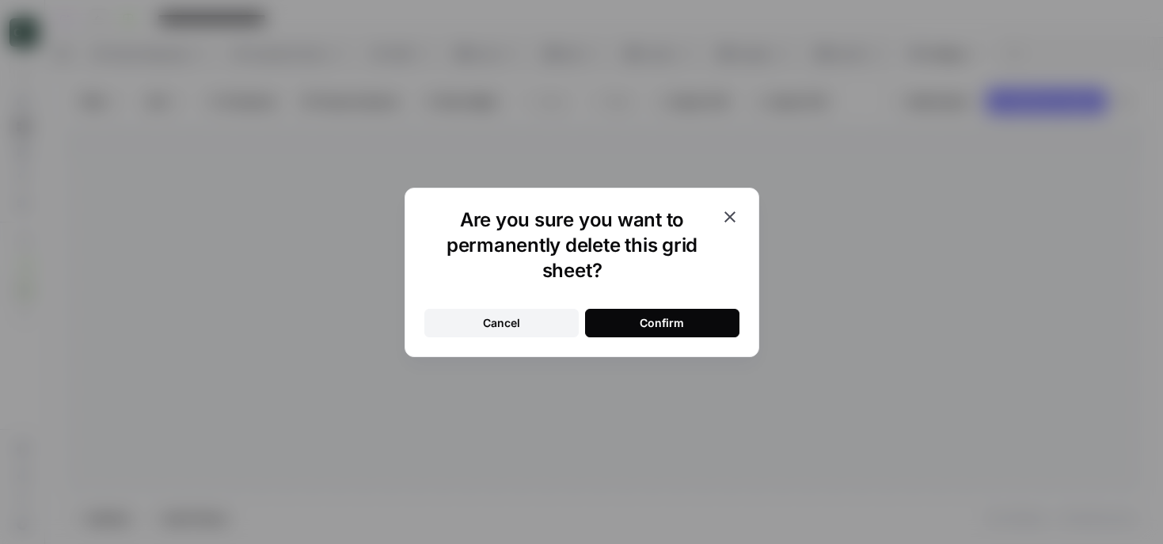
click at [668, 332] on button "Confirm" at bounding box center [662, 323] width 154 height 29
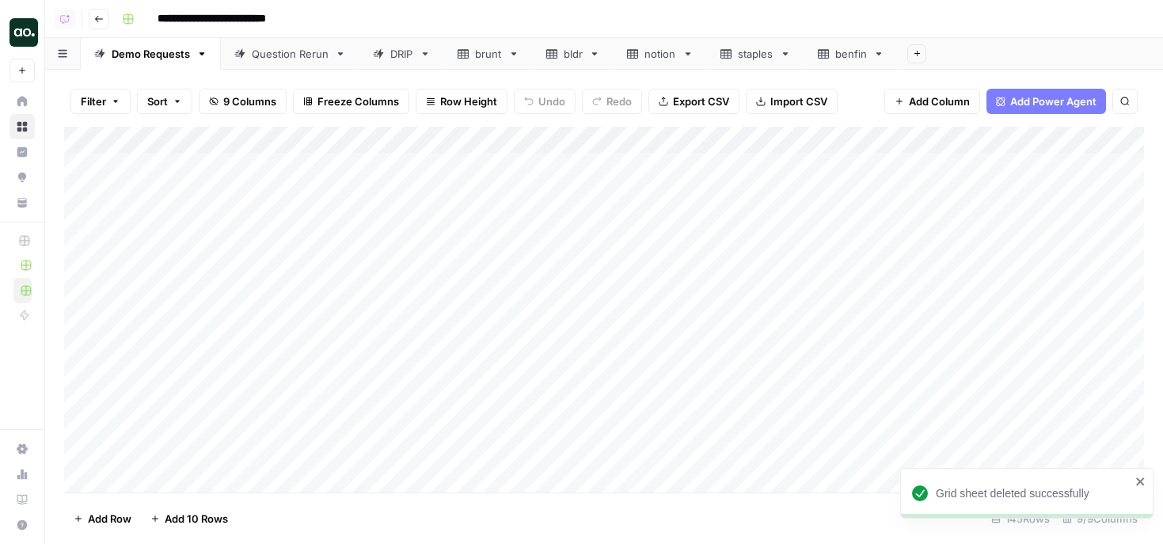
click at [877, 51] on icon at bounding box center [878, 53] width 11 height 11
click at [878, 51] on icon "button" at bounding box center [878, 53] width 11 height 11
click at [895, 147] on div "Delete Sheet" at bounding box center [938, 142] width 100 height 16
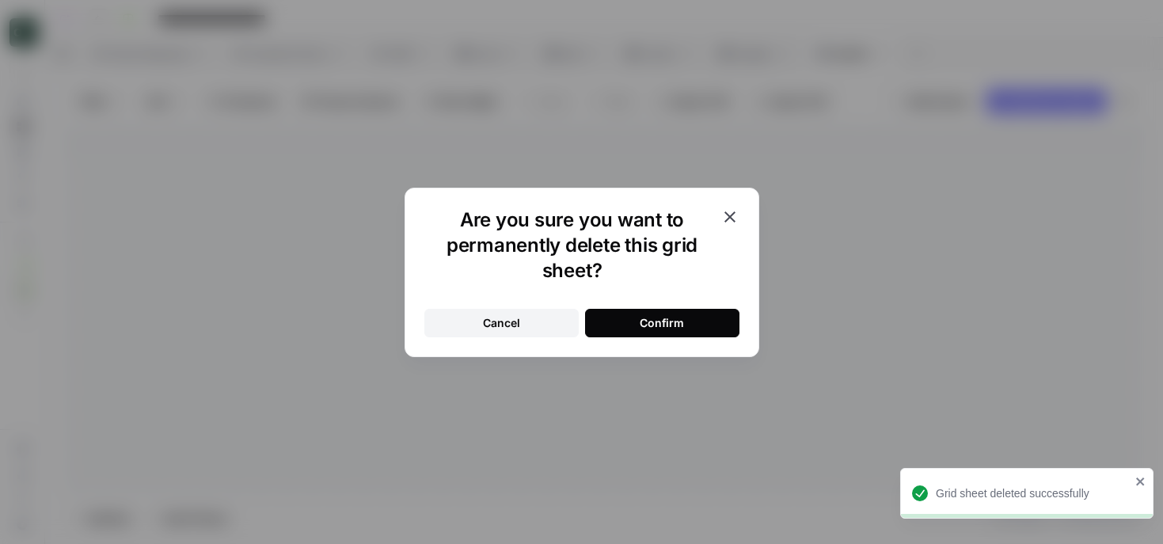
click at [679, 328] on div "Confirm" at bounding box center [662, 323] width 44 height 16
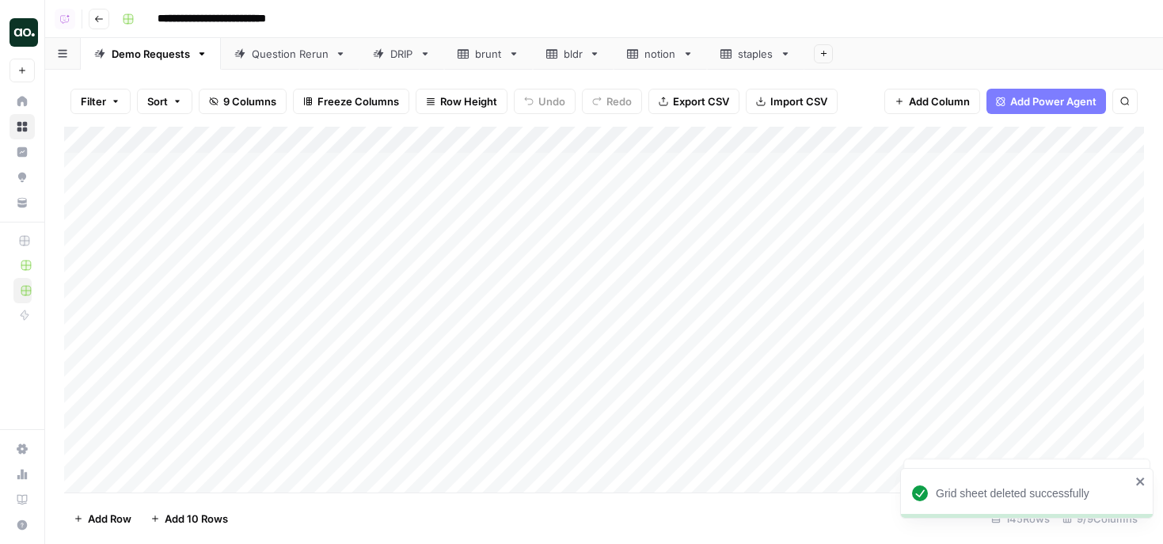
click at [603, 48] on link "bldr" at bounding box center [573, 54] width 81 height 32
click at [593, 53] on icon "button" at bounding box center [594, 53] width 11 height 11
click at [646, 142] on span "Delete Sheet" at bounding box center [659, 142] width 76 height 16
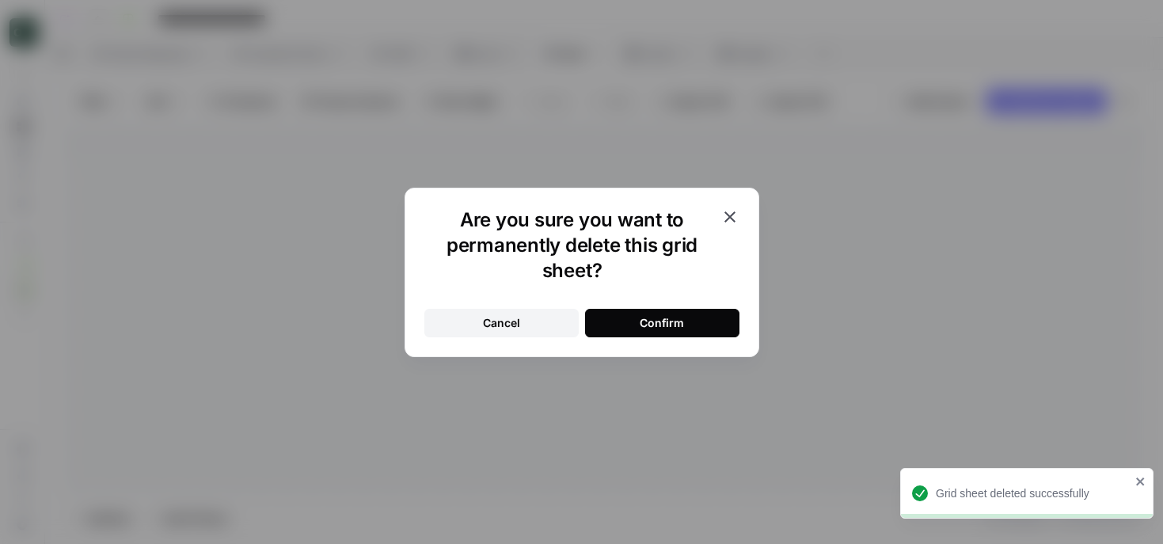
click at [663, 319] on div "Confirm" at bounding box center [662, 323] width 44 height 16
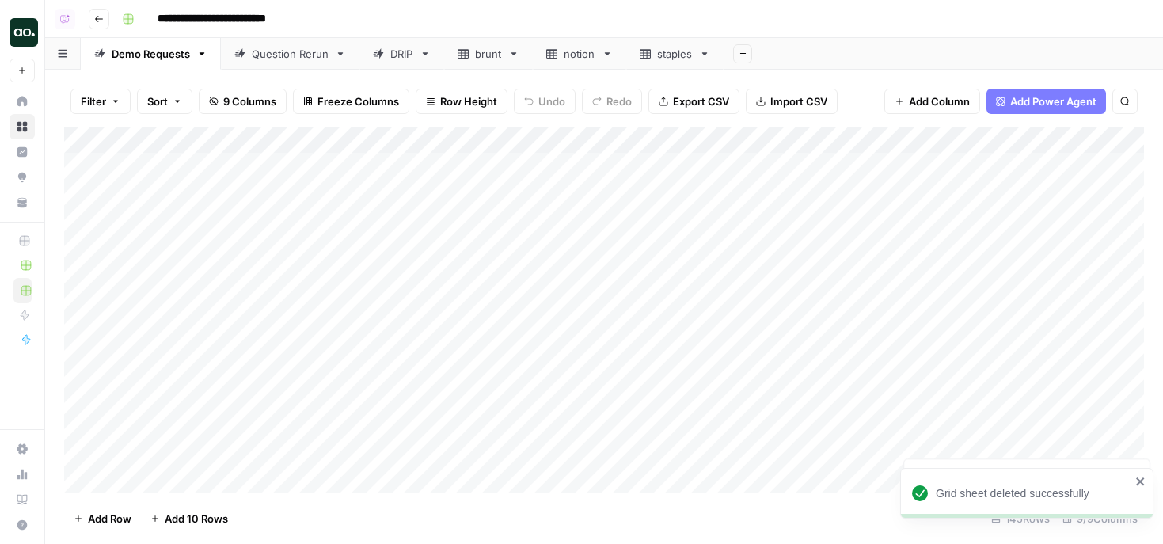
click at [600, 50] on link "notion" at bounding box center [579, 54] width 93 height 32
click at [610, 50] on icon "button" at bounding box center [607, 53] width 11 height 11
click at [644, 139] on span "Delete Sheet" at bounding box center [671, 142] width 76 height 16
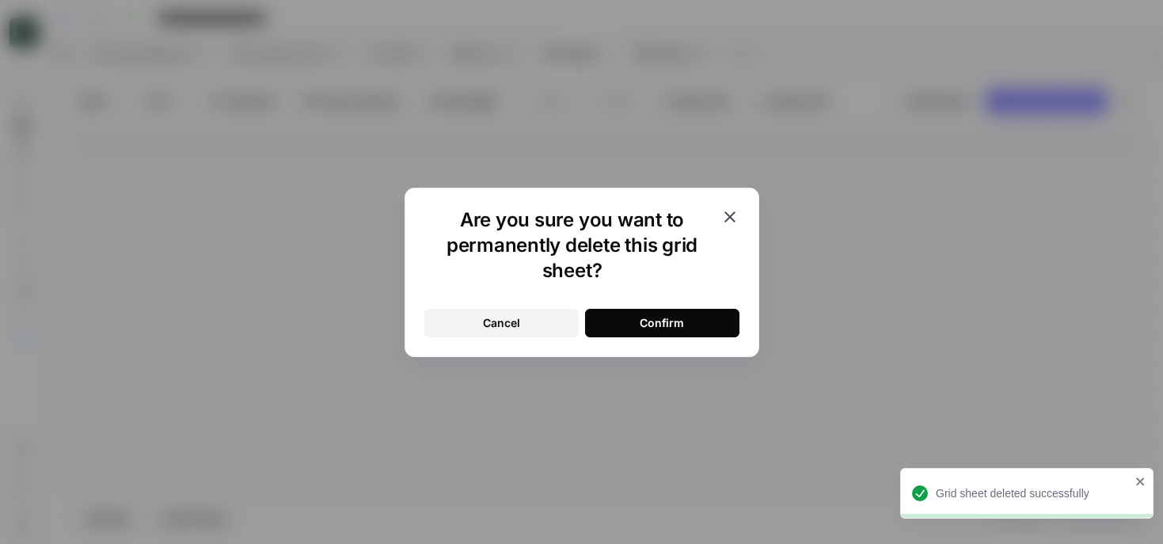
click at [652, 325] on div "Confirm" at bounding box center [662, 323] width 44 height 16
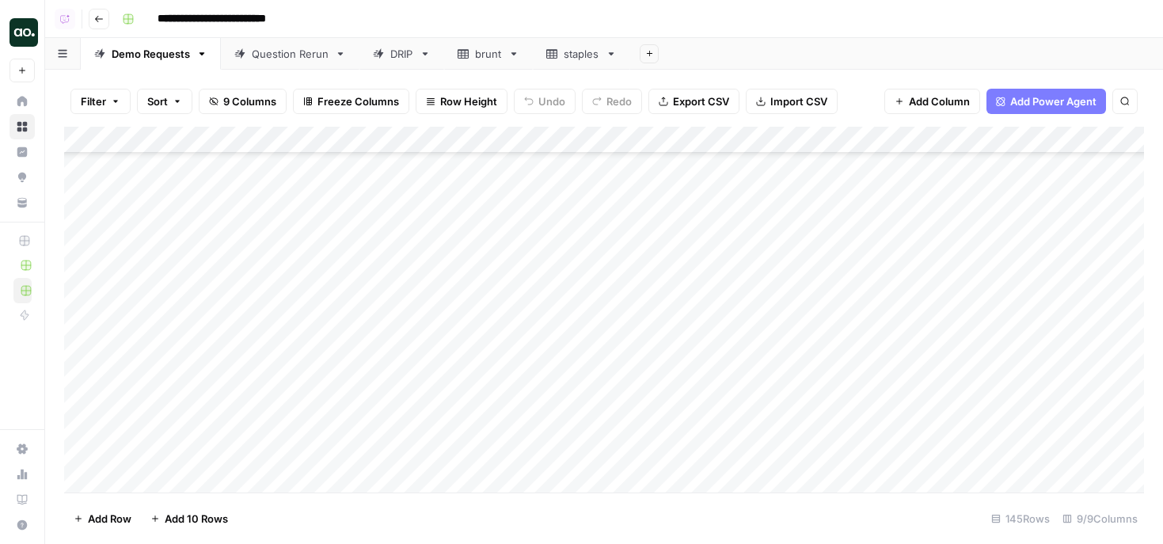
scroll to position [3529, 0]
click at [689, 243] on div "Add Column" at bounding box center [604, 310] width 1080 height 366
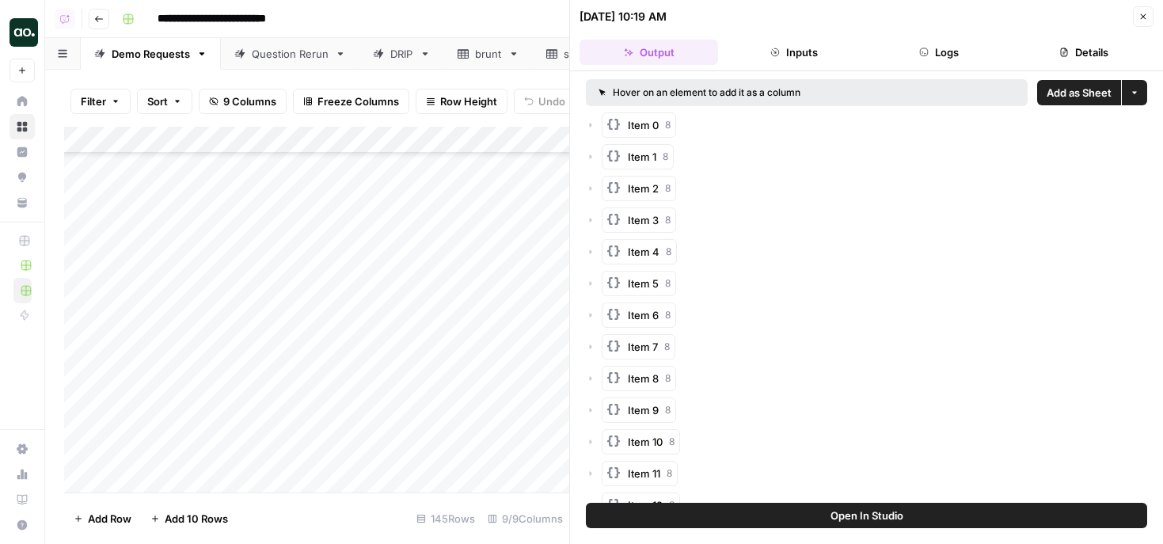
click at [1086, 91] on span "Add as Sheet" at bounding box center [1079, 93] width 65 height 16
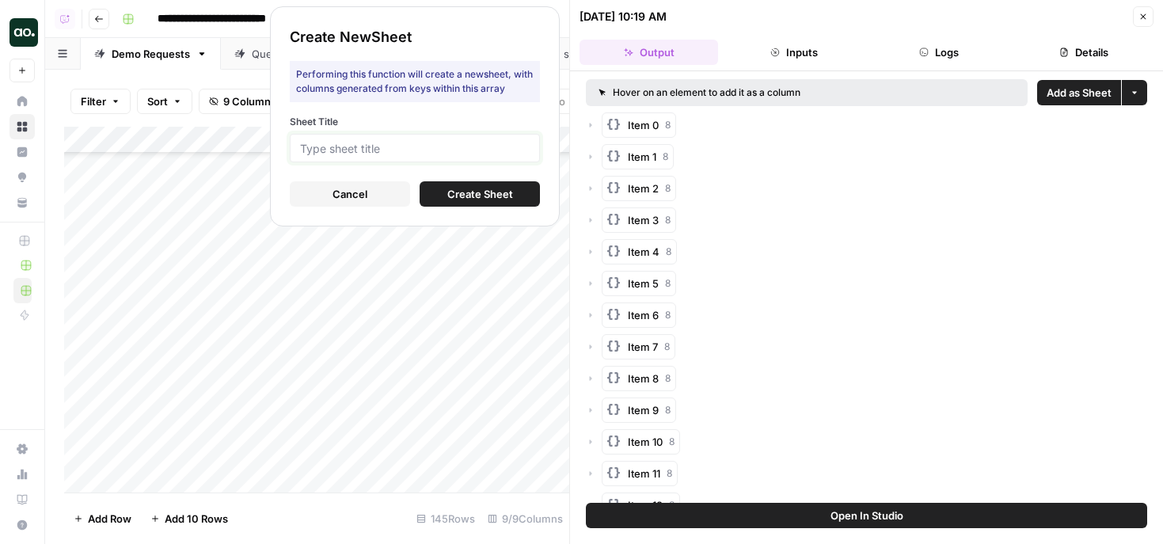
click at [503, 143] on input "Sheet Title" at bounding box center [415, 148] width 230 height 14
type input "teamed"
click at [451, 202] on button "Create Sheet" at bounding box center [480, 193] width 120 height 25
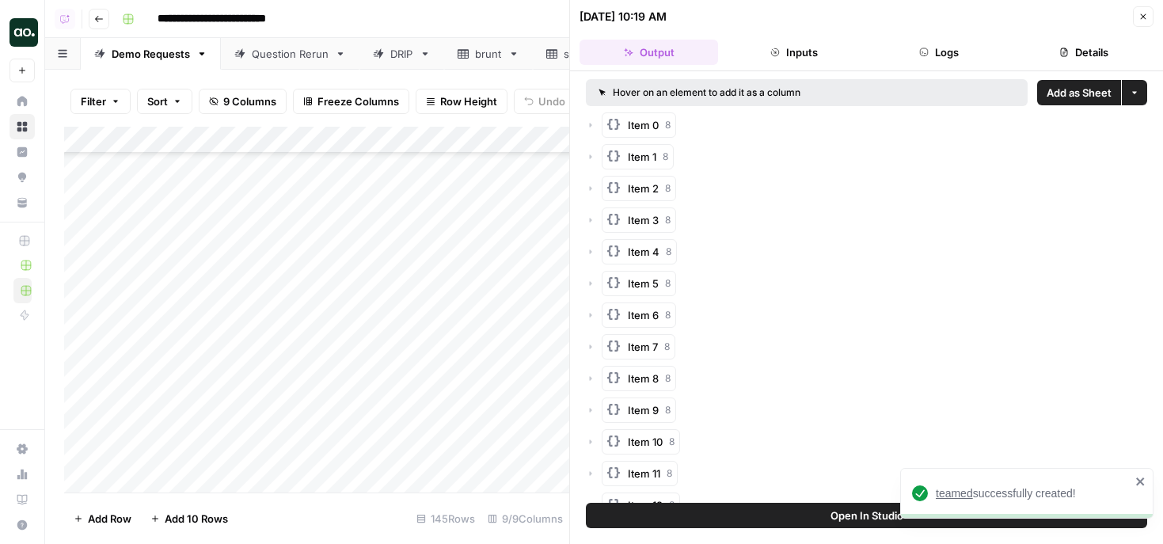
click at [950, 489] on span "teamed" at bounding box center [954, 493] width 37 height 13
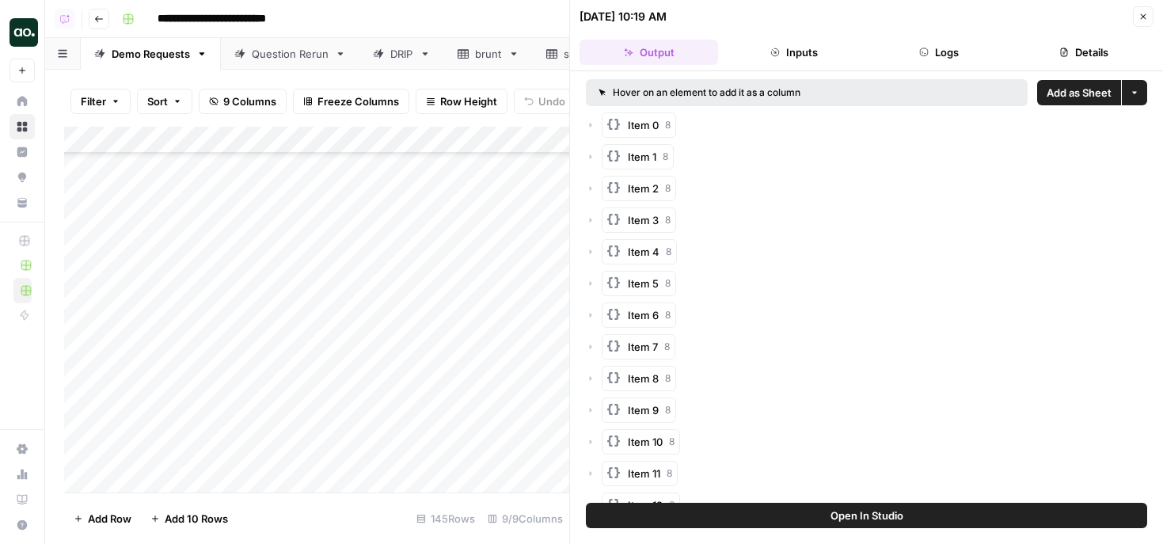
click at [1139, 12] on icon "button" at bounding box center [1144, 17] width 10 height 10
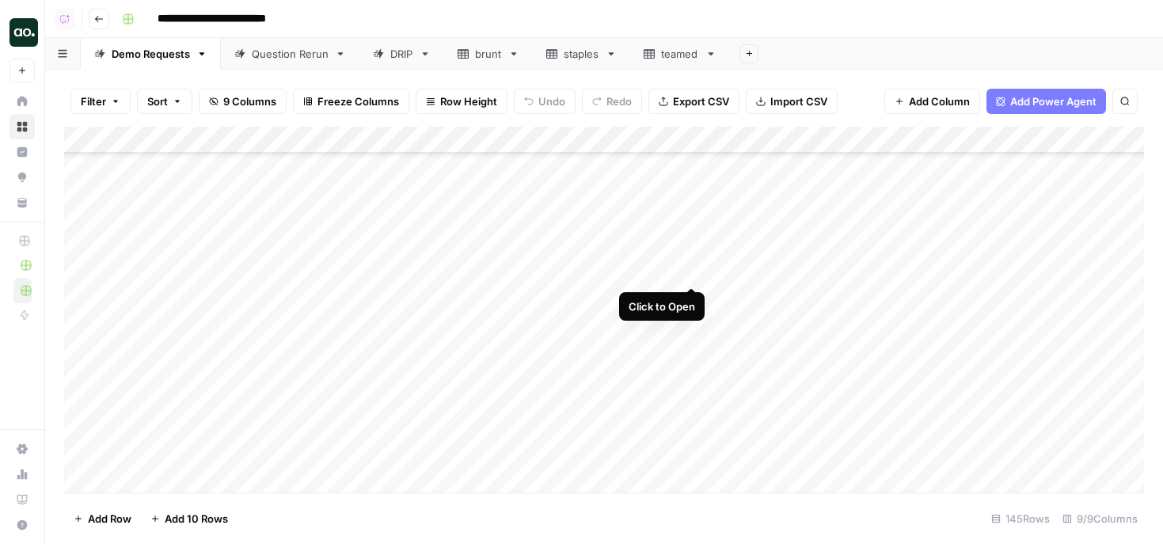
click at [690, 269] on div "Add Column" at bounding box center [604, 310] width 1080 height 366
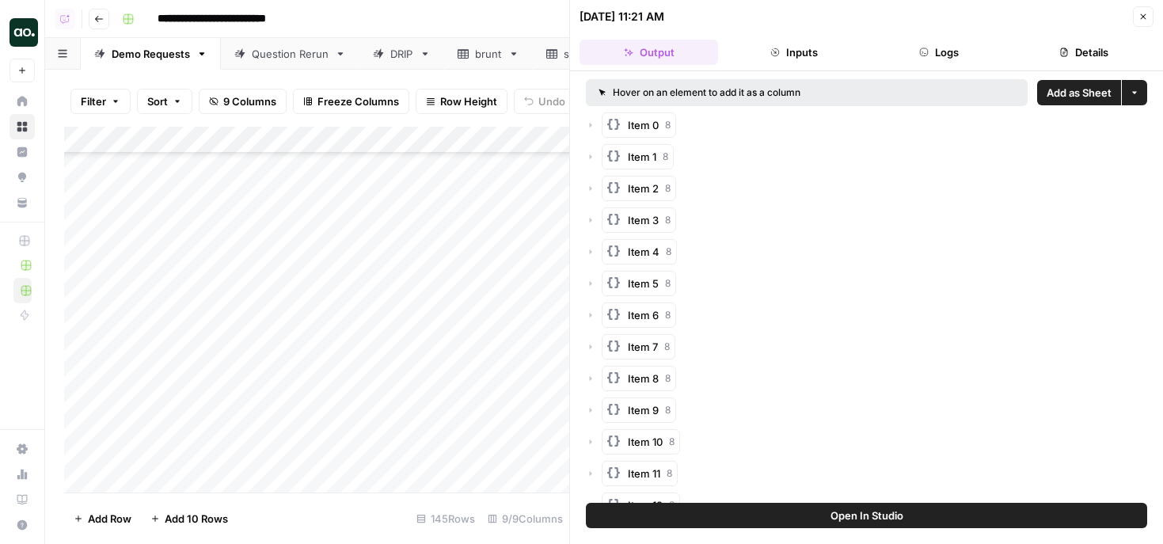
click at [1059, 89] on span "Add as Sheet" at bounding box center [1079, 93] width 65 height 16
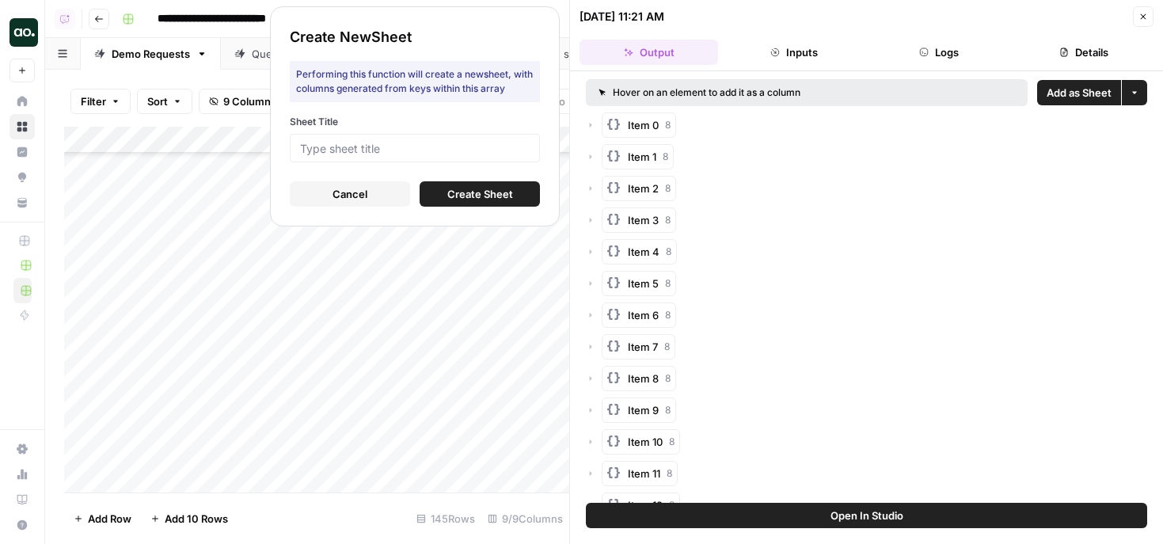
click at [492, 140] on div at bounding box center [415, 148] width 250 height 29
click at [492, 141] on input "Sheet Title" at bounding box center [415, 148] width 230 height 14
type input "digocean"
click at [509, 189] on span "Create Sheet" at bounding box center [480, 194] width 66 height 16
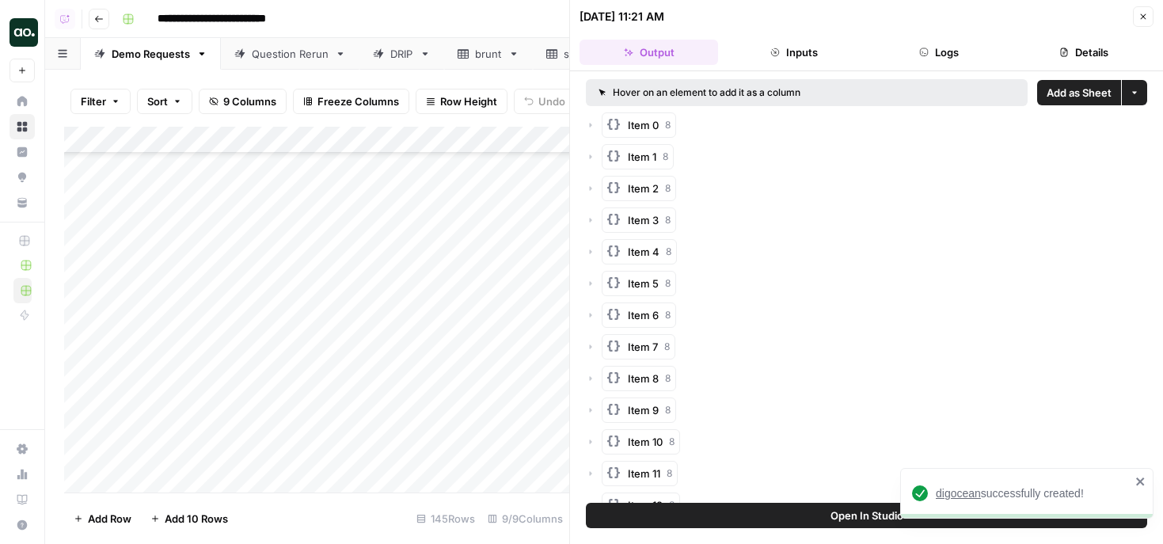
click at [958, 492] on span "digocean" at bounding box center [958, 493] width 45 height 13
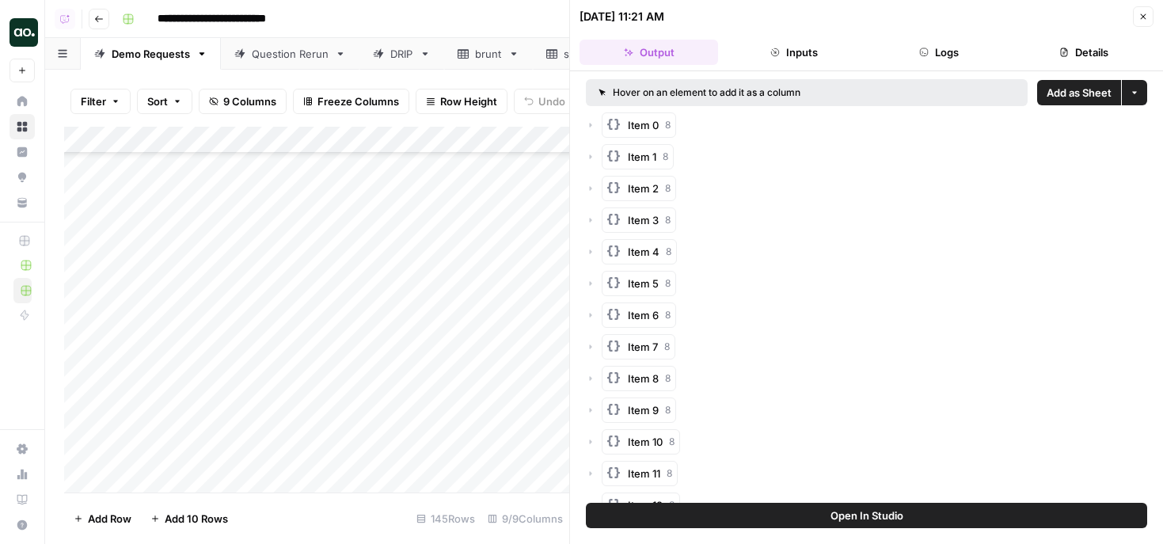
click at [1145, 15] on icon "button" at bounding box center [1144, 17] width 10 height 10
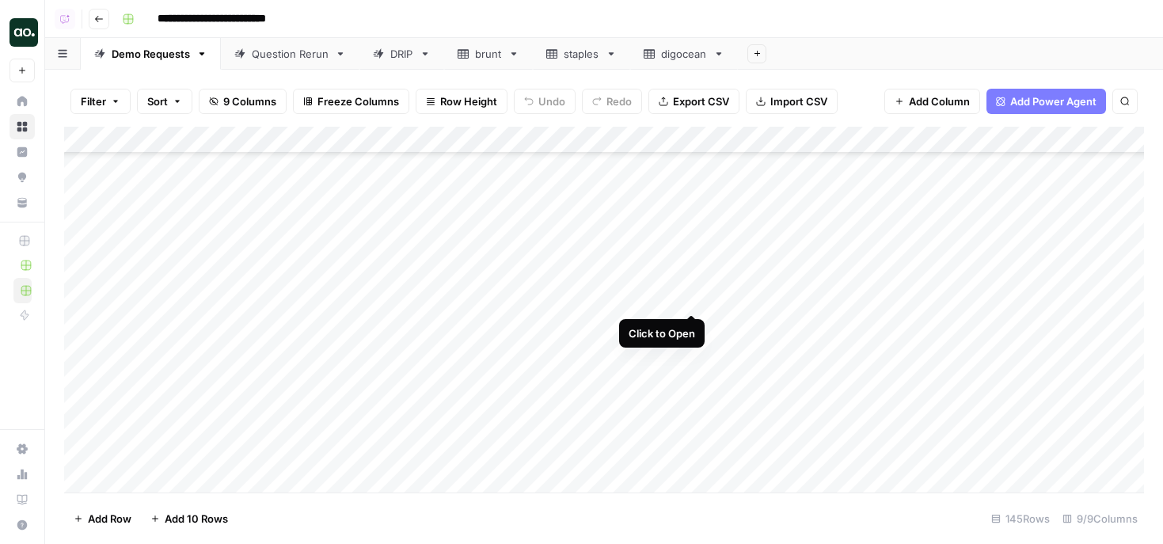
click at [690, 298] on div "Add Column" at bounding box center [604, 310] width 1080 height 366
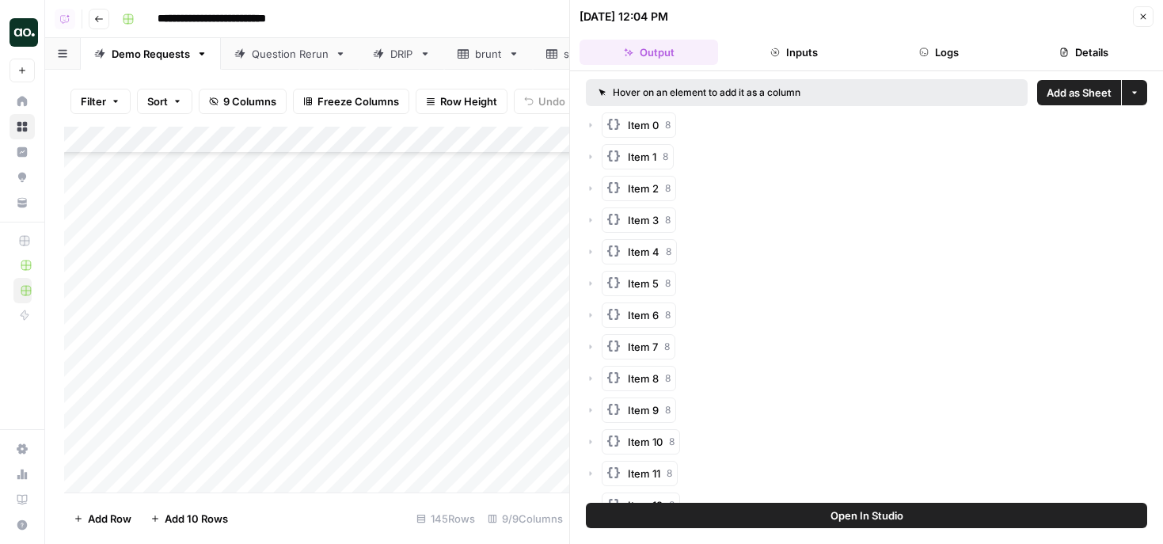
click at [1077, 97] on span "Add as Sheet" at bounding box center [1079, 93] width 65 height 16
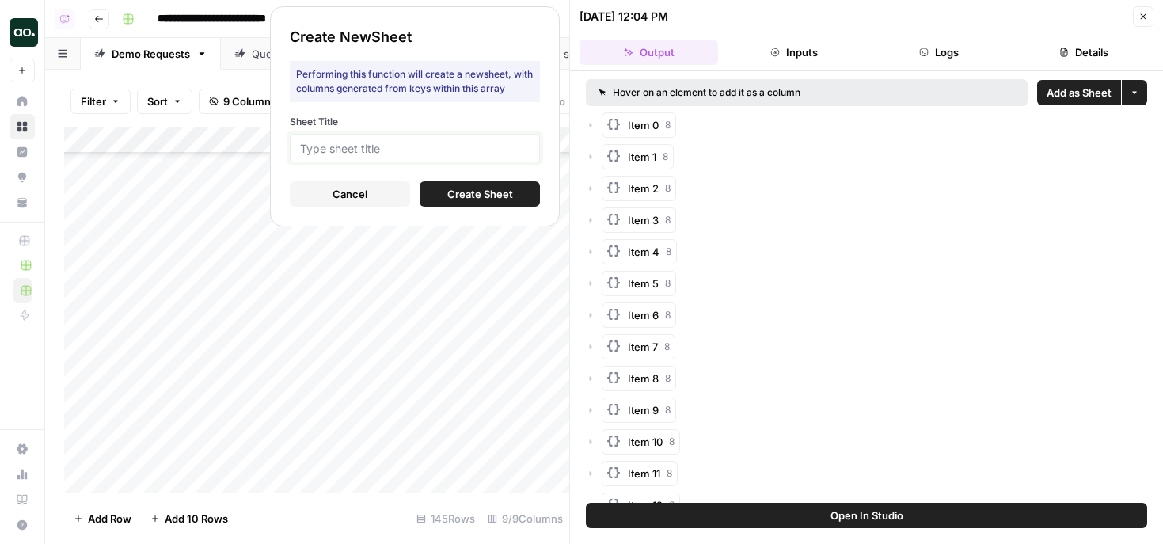
click at [525, 151] on input "Sheet Title" at bounding box center [415, 148] width 230 height 14
type input "edge"
click at [481, 190] on span "Create Sheet" at bounding box center [480, 194] width 66 height 16
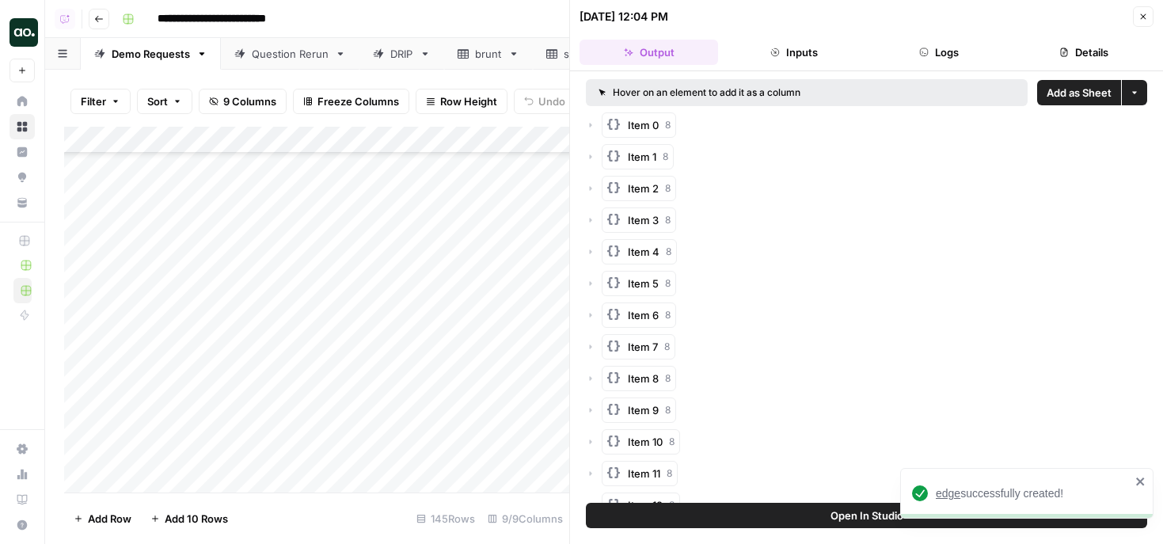
click at [941, 493] on span "edge" at bounding box center [948, 493] width 25 height 13
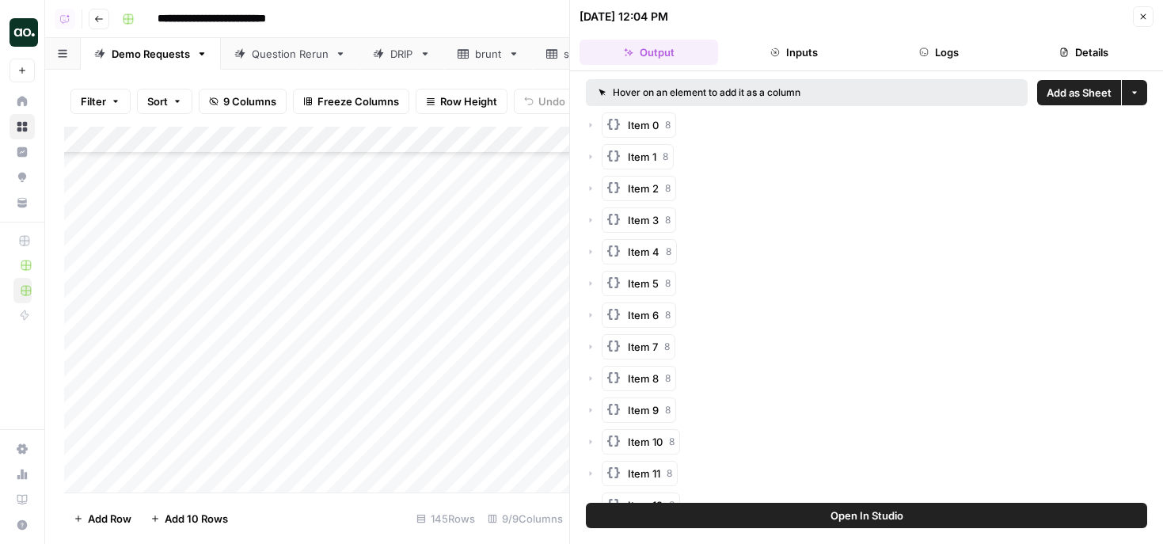
click at [181, 325] on div "Add Column" at bounding box center [316, 310] width 505 height 366
click at [1145, 17] on icon "button" at bounding box center [1144, 17] width 10 height 10
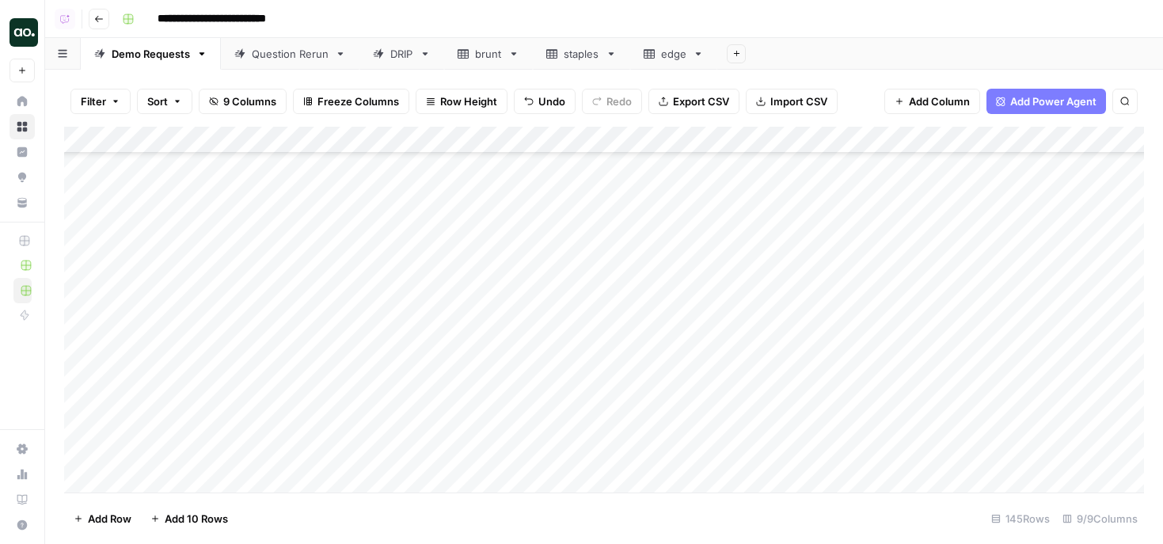
click at [265, 328] on div "Add Column" at bounding box center [604, 310] width 1080 height 366
drag, startPoint x: 291, startPoint y: 328, endPoint x: 219, endPoint y: 325, distance: 72.1
click at [219, 325] on body "**********" at bounding box center [581, 272] width 1163 height 544
click at [326, 321] on input "**********" at bounding box center [352, 329] width 253 height 19
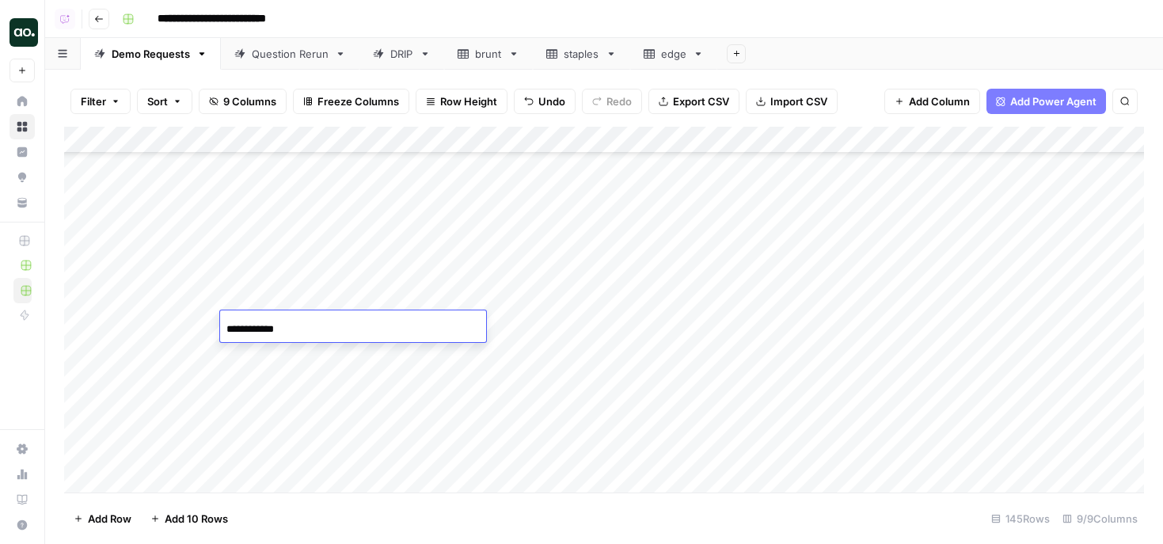
type input "**********"
click at [603, 325] on div "Add Column" at bounding box center [604, 310] width 1080 height 366
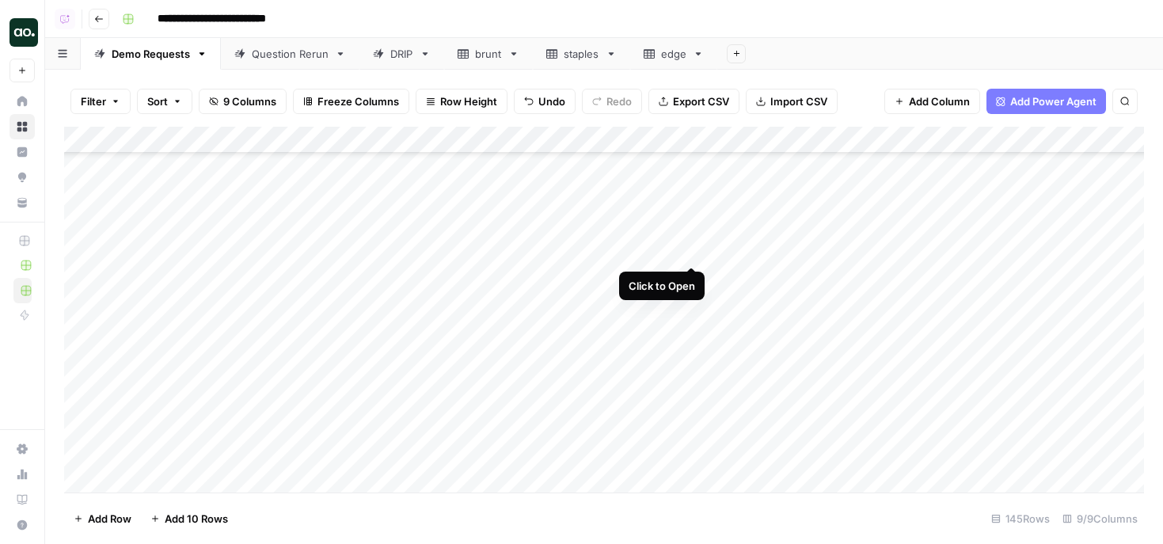
click at [690, 250] on div "Add Column" at bounding box center [604, 310] width 1080 height 366
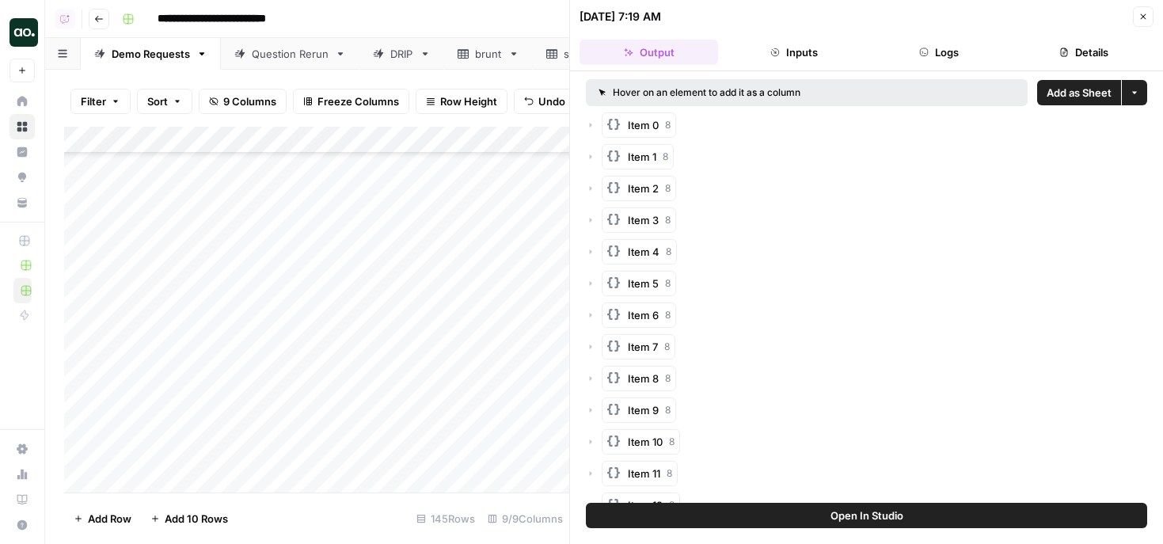
click at [1069, 89] on span "Add as Sheet" at bounding box center [1079, 93] width 65 height 16
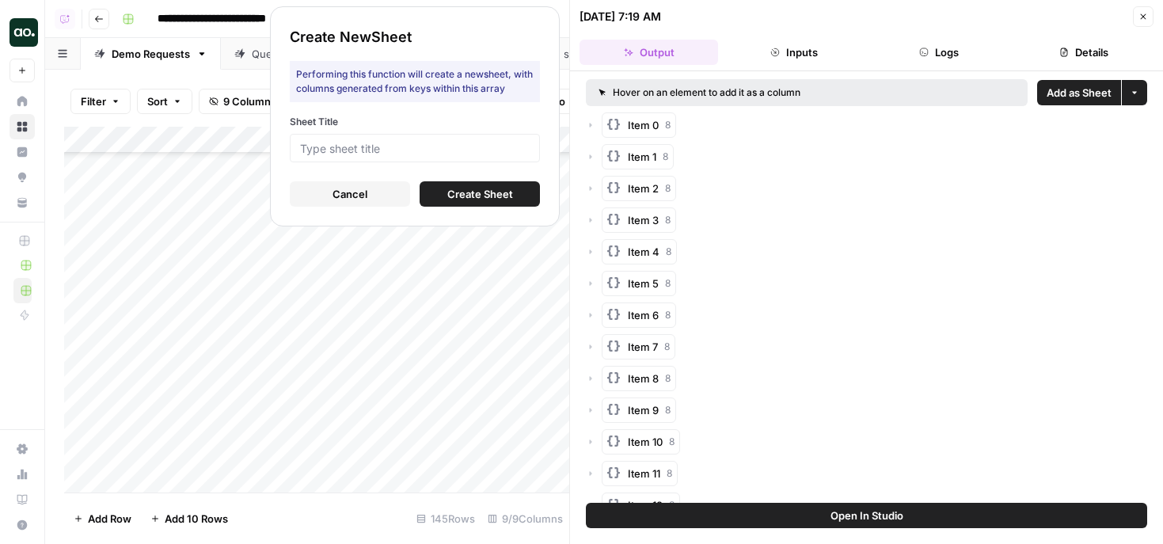
click at [479, 155] on div at bounding box center [415, 148] width 250 height 29
click at [475, 150] on input "Sheet Title" at bounding box center [415, 148] width 230 height 14
type input "released"
click at [468, 196] on span "Create Sheet" at bounding box center [480, 194] width 66 height 16
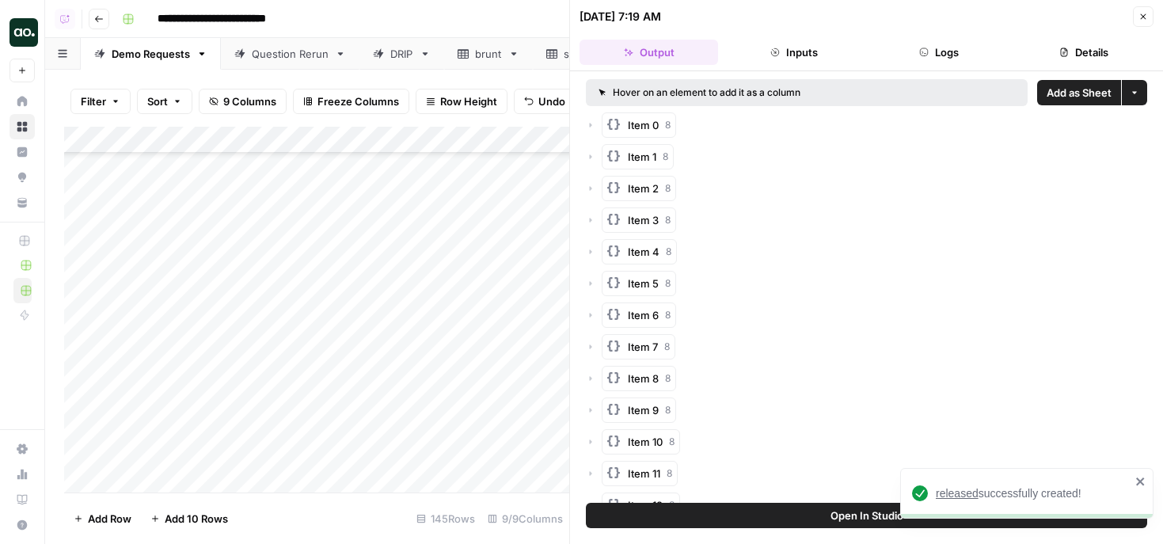
click at [961, 496] on span "released" at bounding box center [957, 493] width 43 height 13
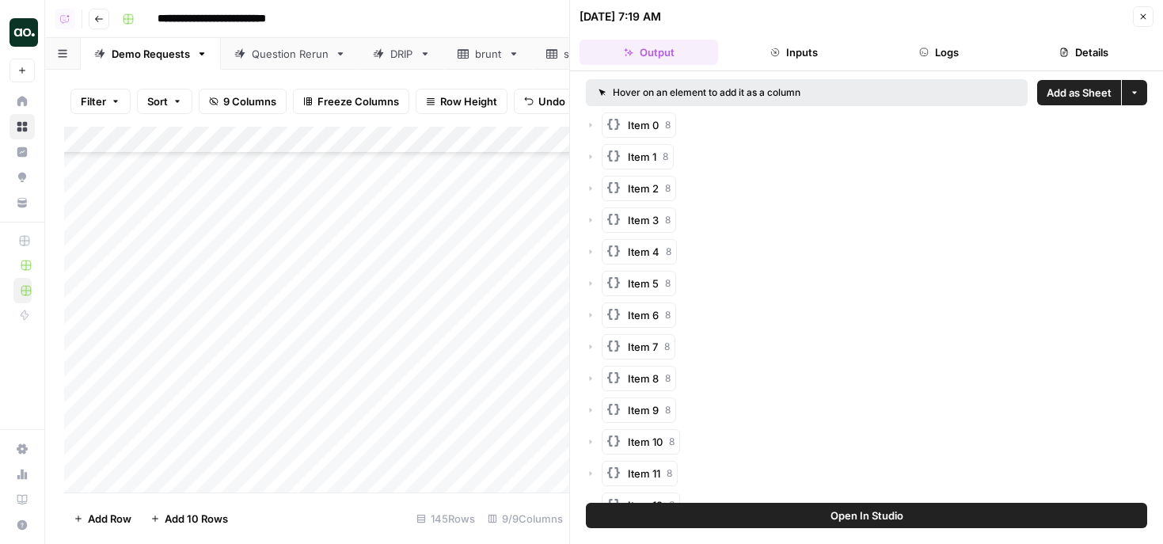
drag, startPoint x: 1141, startPoint y: 14, endPoint x: 1127, endPoint y: 25, distance: 16.9
click at [1141, 14] on icon "button" at bounding box center [1144, 17] width 6 height 6
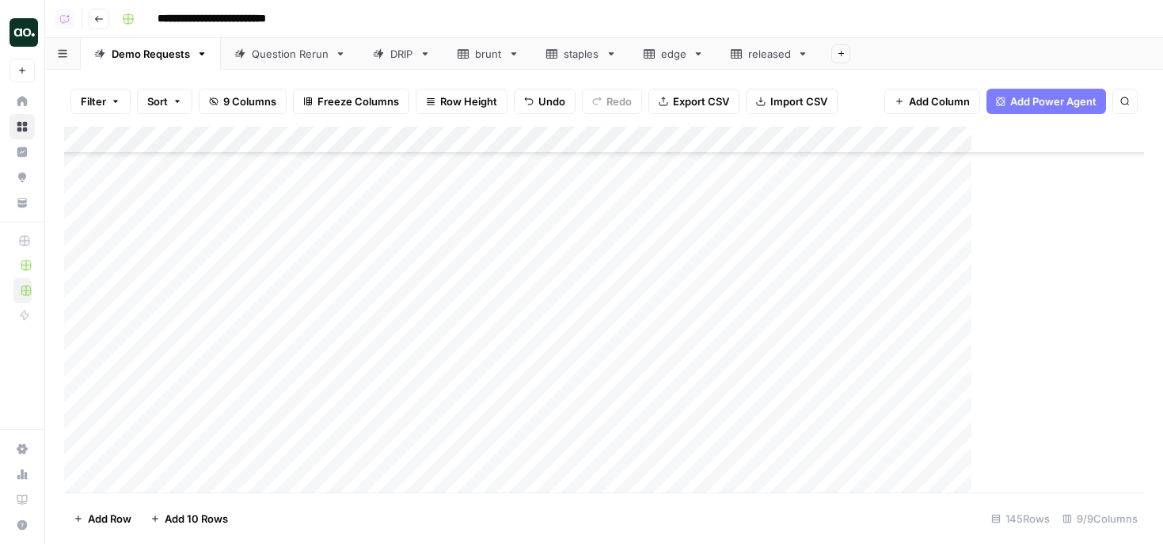
scroll to position [3590, 0]
click at [231, 142] on div "Add Column" at bounding box center [604, 310] width 1080 height 366
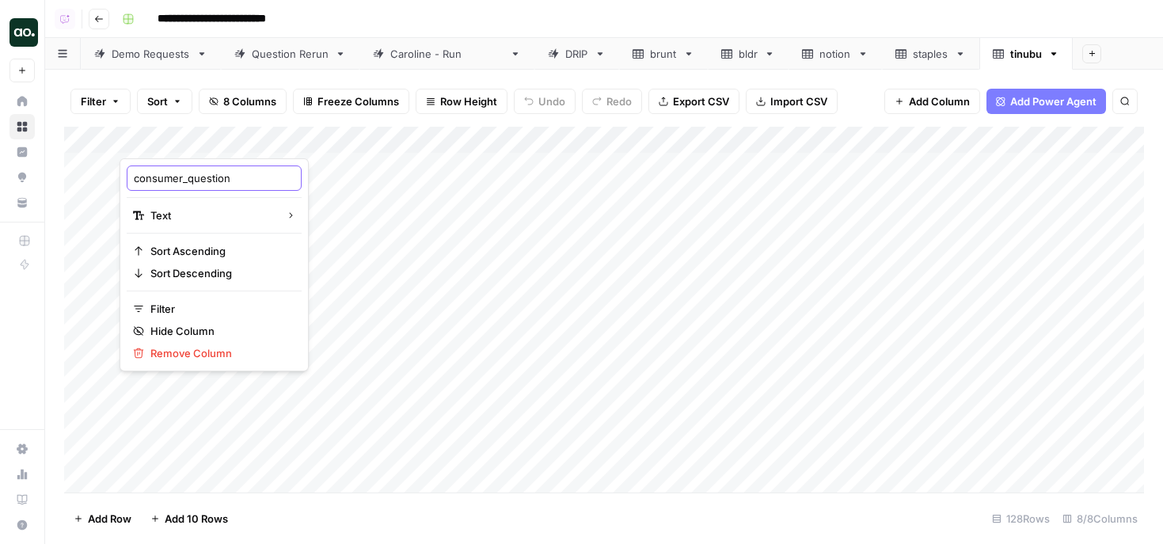
drag, startPoint x: 188, startPoint y: 182, endPoint x: 128, endPoint y: 190, distance: 60.7
click at [128, 190] on div "consumer_question" at bounding box center [214, 177] width 175 height 25
click at [139, 185] on input "consumer_question" at bounding box center [214, 178] width 161 height 16
drag, startPoint x: 134, startPoint y: 181, endPoint x: 184, endPoint y: 177, distance: 50.0
click at [184, 177] on input "consumer_question" at bounding box center [214, 178] width 161 height 16
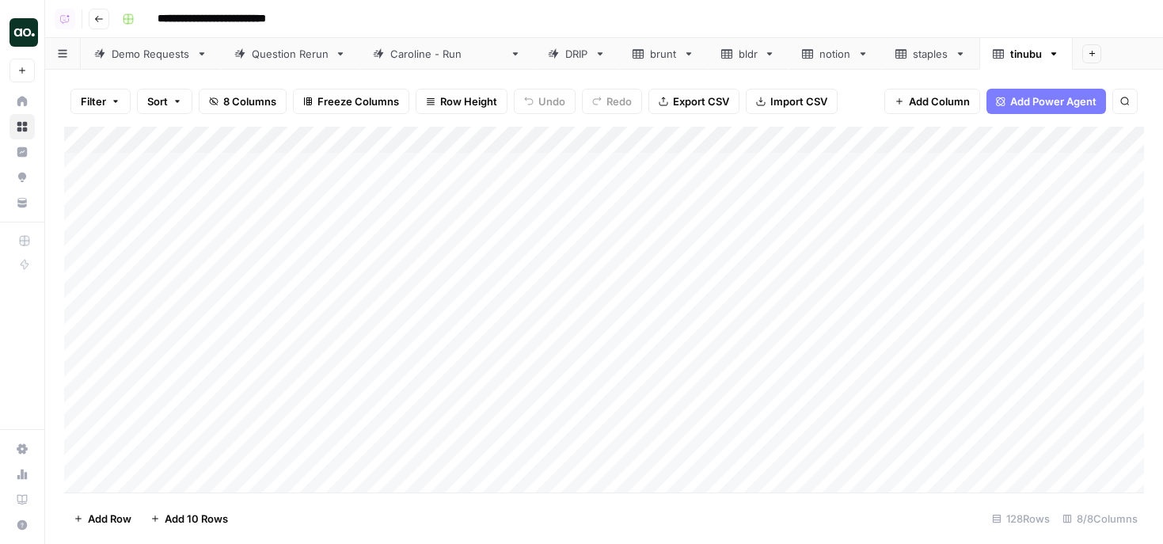
click at [218, 138] on div "Add Column" at bounding box center [604, 310] width 1080 height 366
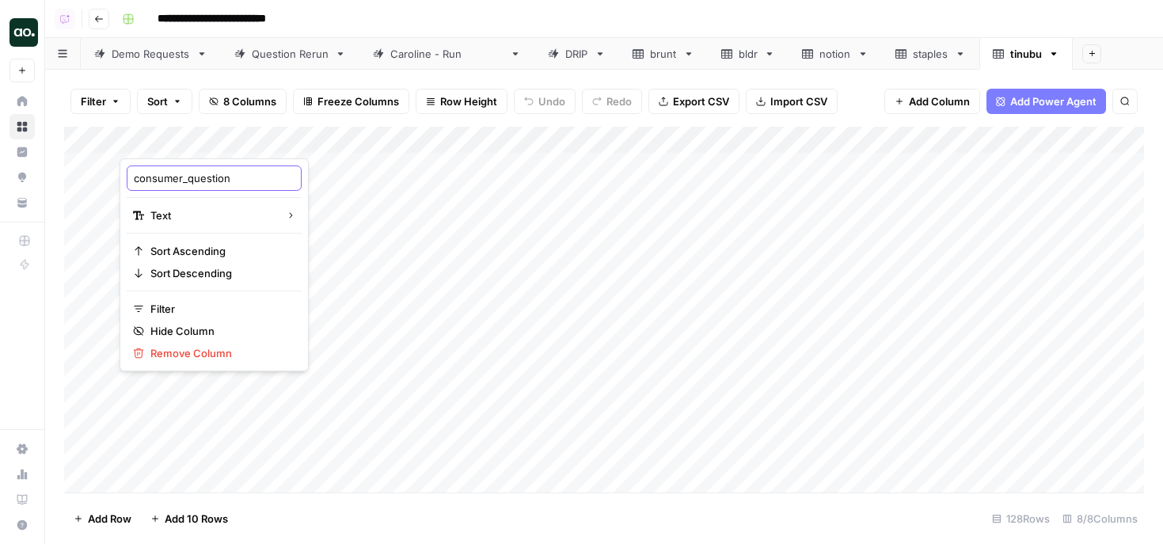
click at [187, 179] on input "consumer_question" at bounding box center [214, 178] width 161 height 16
type input "question"
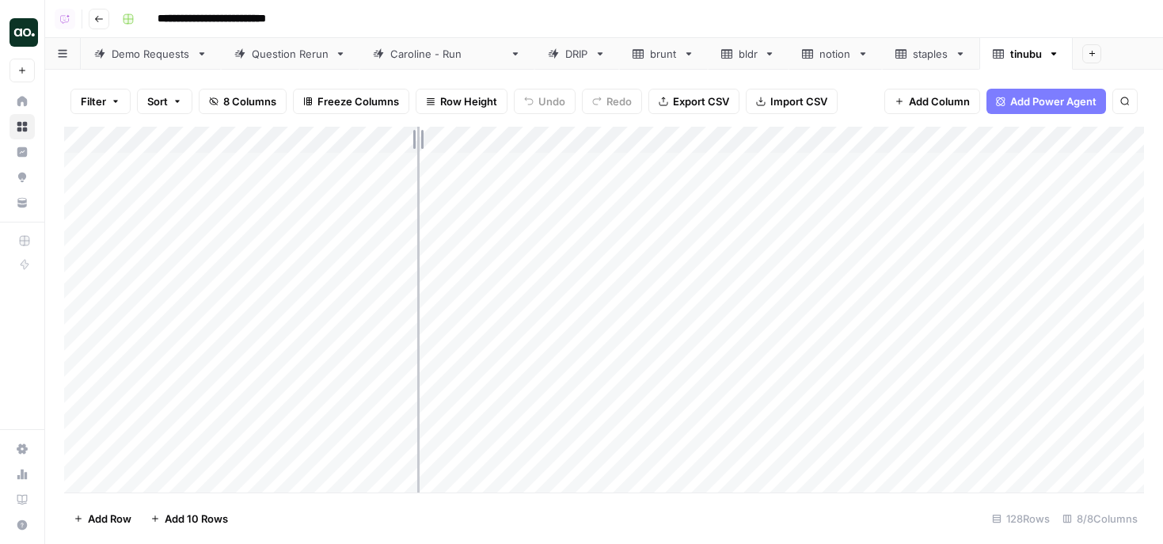
drag, startPoint x: 348, startPoint y: 139, endPoint x: 439, endPoint y: 140, distance: 91.1
click at [439, 140] on div "Add Column" at bounding box center [604, 310] width 1080 height 366
drag, startPoint x: 439, startPoint y: 135, endPoint x: 529, endPoint y: 131, distance: 89.6
click at [529, 134] on div "Add Column" at bounding box center [604, 310] width 1080 height 366
drag, startPoint x: 528, startPoint y: 136, endPoint x: 540, endPoint y: 136, distance: 11.9
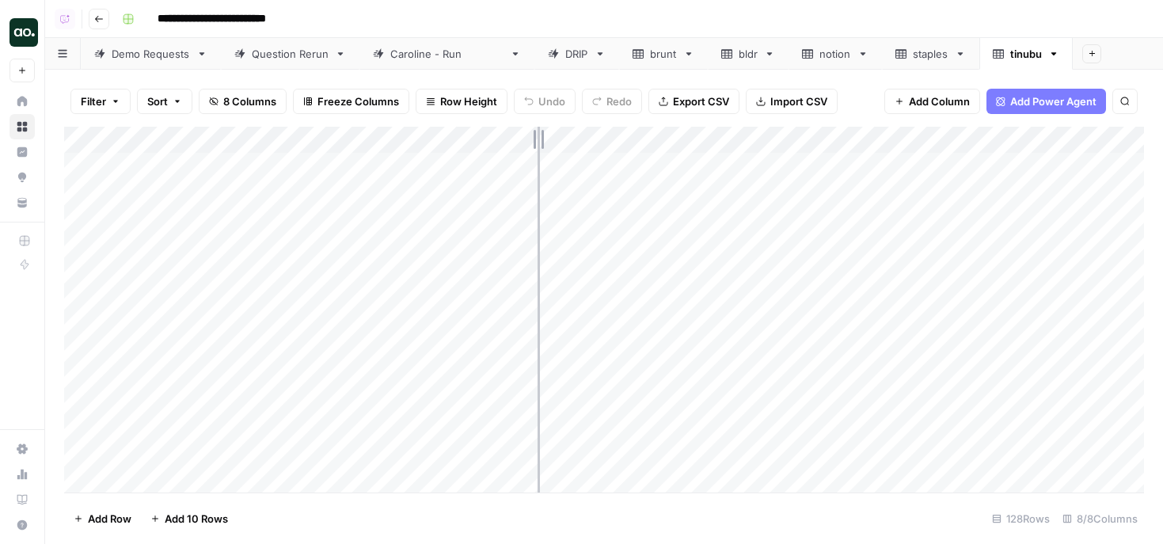
click at [540, 136] on div "Add Column" at bounding box center [604, 310] width 1080 height 366
drag, startPoint x: 540, startPoint y: 136, endPoint x: 523, endPoint y: 138, distance: 17.5
click at [523, 138] on div "Add Column" at bounding box center [604, 310] width 1080 height 366
click at [86, 290] on div "Add Column" at bounding box center [604, 310] width 1080 height 366
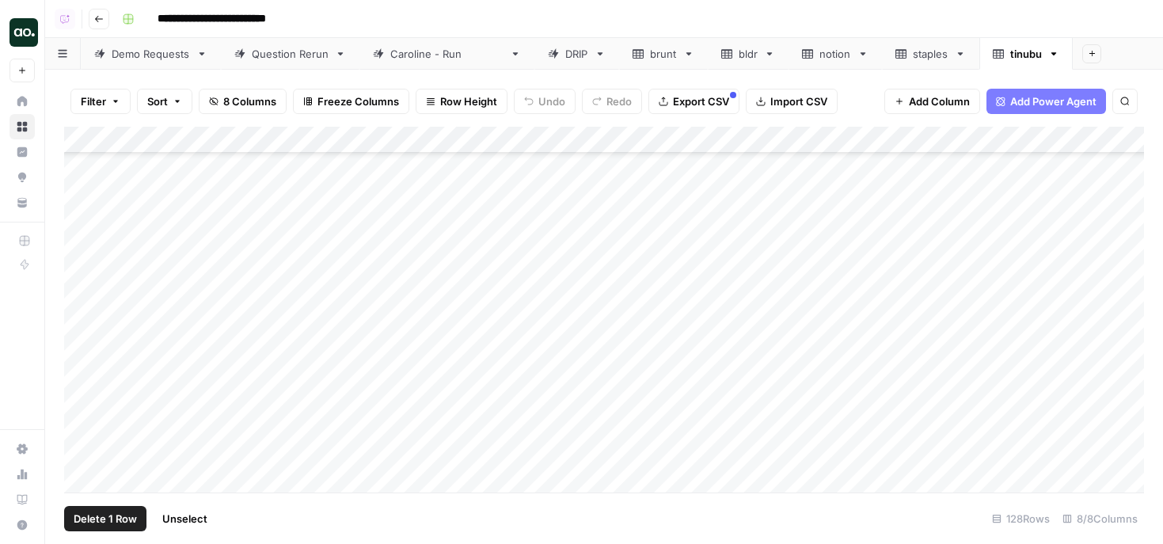
scroll to position [2481, 0]
click at [85, 353] on div "Add Column" at bounding box center [604, 310] width 1080 height 366
click at [74, 286] on div "Add Column" at bounding box center [604, 310] width 1080 height 366
click at [78, 283] on div "Add Column" at bounding box center [604, 310] width 1080 height 366
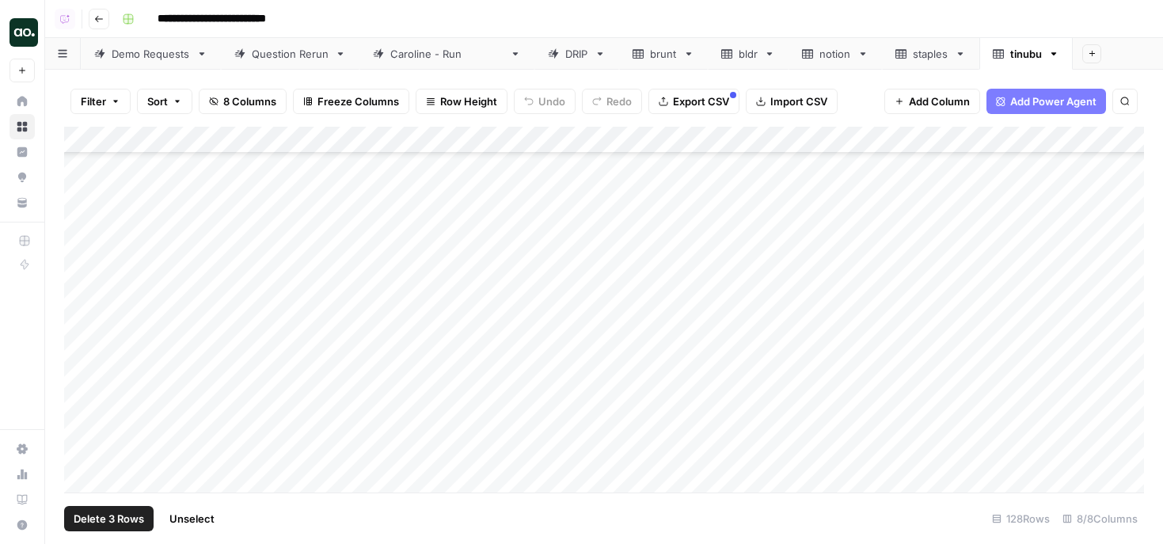
scroll to position [3097, 0]
click at [82, 384] on div "Add Column" at bounding box center [604, 310] width 1080 height 366
click at [117, 517] on span "Delete 4 Rows" at bounding box center [109, 519] width 71 height 16
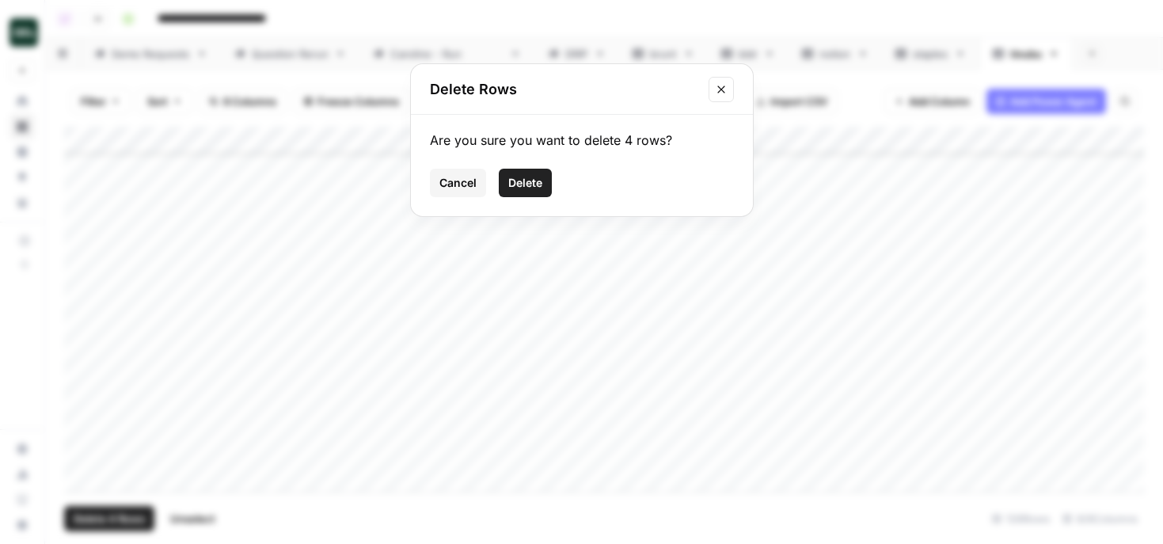
click at [530, 167] on div "Are you sure you want to delete 4 rows? Cancel Delete" at bounding box center [582, 165] width 342 height 101
click at [530, 179] on span "Delete" at bounding box center [525, 183] width 34 height 16
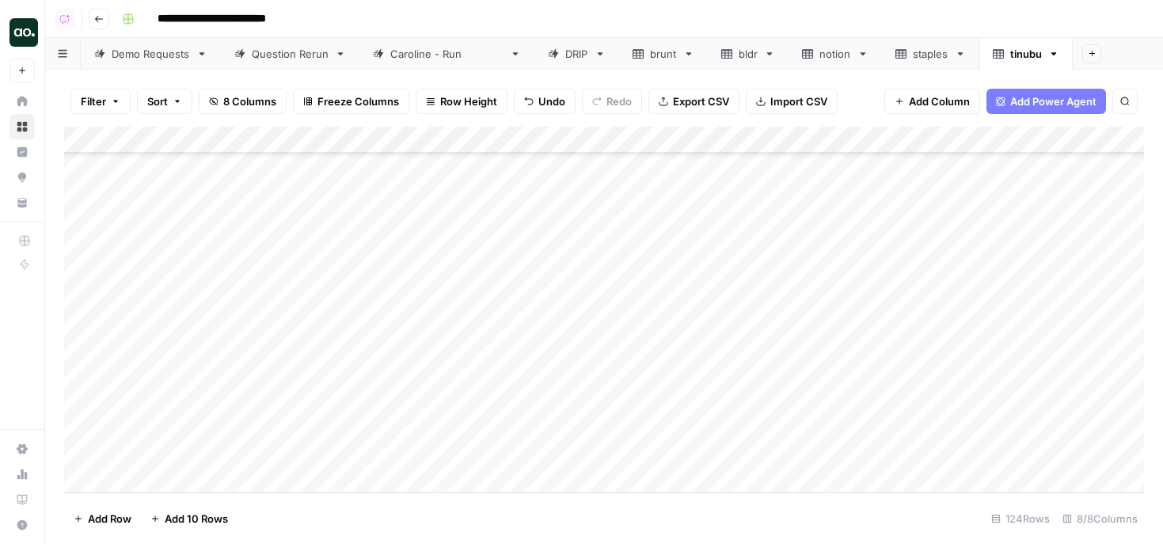
scroll to position [3025, 0]
click at [700, 98] on span "Export CSV" at bounding box center [701, 101] width 56 height 16
click at [1048, 55] on icon "button" at bounding box center [1053, 53] width 11 height 11
click at [1049, 150] on button "Delete Sheet" at bounding box center [1070, 142] width 112 height 22
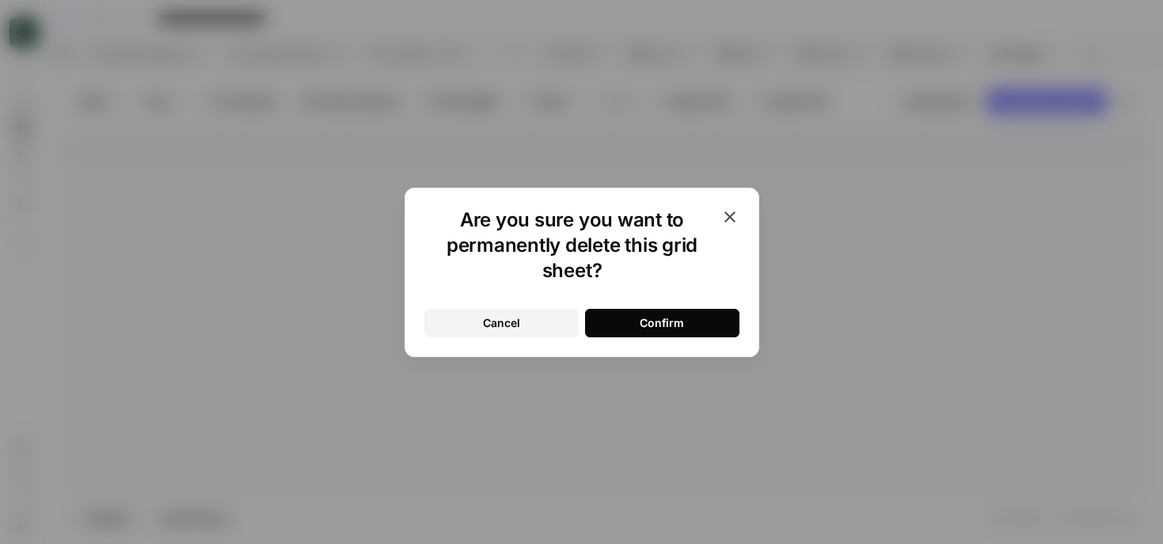
click at [698, 325] on button "Confirm" at bounding box center [662, 323] width 154 height 29
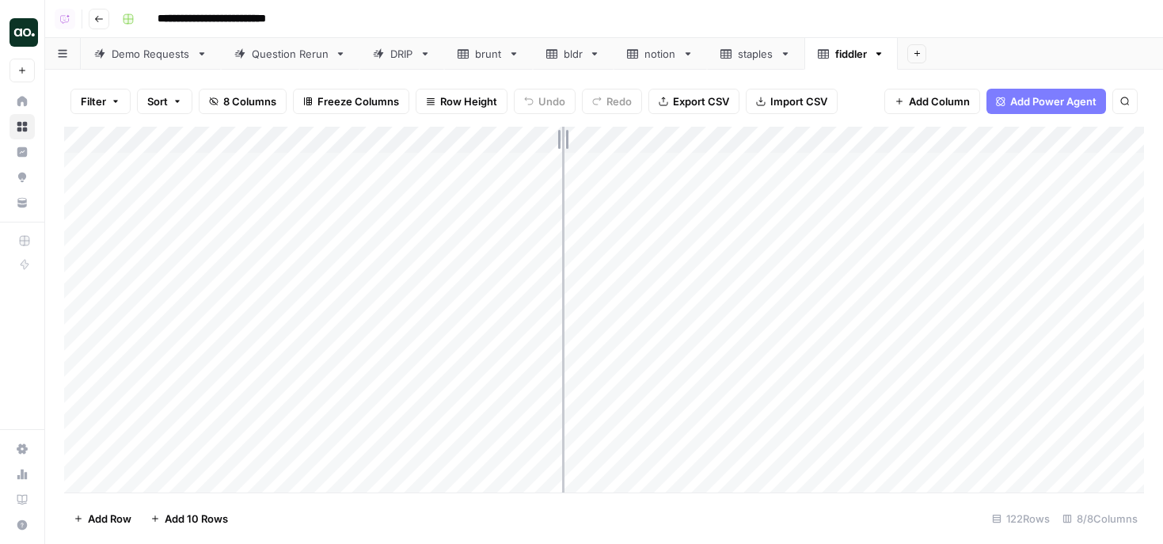
drag, startPoint x: 346, startPoint y: 139, endPoint x: 567, endPoint y: 135, distance: 221.0
click at [568, 139] on div "Add Column" at bounding box center [604, 310] width 1080 height 366
drag, startPoint x: 567, startPoint y: 135, endPoint x: 513, endPoint y: 136, distance: 53.9
click at [513, 136] on div "Add Column" at bounding box center [604, 310] width 1080 height 366
click at [187, 140] on div "Add Column" at bounding box center [604, 310] width 1080 height 366
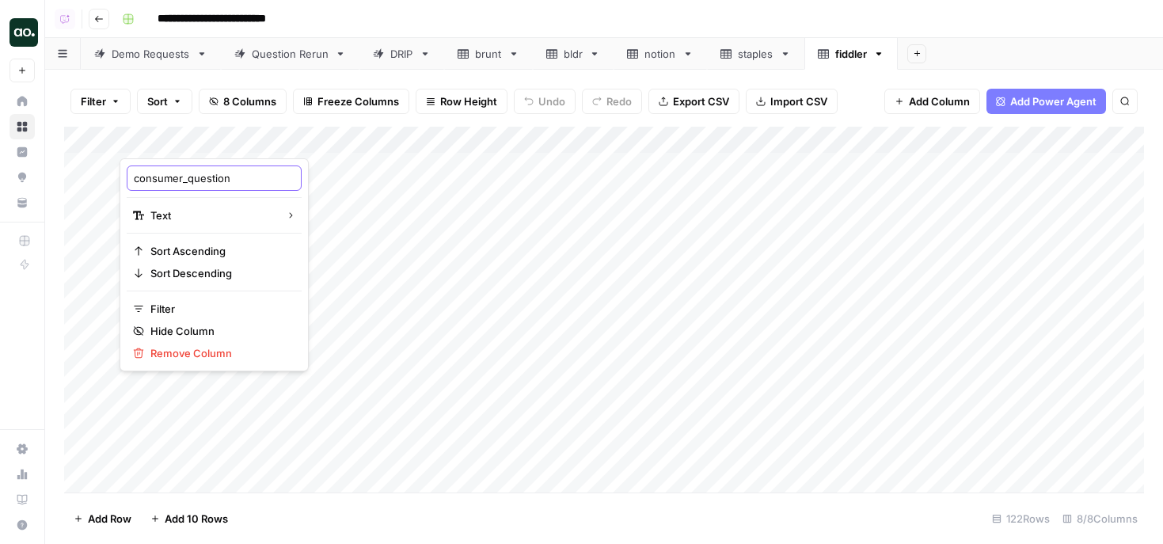
drag, startPoint x: 190, startPoint y: 181, endPoint x: 124, endPoint y: 178, distance: 65.8
click at [124, 178] on div "consumer_question Text Sort Ascending Sort Descending Filter Hide Column Remove…" at bounding box center [214, 264] width 189 height 213
type input "question"
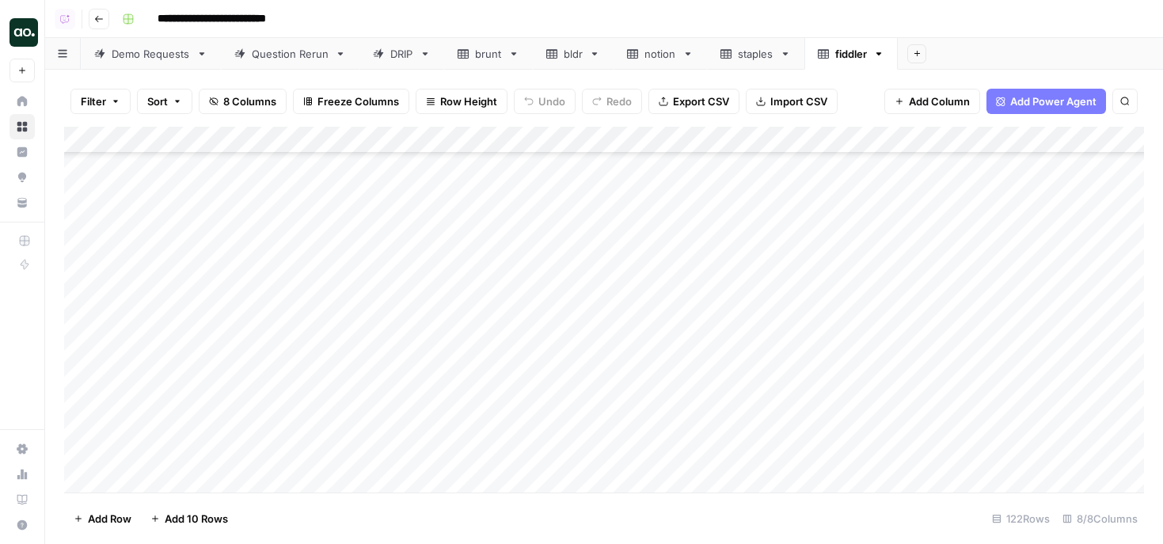
scroll to position [505, 0]
click at [80, 173] on div "Add Column" at bounding box center [604, 310] width 1080 height 366
click at [85, 183] on div "Add Column" at bounding box center [604, 310] width 1080 height 366
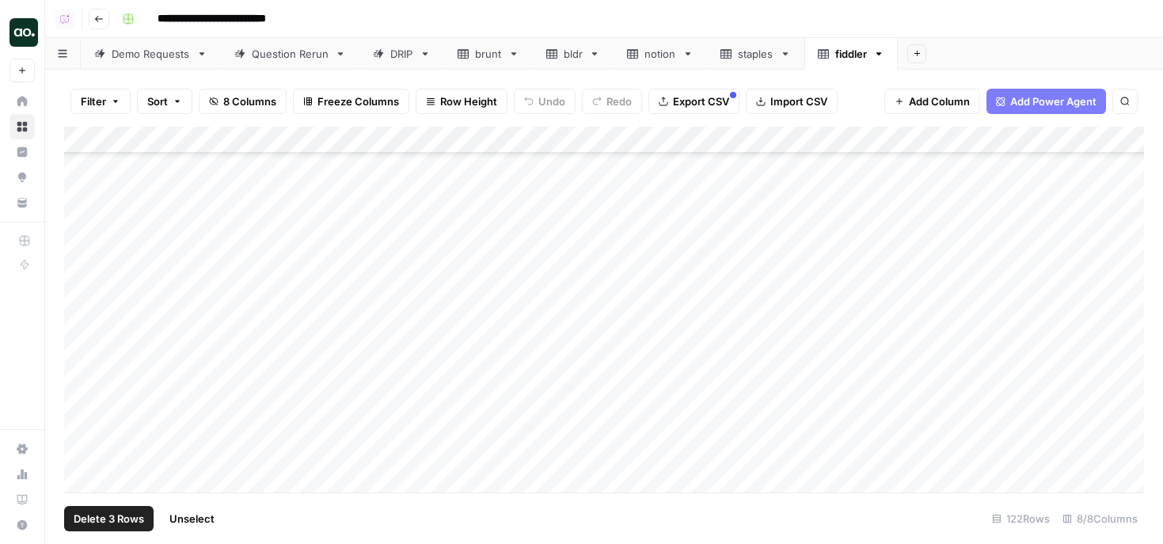
click at [86, 305] on div "Add Column" at bounding box center [604, 310] width 1080 height 366
click at [94, 526] on span "Delete 3 Rows" at bounding box center [109, 519] width 70 height 16
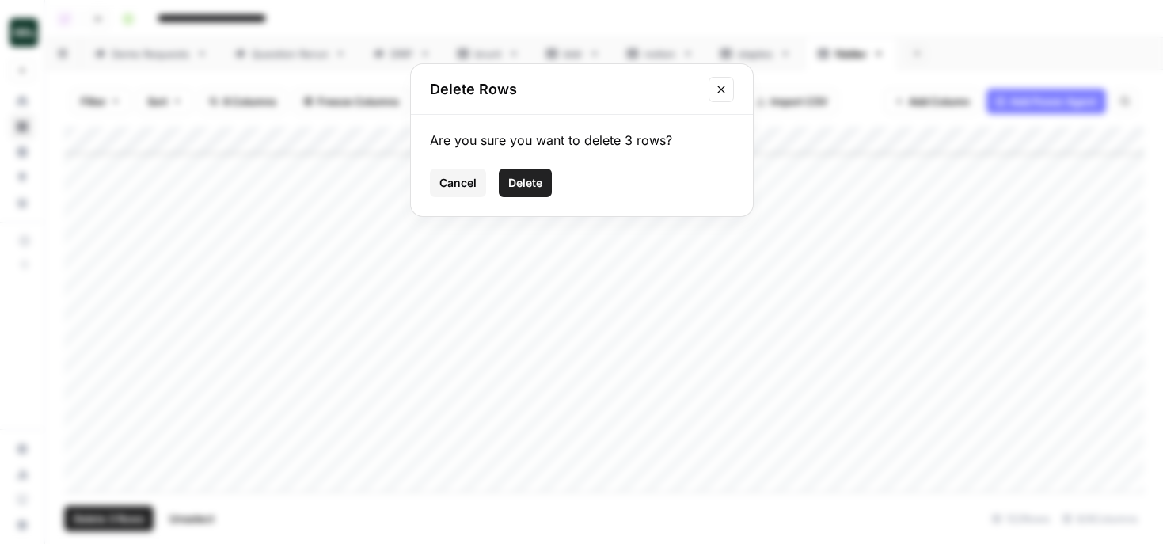
click at [519, 177] on span "Delete" at bounding box center [525, 183] width 34 height 16
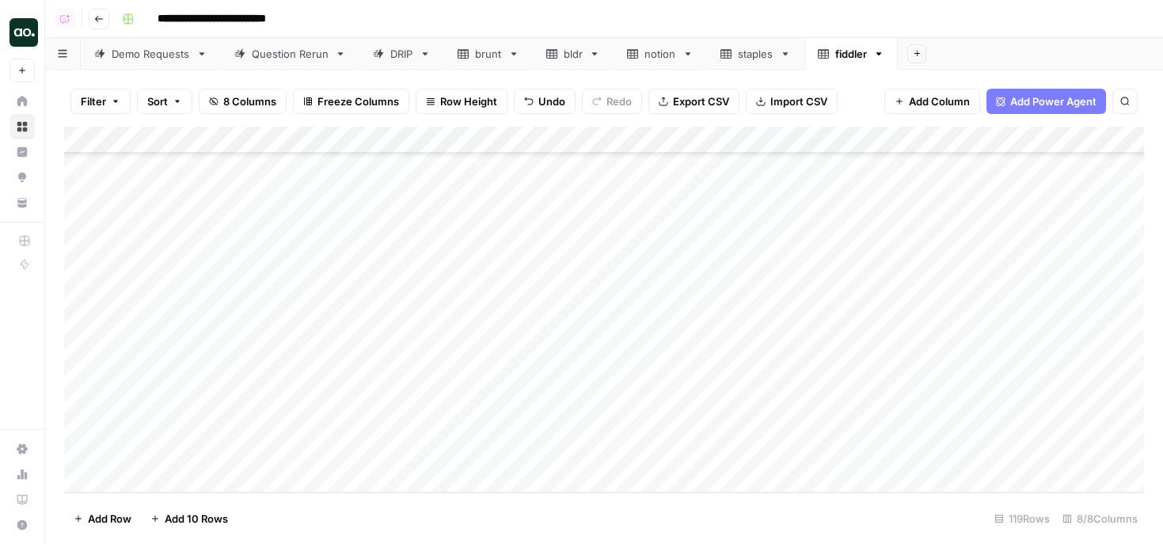
scroll to position [2890, 0]
click at [687, 98] on span "Export CSV" at bounding box center [701, 101] width 56 height 16
click at [878, 53] on icon "button" at bounding box center [878, 53] width 11 height 11
click at [896, 139] on icon "button" at bounding box center [894, 141] width 11 height 11
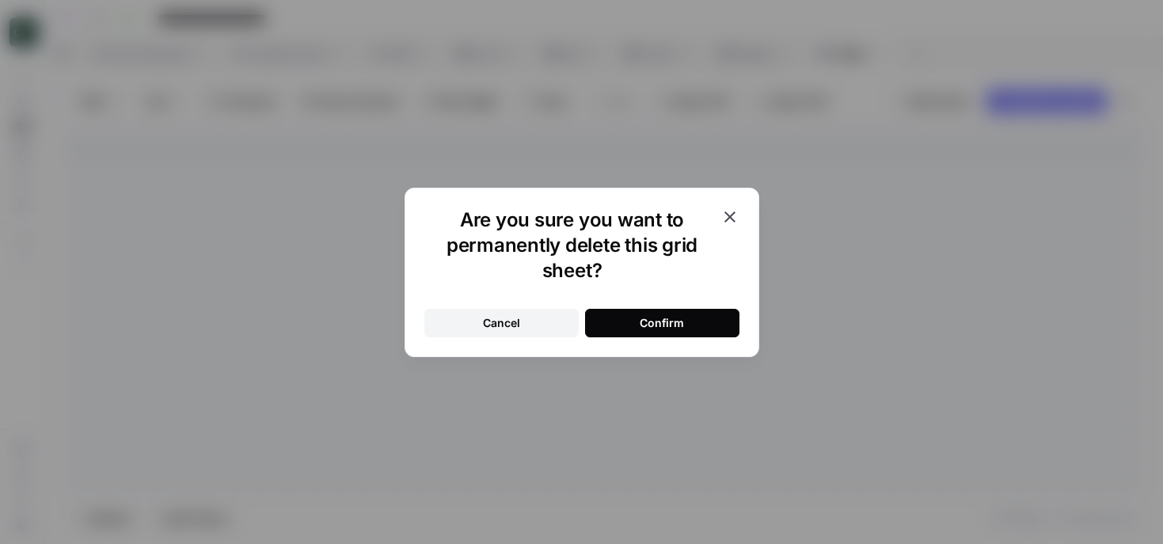
click at [667, 319] on div "Confirm" at bounding box center [662, 323] width 44 height 16
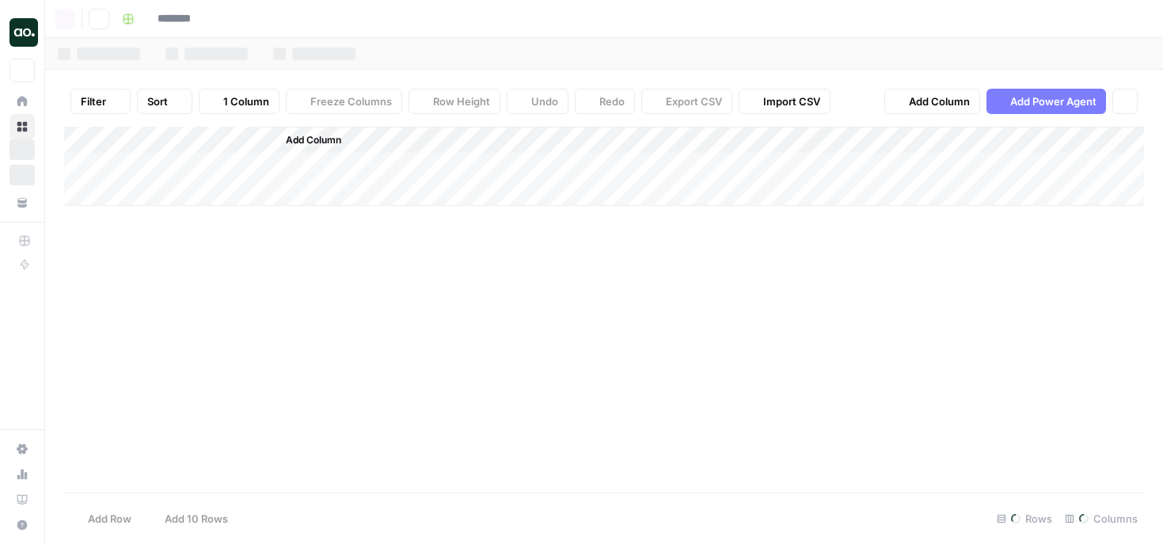
type input "**********"
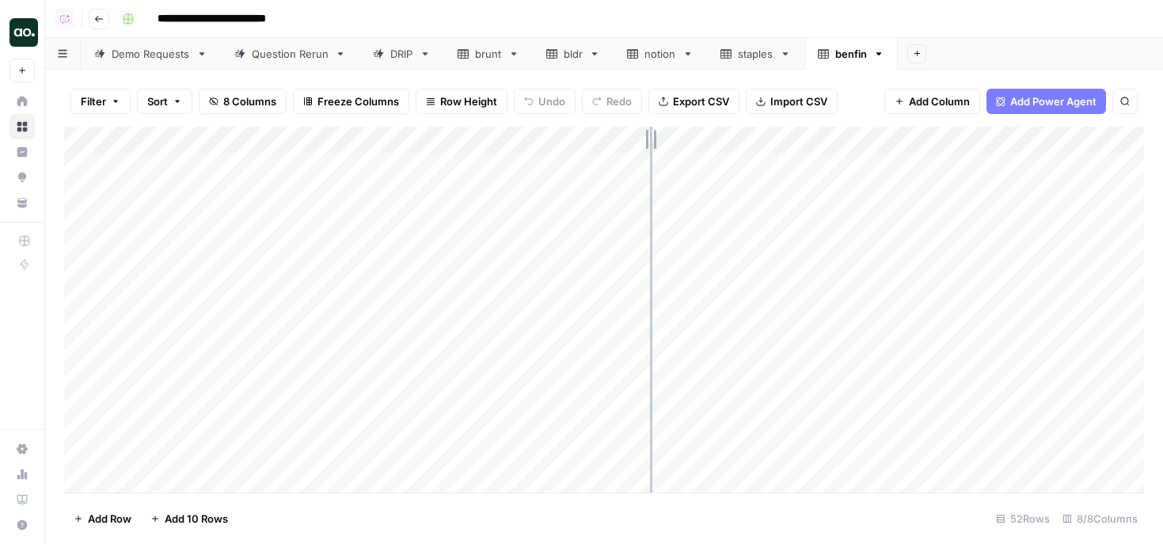
drag, startPoint x: 347, startPoint y: 142, endPoint x: 651, endPoint y: 139, distance: 304.1
click at [651, 139] on div "Add Column" at bounding box center [604, 310] width 1080 height 366
drag, startPoint x: 652, startPoint y: 135, endPoint x: 547, endPoint y: 140, distance: 104.7
click at [547, 140] on div "Add Column" at bounding box center [604, 310] width 1080 height 366
click at [248, 145] on div "Add Column" at bounding box center [604, 310] width 1080 height 366
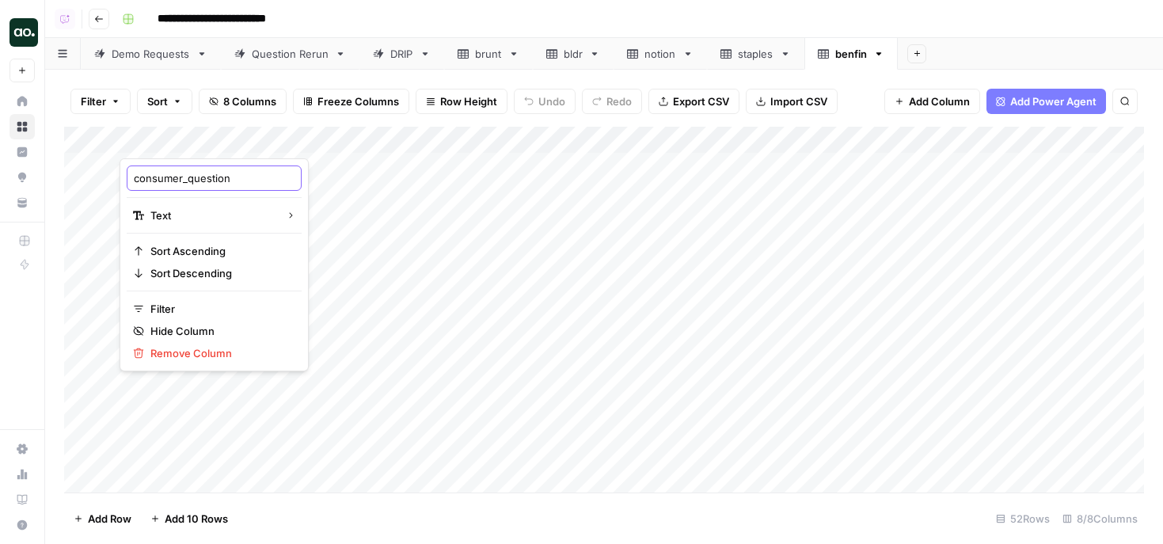
drag, startPoint x: 187, startPoint y: 182, endPoint x: 111, endPoint y: 176, distance: 76.3
click at [110, 177] on body "**********" at bounding box center [581, 272] width 1163 height 544
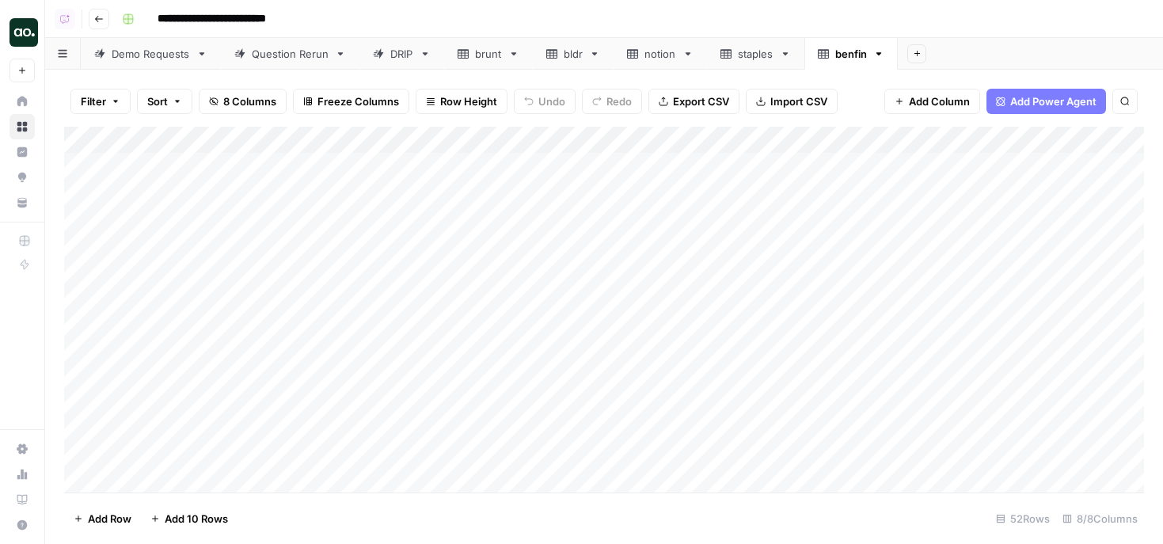
drag, startPoint x: 133, startPoint y: 176, endPoint x: 155, endPoint y: 176, distance: 22.2
click at [175, 137] on div "Add Column" at bounding box center [604, 310] width 1080 height 366
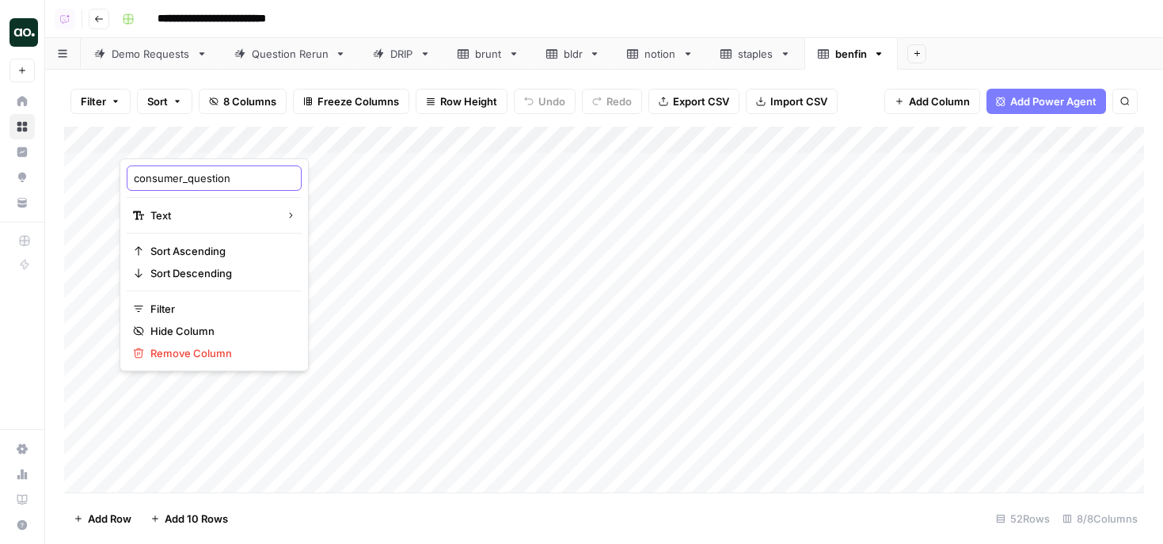
drag, startPoint x: 133, startPoint y: 182, endPoint x: 188, endPoint y: 178, distance: 54.8
click at [188, 178] on input "consumer_question" at bounding box center [214, 178] width 161 height 16
type input "question"
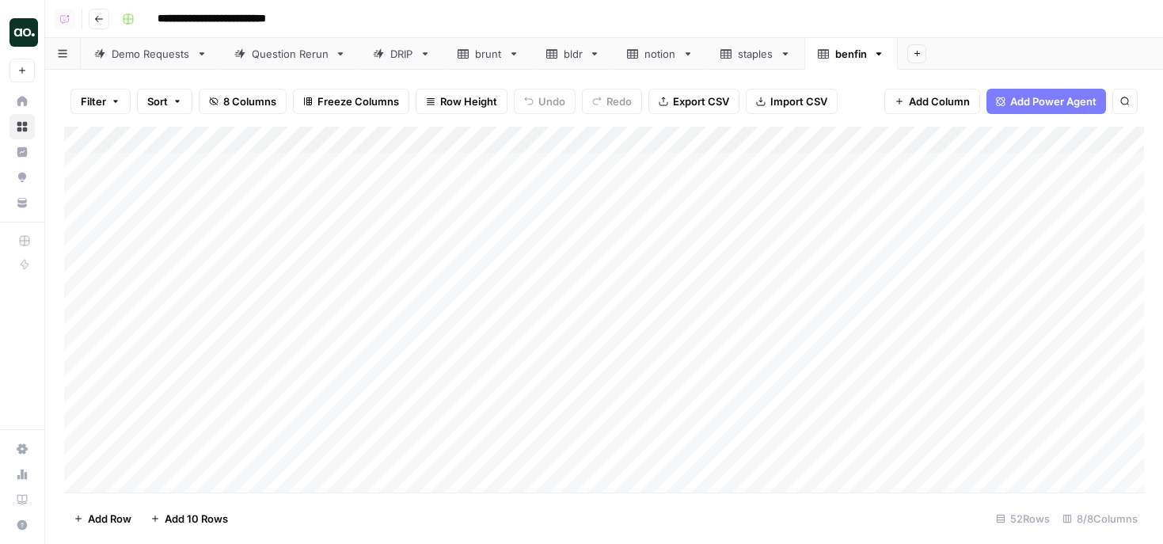
scroll to position [0, 6]
click at [667, 95] on button "Export CSV" at bounding box center [693, 101] width 91 height 25
drag, startPoint x: 348, startPoint y: 135, endPoint x: 626, endPoint y: 145, distance: 278.1
click at [626, 145] on div "Add Column" at bounding box center [604, 310] width 1080 height 366
click at [224, 137] on div "Add Column" at bounding box center [604, 310] width 1080 height 366
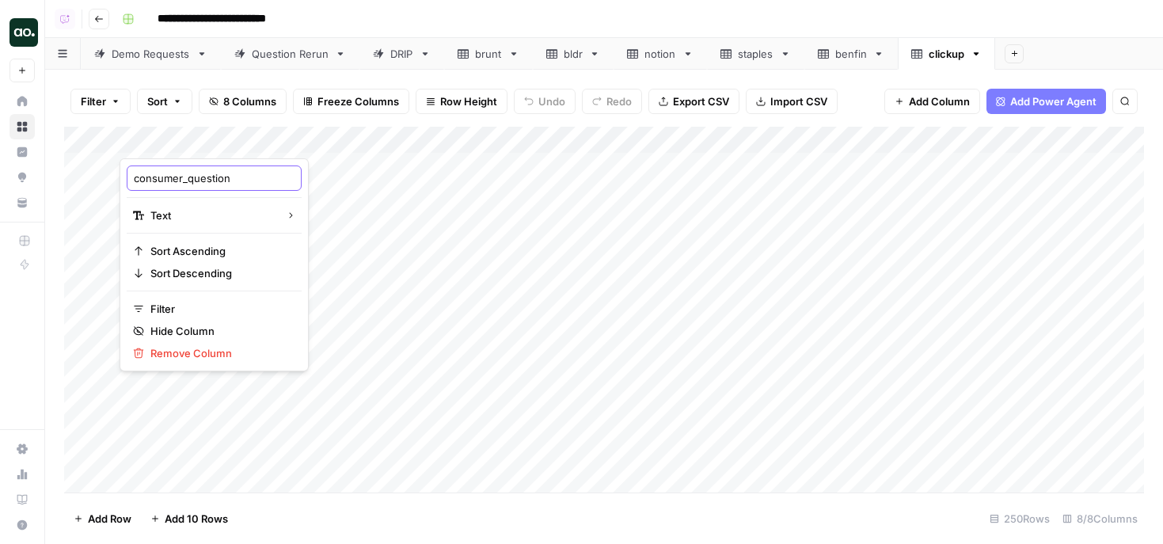
drag, startPoint x: 188, startPoint y: 177, endPoint x: 127, endPoint y: 178, distance: 61.8
click at [127, 178] on div "consumer_question" at bounding box center [214, 177] width 175 height 25
type input "question"
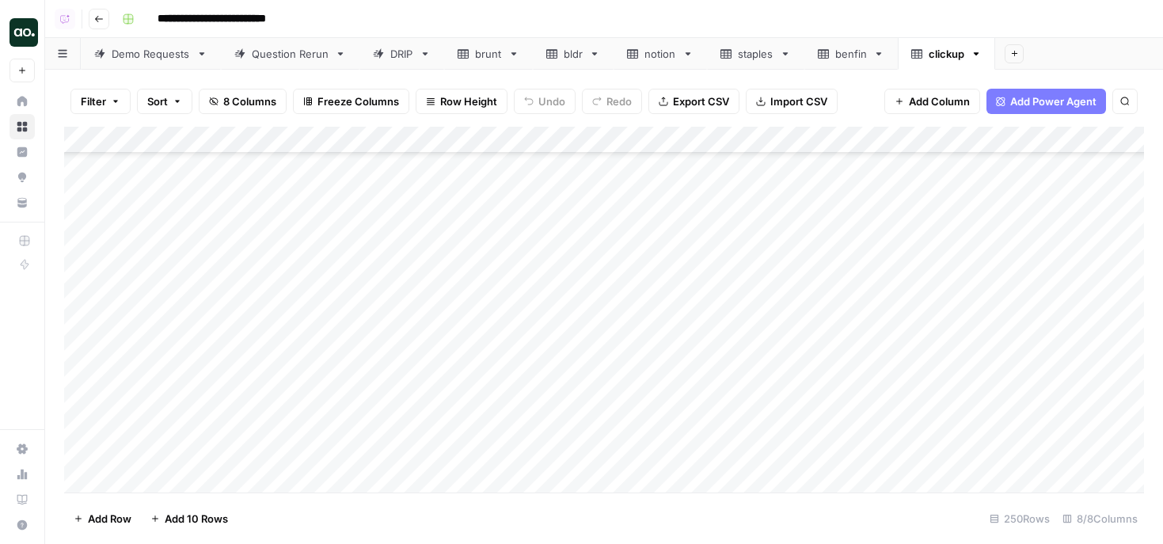
scroll to position [2439, 0]
click at [86, 392] on div "Add Column" at bounding box center [604, 310] width 1080 height 366
click at [87, 340] on div "Add Column" at bounding box center [604, 310] width 1080 height 366
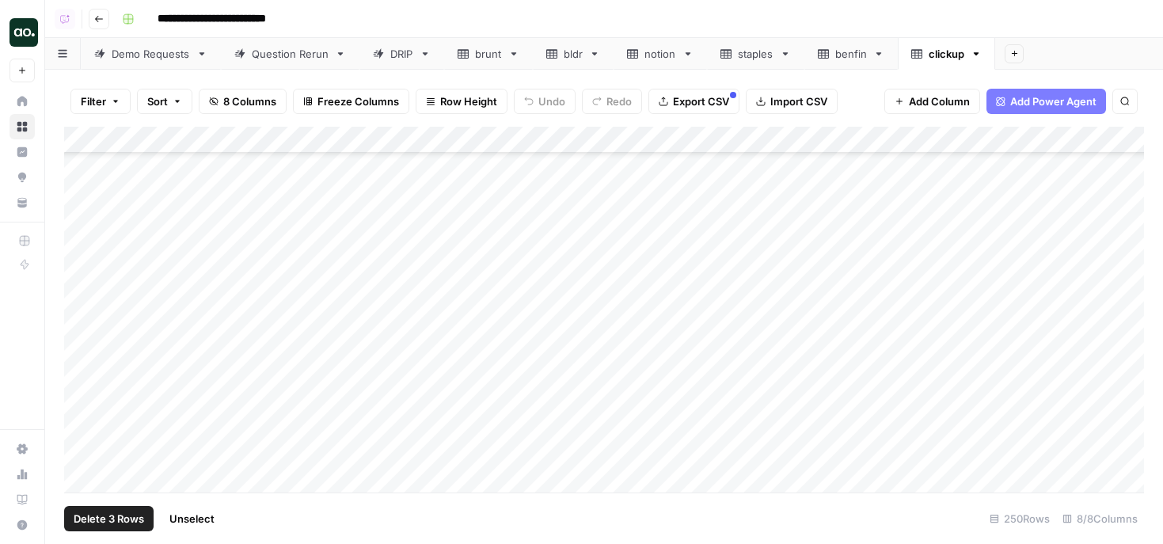
click at [84, 373] on div "Add Column" at bounding box center [604, 310] width 1080 height 366
click at [83, 341] on div "Add Column" at bounding box center [604, 310] width 1080 height 366
click at [82, 377] on div "Add Column" at bounding box center [604, 310] width 1080 height 366
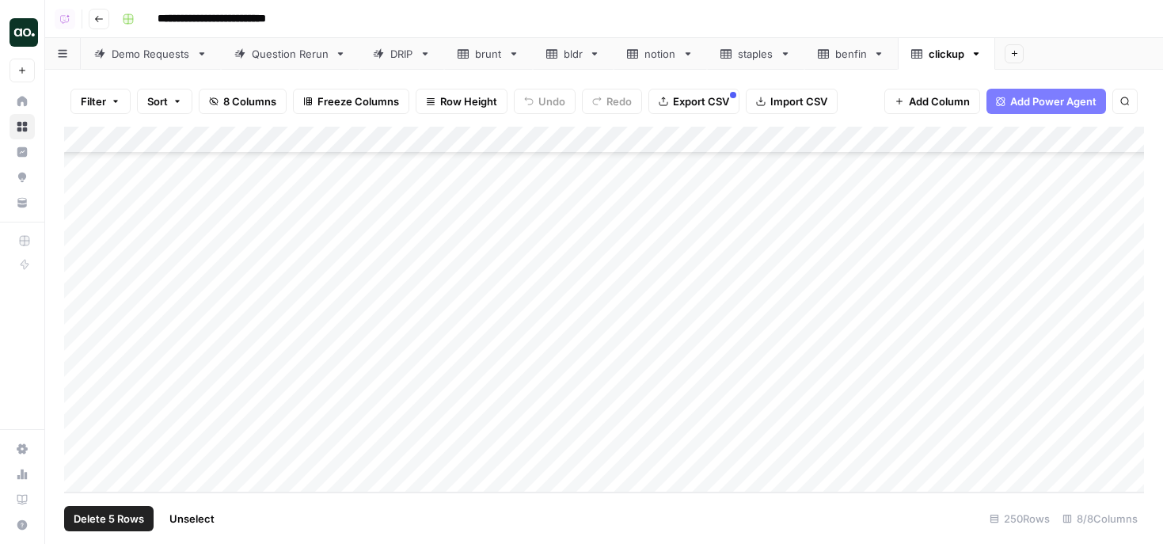
click at [105, 515] on span "Delete 5 Rows" at bounding box center [109, 519] width 70 height 16
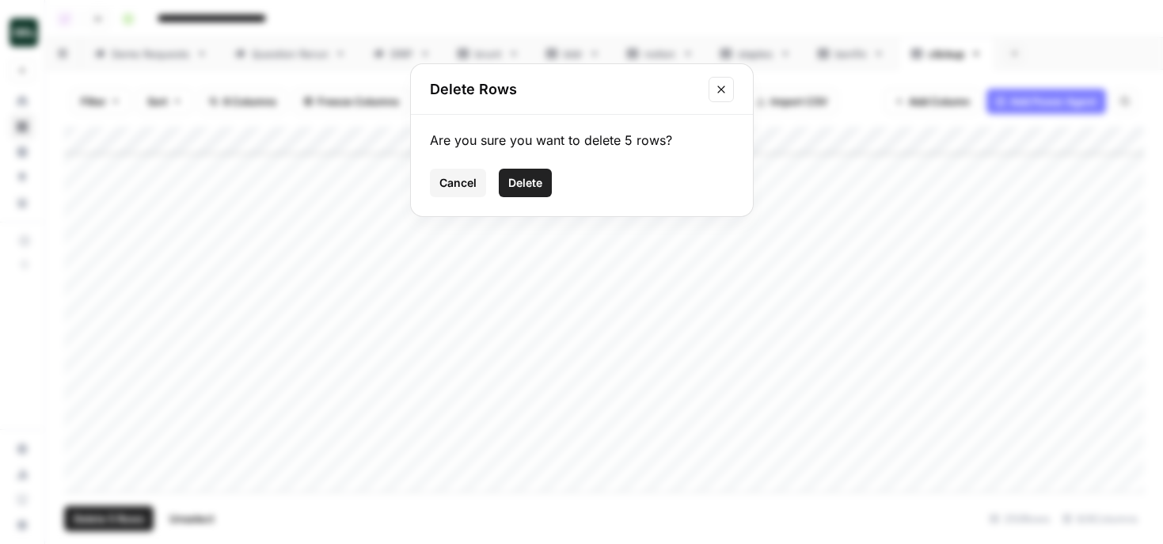
click at [505, 181] on button "Delete" at bounding box center [525, 183] width 53 height 29
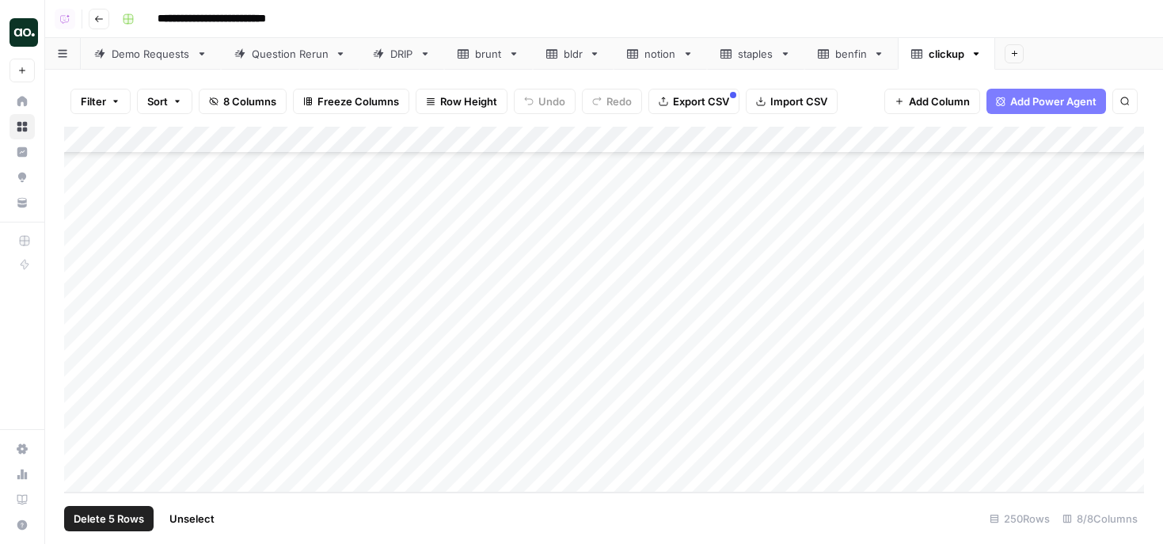
scroll to position [6282, 0]
click at [701, 96] on span "Export CSV" at bounding box center [701, 101] width 56 height 16
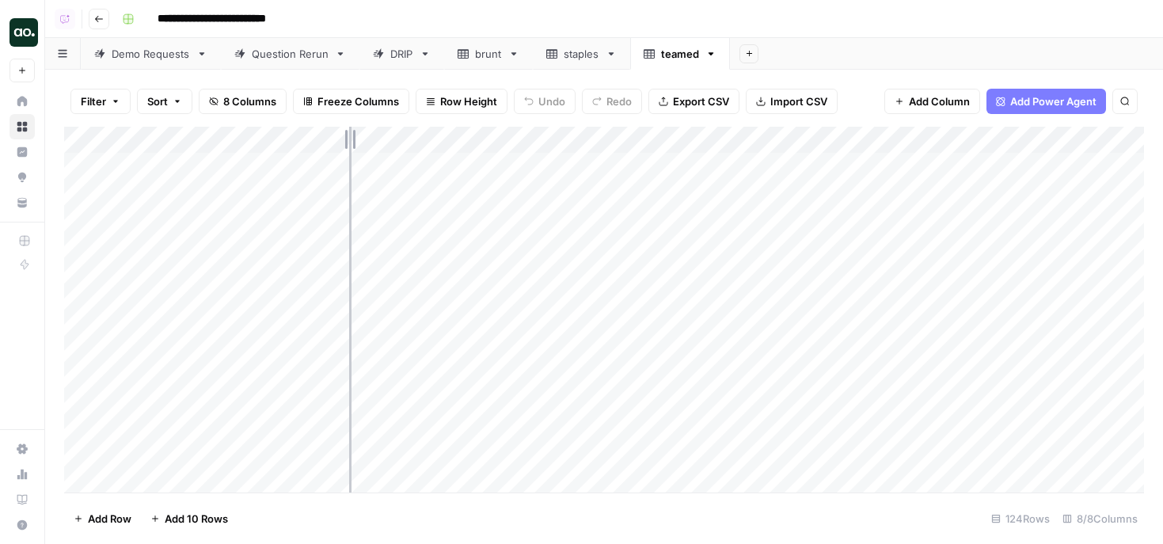
drag, startPoint x: 349, startPoint y: 140, endPoint x: 554, endPoint y: 136, distance: 205.1
click at [554, 136] on div "Add Column" at bounding box center [604, 310] width 1080 height 366
click at [86, 310] on div "Add Column" at bounding box center [604, 310] width 1080 height 366
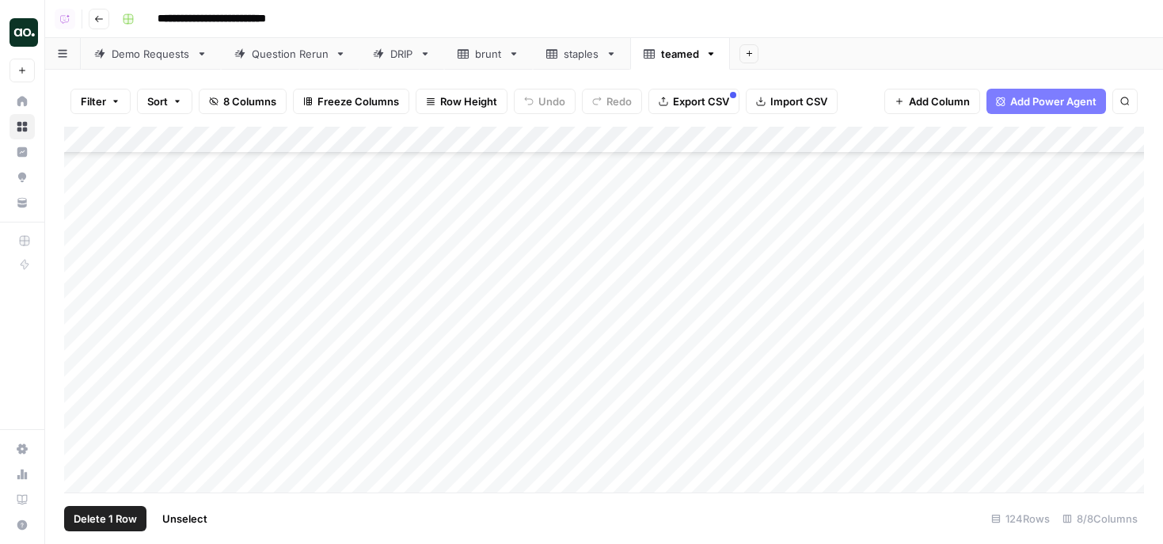
click at [81, 319] on div "Add Column" at bounding box center [604, 310] width 1080 height 366
click at [83, 326] on div "Add Column" at bounding box center [604, 310] width 1080 height 366
click at [86, 251] on div "Add Column" at bounding box center [604, 310] width 1080 height 366
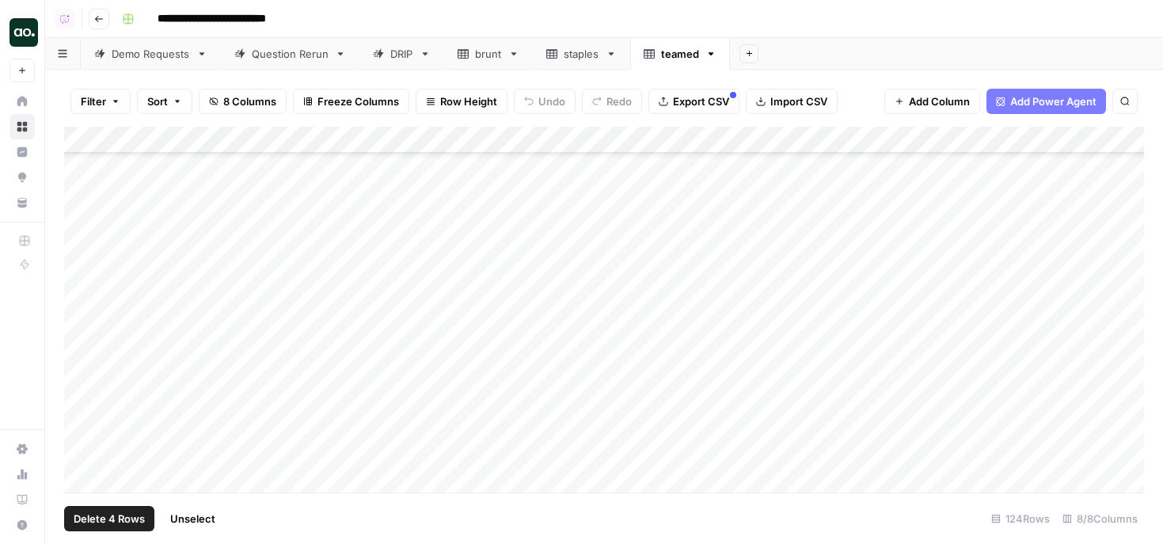
scroll to position [625, 0]
click at [86, 377] on div "Add Column" at bounding box center [604, 310] width 1080 height 366
click at [83, 393] on div "Add Column" at bounding box center [604, 310] width 1080 height 366
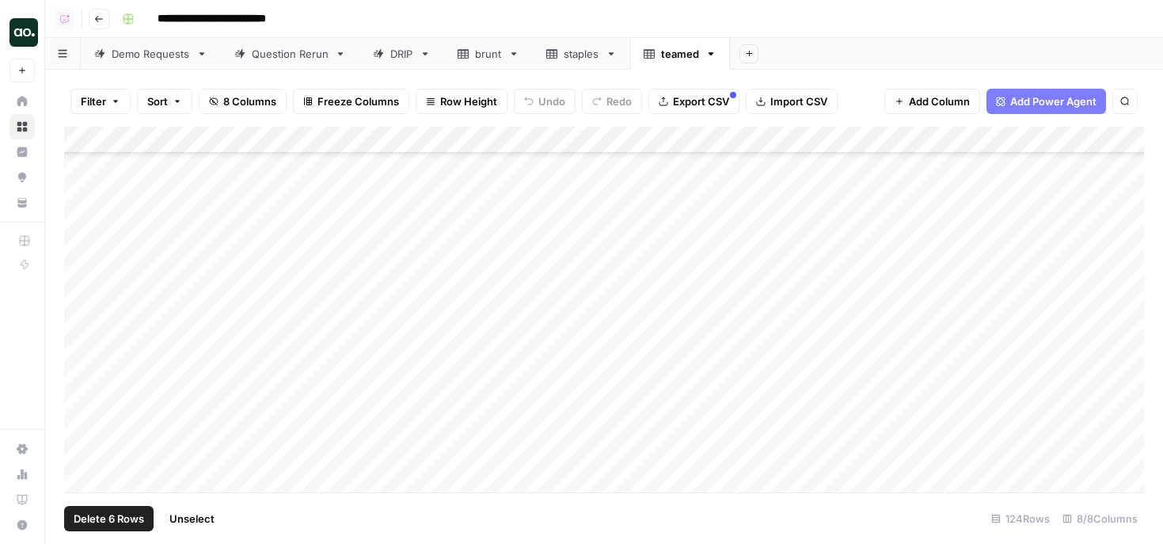
click at [80, 388] on div "Add Column" at bounding box center [604, 310] width 1080 height 366
click at [80, 413] on div "Add Column" at bounding box center [604, 310] width 1080 height 366
click at [81, 398] on div "Add Column" at bounding box center [604, 310] width 1080 height 366
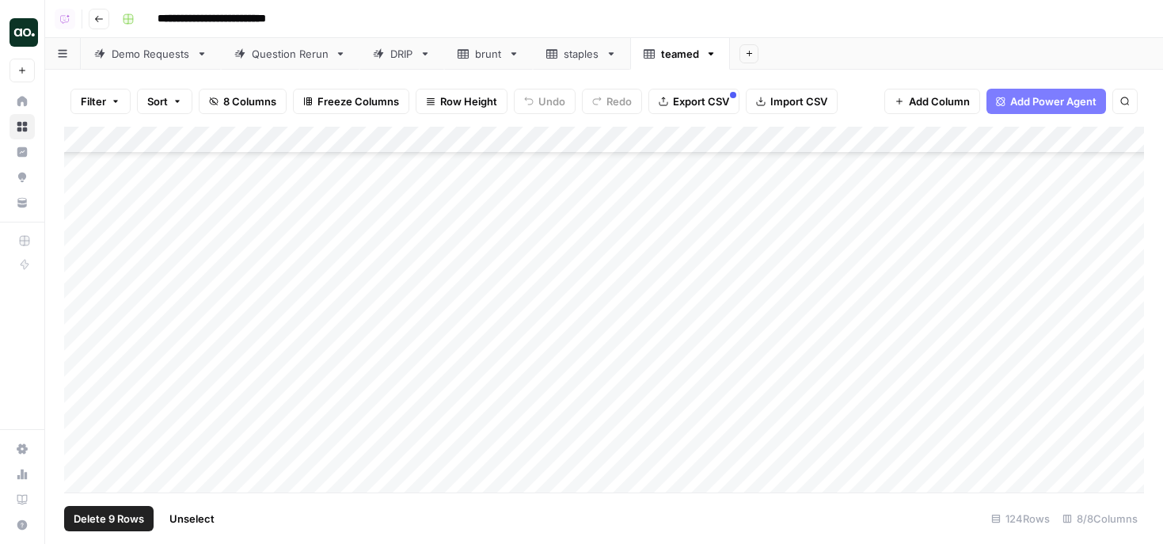
scroll to position [1087, 0]
click at [82, 372] on div "Add Column" at bounding box center [604, 310] width 1080 height 366
click at [82, 338] on div "Add Column" at bounding box center [604, 310] width 1080 height 366
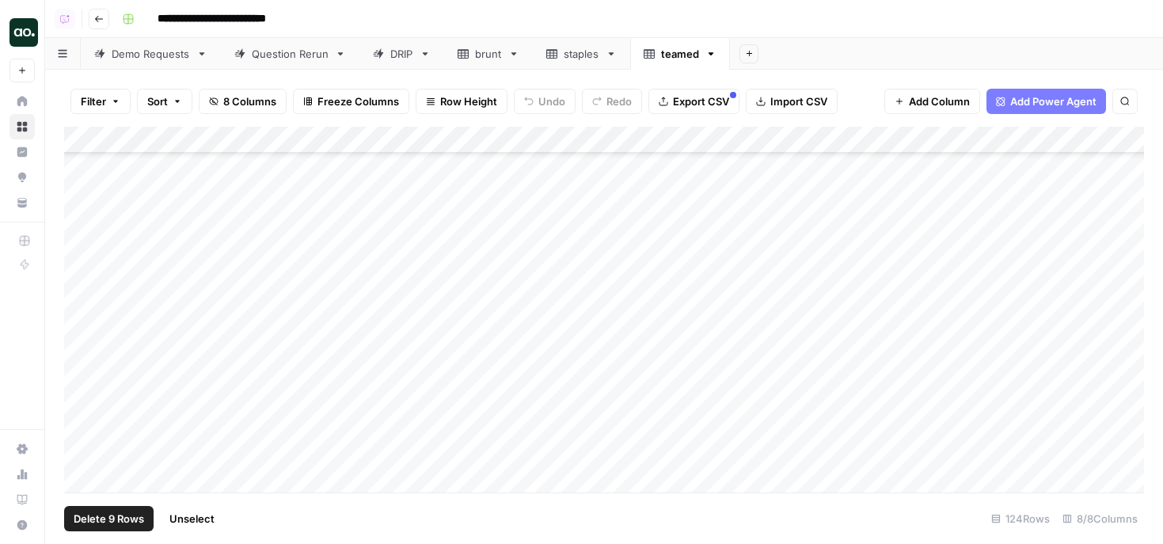
click at [83, 403] on div "Add Column" at bounding box center [604, 310] width 1080 height 366
click at [77, 416] on div "Add Column" at bounding box center [604, 310] width 1080 height 366
click at [81, 380] on div "Add Column" at bounding box center [604, 310] width 1080 height 366
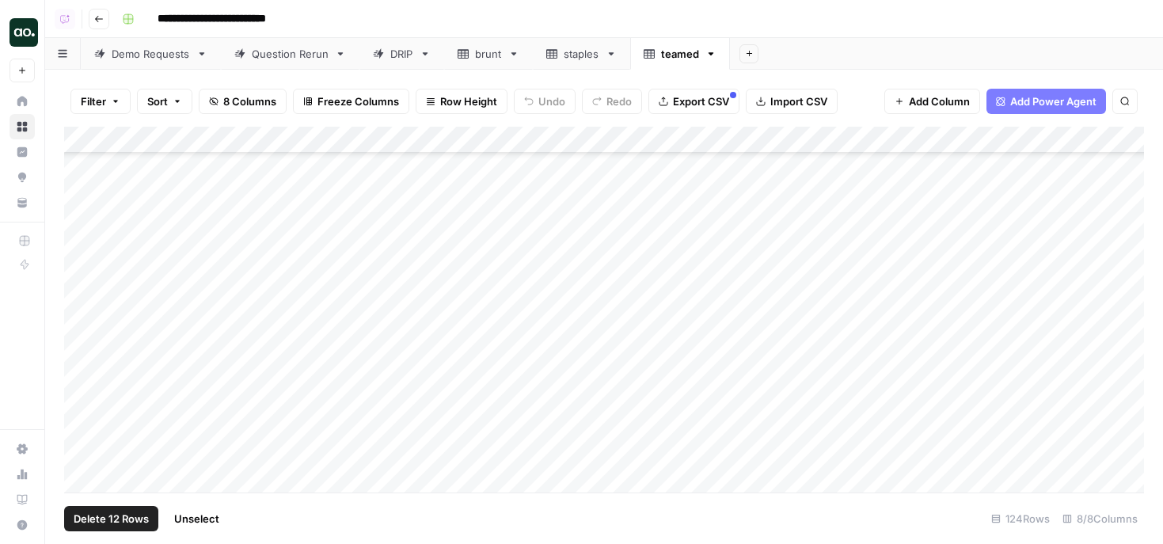
scroll to position [1513, 0]
click at [86, 405] on div "Add Column" at bounding box center [604, 310] width 1080 height 366
click at [86, 409] on div "Add Column" at bounding box center [604, 310] width 1080 height 366
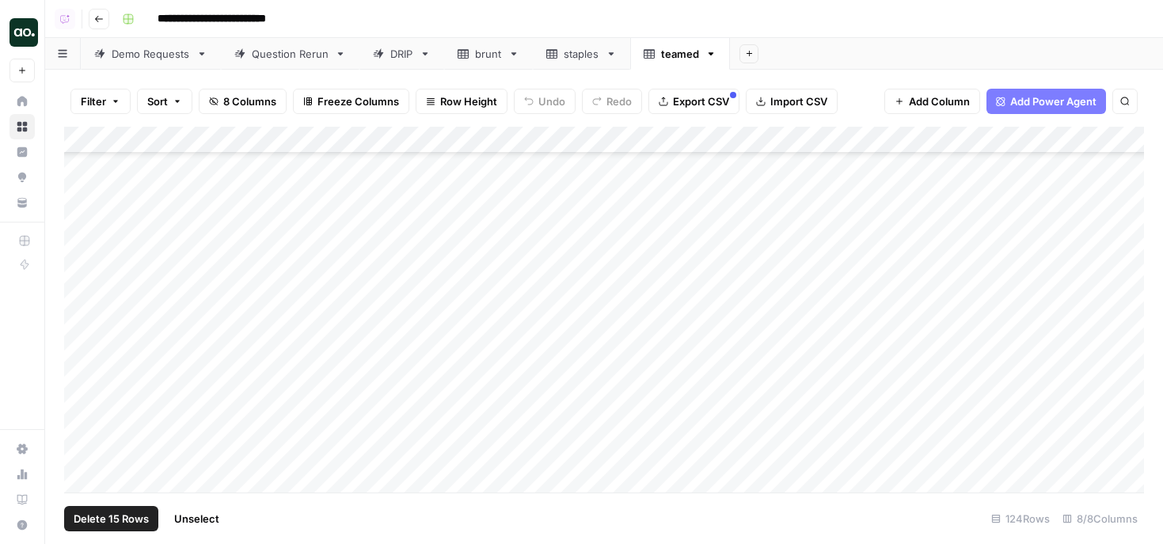
click at [85, 419] on div "Add Column" at bounding box center [604, 310] width 1080 height 366
click at [82, 436] on div "Add Column" at bounding box center [604, 310] width 1080 height 366
click at [88, 414] on div "Add Column" at bounding box center [604, 310] width 1080 height 366
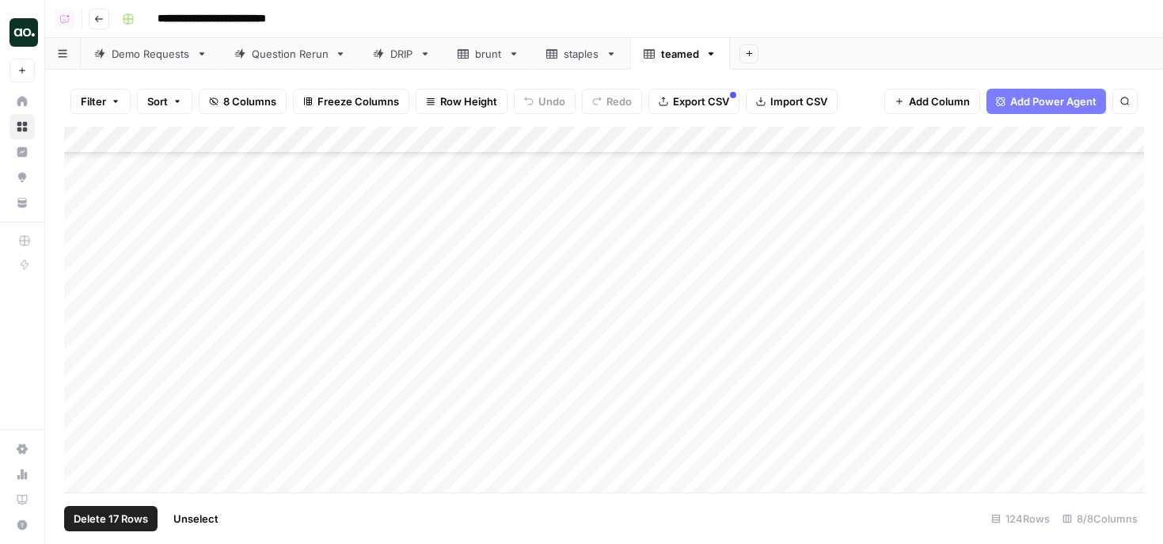
scroll to position [2377, 0]
click at [86, 394] on div "Add Column" at bounding box center [604, 310] width 1080 height 366
click at [82, 403] on div "Add Column" at bounding box center [604, 310] width 1080 height 366
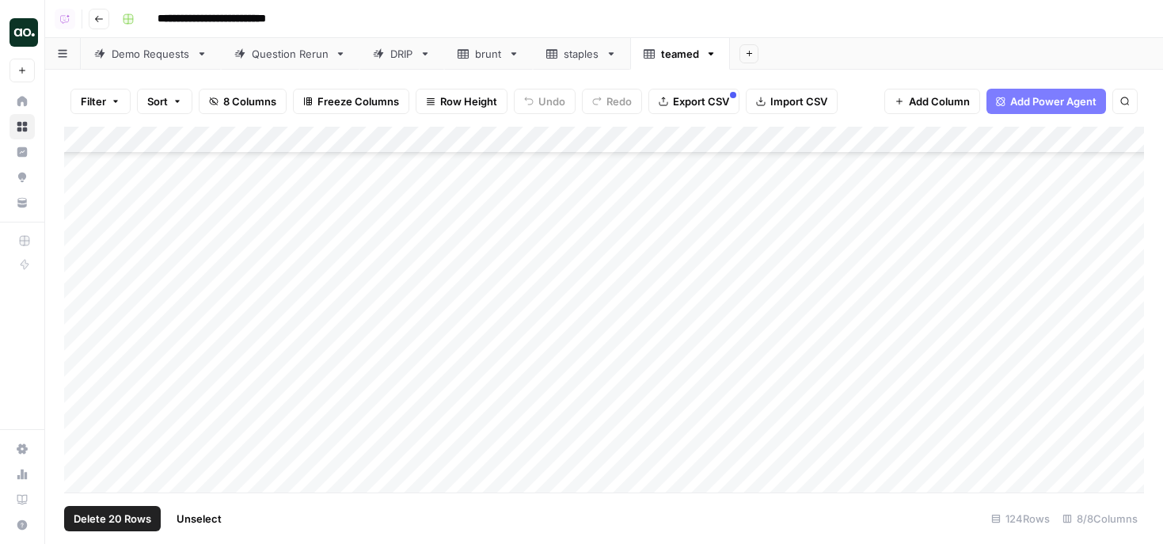
click at [82, 407] on div "Add Column" at bounding box center [604, 310] width 1080 height 366
click at [136, 523] on span "Delete 20 Rows" at bounding box center [113, 519] width 78 height 16
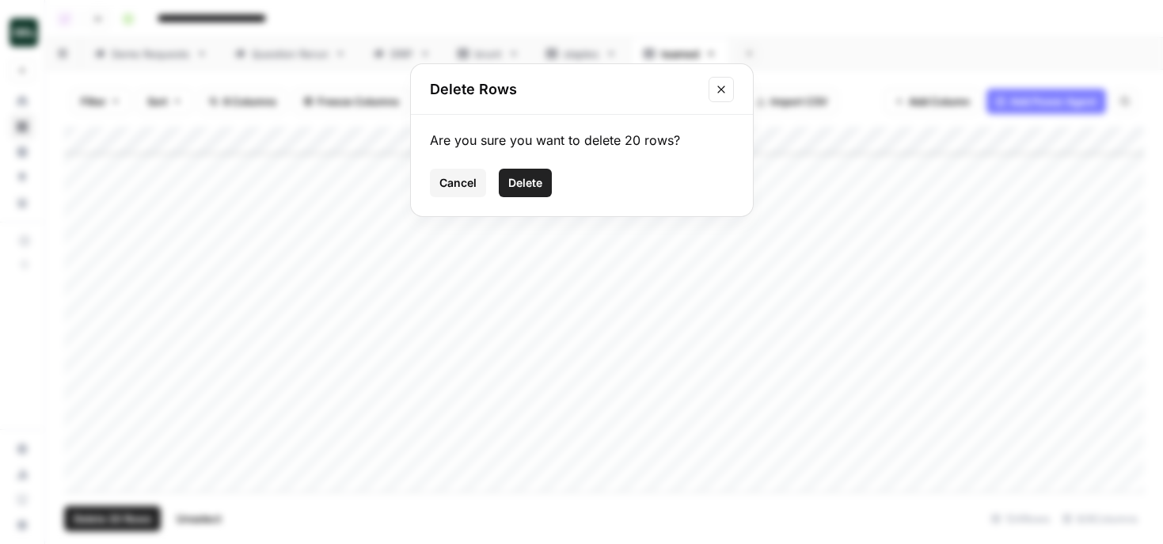
click at [514, 181] on span "Delete" at bounding box center [525, 183] width 34 height 16
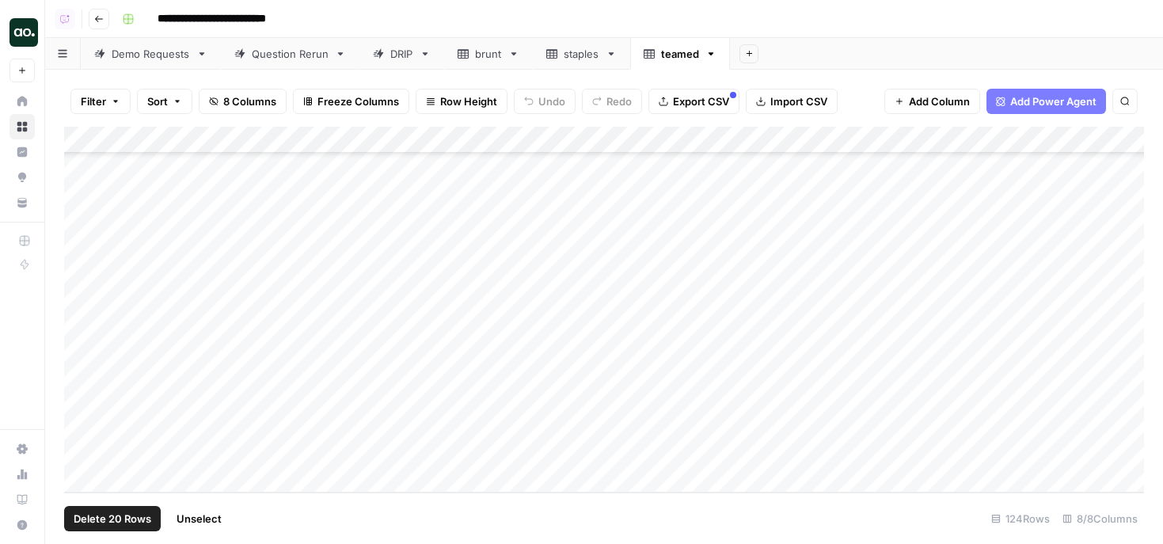
scroll to position [2486, 0]
click at [215, 142] on div "Add Column" at bounding box center [604, 310] width 1080 height 366
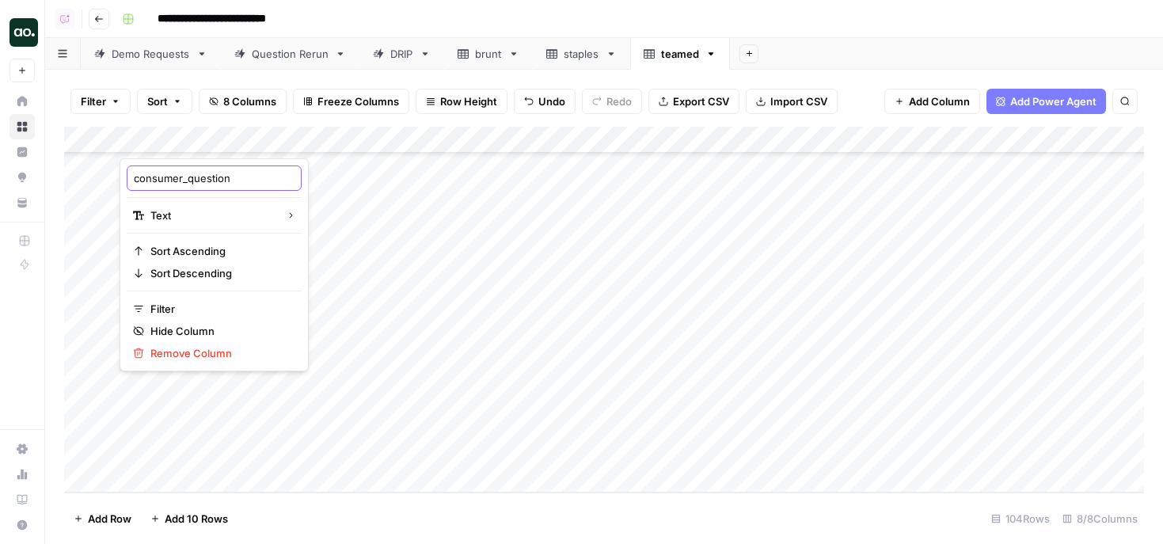
drag, startPoint x: 188, startPoint y: 180, endPoint x: 126, endPoint y: 179, distance: 62.6
click at [127, 179] on div "consumer_question" at bounding box center [214, 177] width 175 height 25
type input "=question"
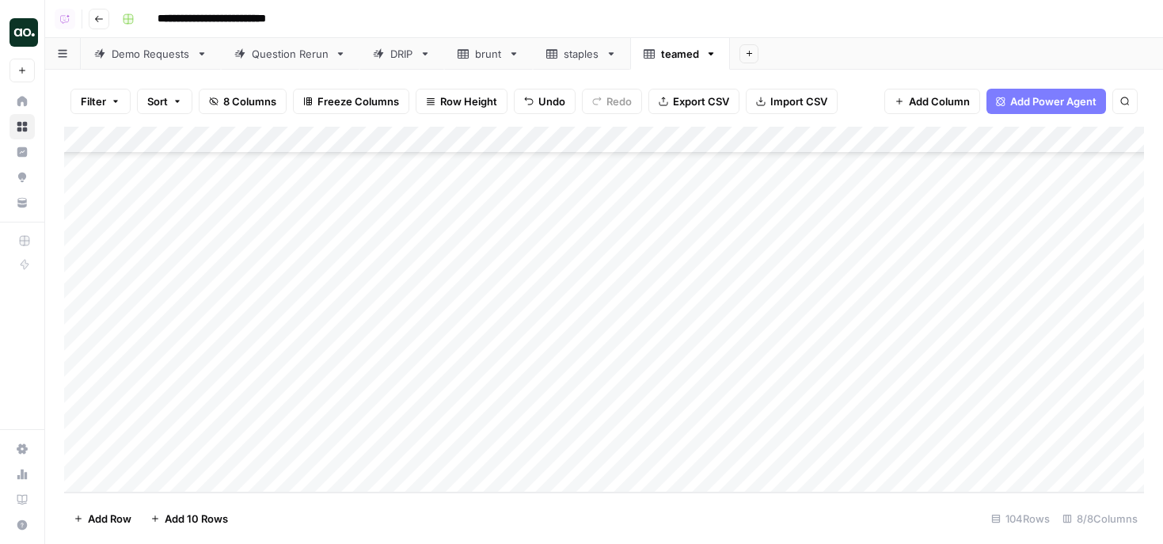
click at [193, 140] on div "Add Column" at bounding box center [604, 310] width 1080 height 366
click at [143, 180] on input "=question" at bounding box center [214, 178] width 161 height 16
type input "question"
click at [716, 103] on span "Export CSV" at bounding box center [701, 101] width 56 height 16
click at [713, 55] on icon "button" at bounding box center [710, 53] width 11 height 11
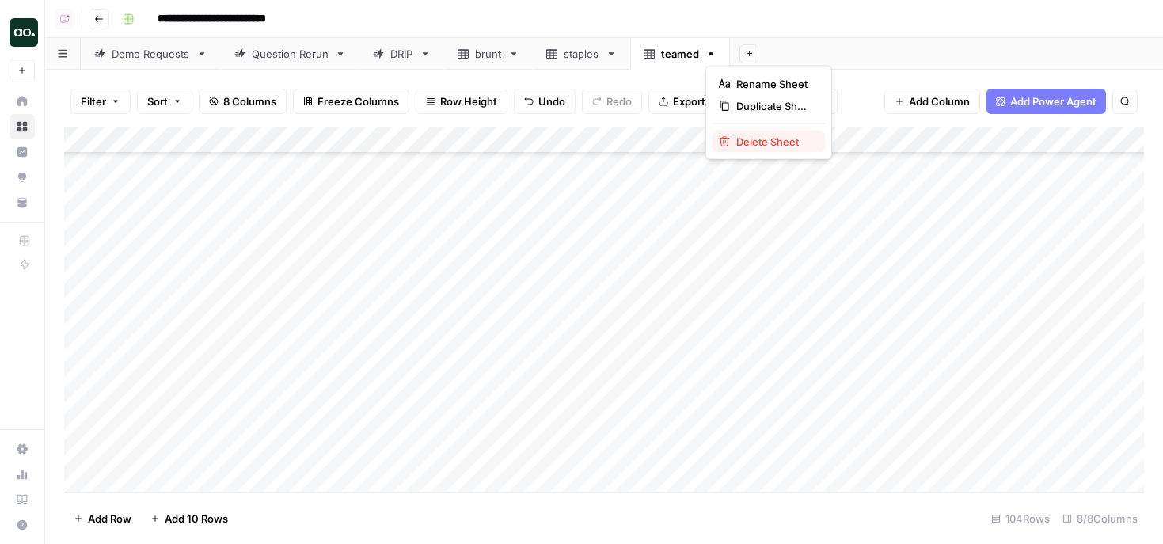
click at [747, 139] on span "Delete Sheet" at bounding box center [774, 142] width 76 height 16
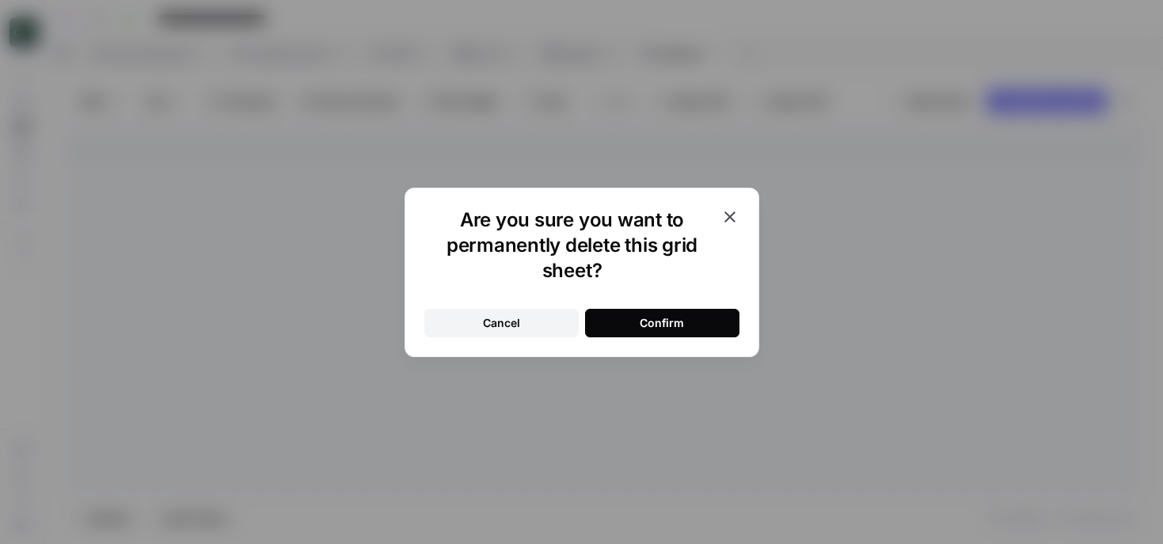
click at [694, 313] on button "Confirm" at bounding box center [662, 323] width 154 height 29
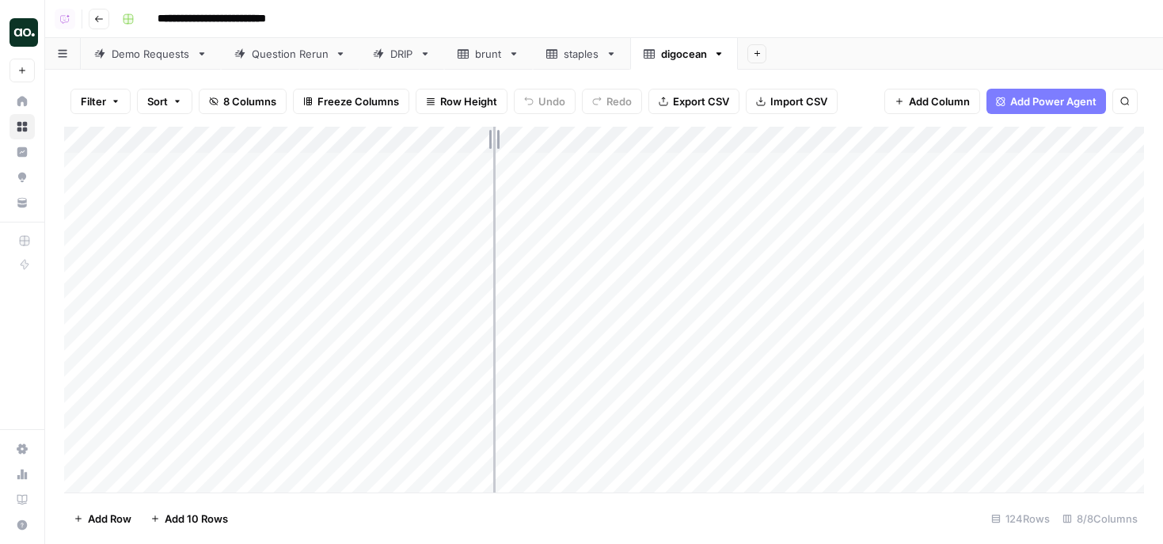
drag, startPoint x: 347, startPoint y: 138, endPoint x: 496, endPoint y: 135, distance: 148.9
click at [496, 136] on div "Add Column" at bounding box center [604, 310] width 1080 height 366
click at [354, 138] on div "Add Column" at bounding box center [604, 310] width 1080 height 366
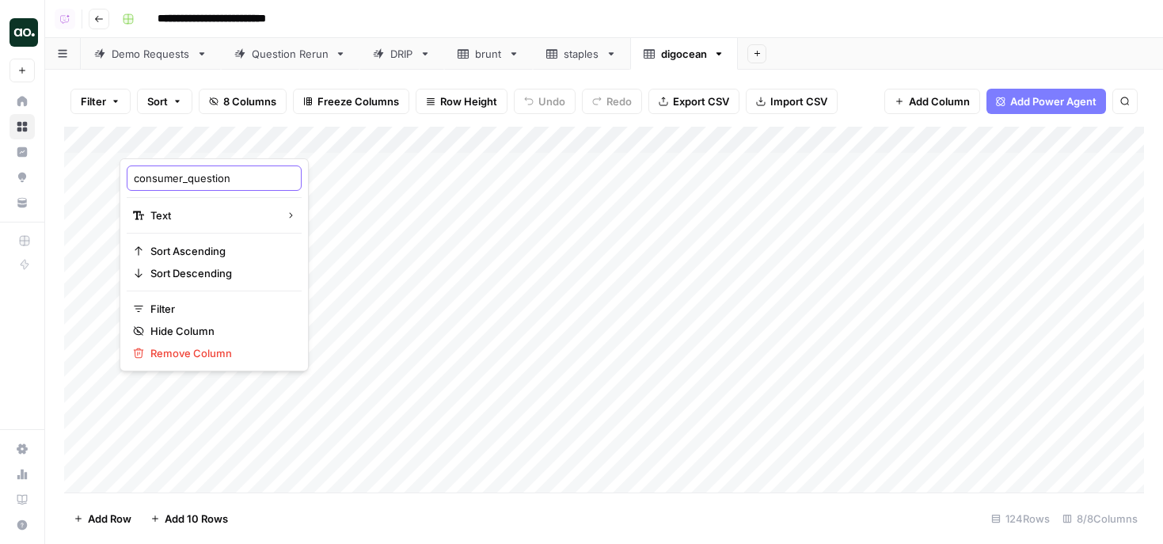
drag, startPoint x: 188, startPoint y: 179, endPoint x: 131, endPoint y: 174, distance: 56.4
click at [131, 174] on div "consumer_question" at bounding box center [214, 177] width 175 height 25
type input "question"
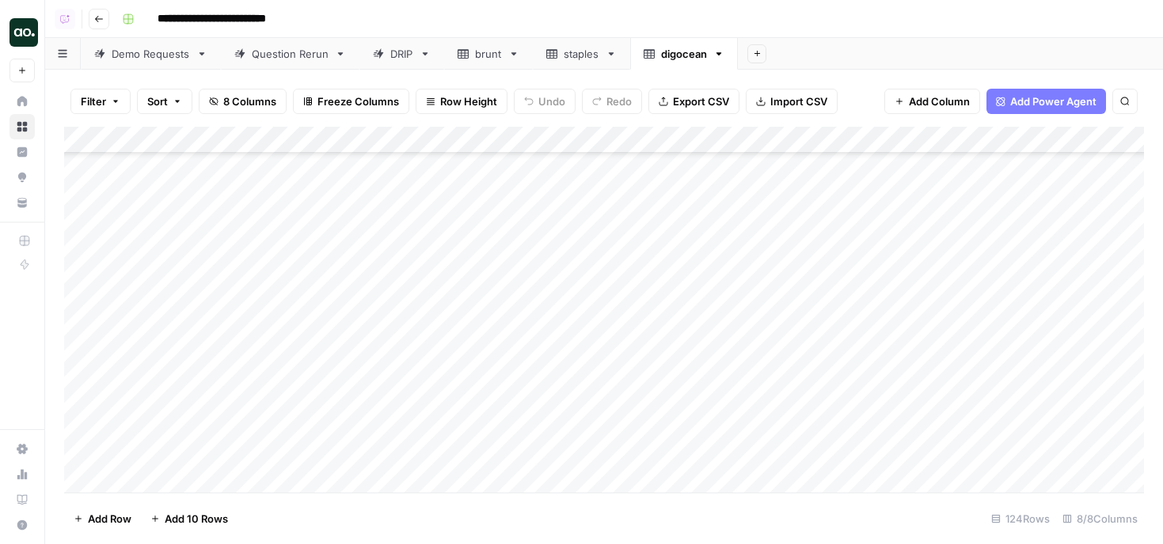
scroll to position [2986, 0]
click at [692, 97] on span "Export CSV" at bounding box center [701, 101] width 56 height 16
click at [714, 50] on icon "button" at bounding box center [718, 53] width 11 height 11
click at [751, 146] on span "Delete Sheet" at bounding box center [783, 142] width 76 height 16
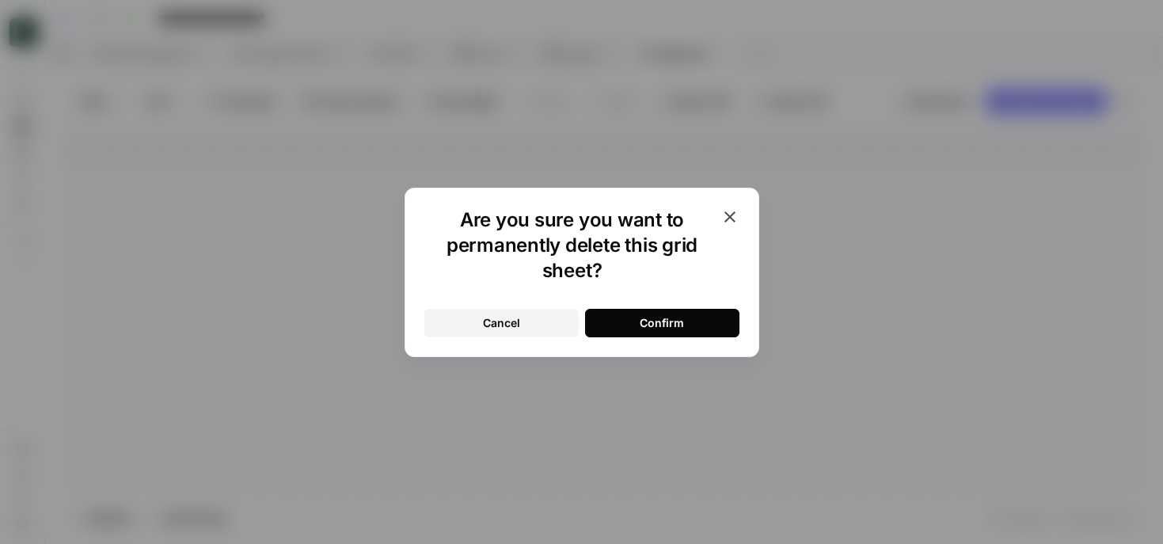
click at [684, 325] on button "Confirm" at bounding box center [662, 323] width 154 height 29
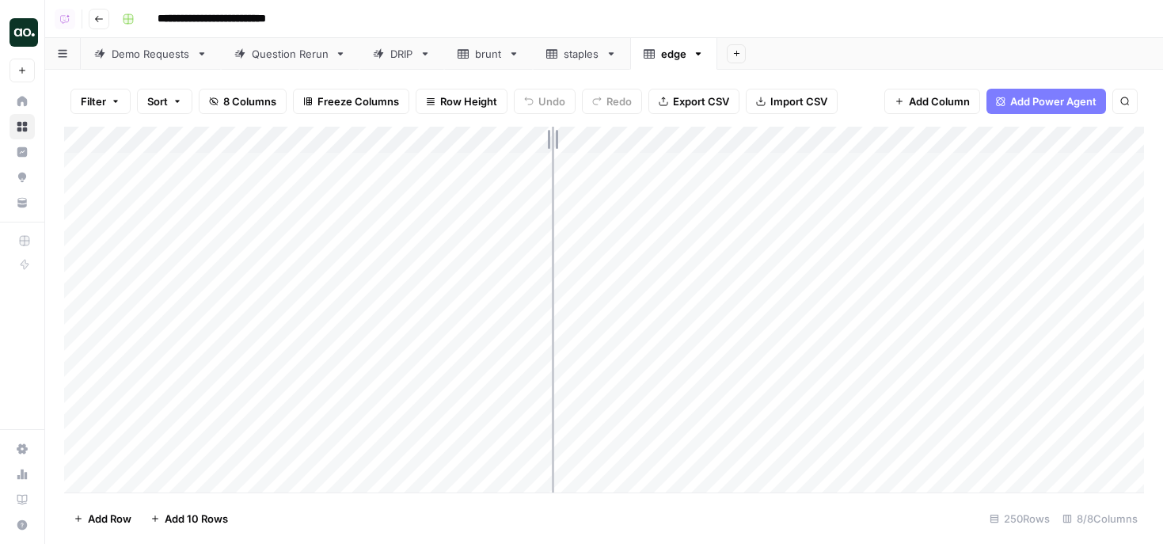
drag, startPoint x: 345, startPoint y: 146, endPoint x: 553, endPoint y: 138, distance: 208.4
click at [553, 138] on div "Add Column" at bounding box center [604, 310] width 1080 height 366
drag, startPoint x: 554, startPoint y: 136, endPoint x: 518, endPoint y: 136, distance: 36.4
click at [518, 136] on div "Add Column" at bounding box center [604, 310] width 1080 height 366
click at [272, 137] on div "Add Column" at bounding box center [604, 310] width 1080 height 366
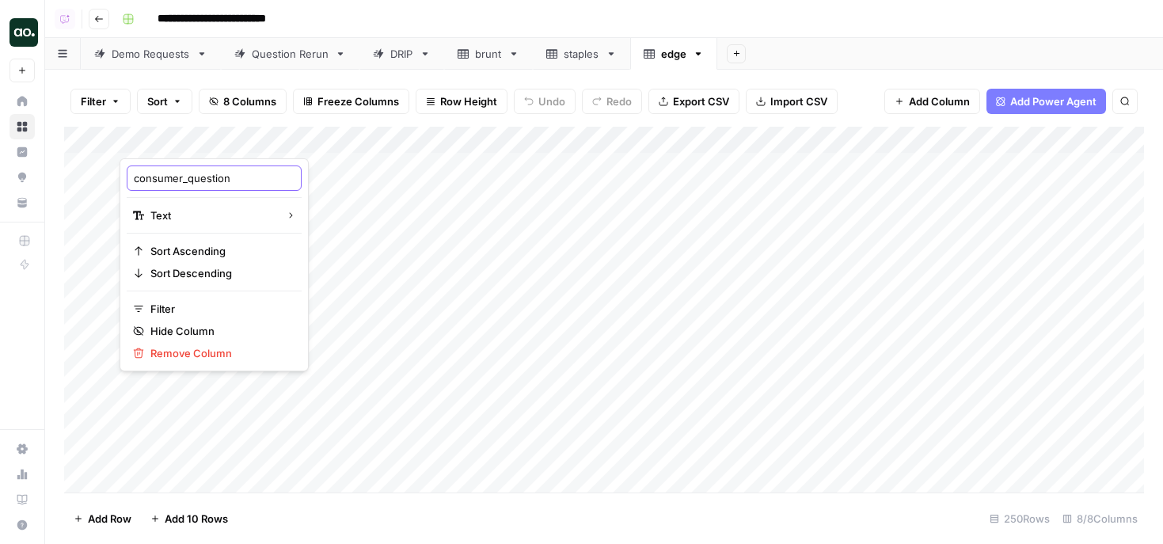
drag, startPoint x: 187, startPoint y: 181, endPoint x: 124, endPoint y: 175, distance: 62.8
click at [124, 175] on div "consumer_question Text Sort Ascending Sort Descending Filter Hide Column Remove…" at bounding box center [214, 264] width 189 height 213
type input "question"
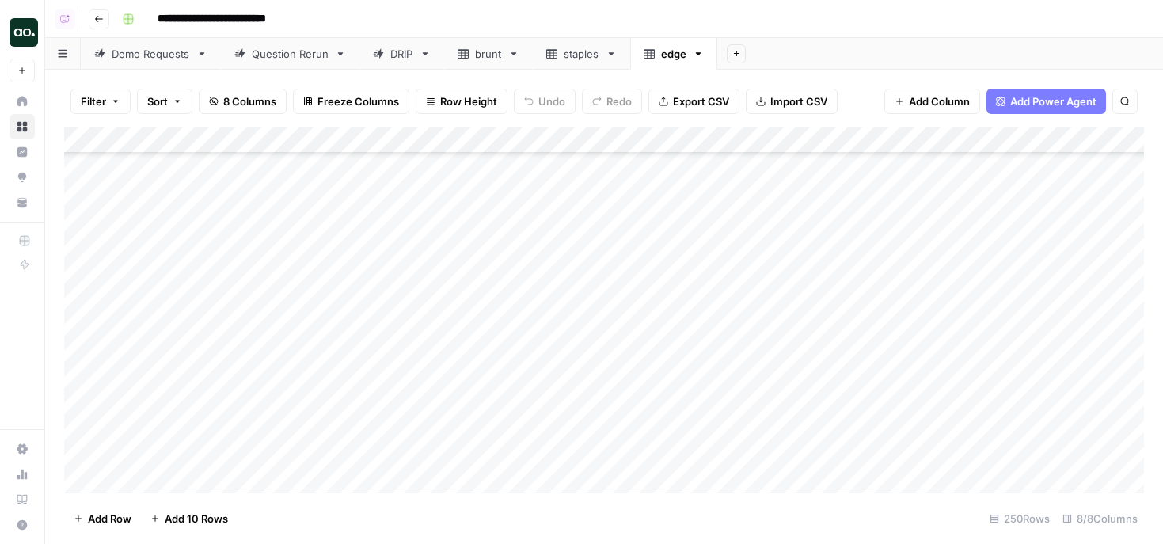
scroll to position [3955, 0]
click at [78, 304] on div "Add Column" at bounding box center [604, 310] width 1080 height 366
click at [82, 383] on div "Add Column" at bounding box center [604, 310] width 1080 height 366
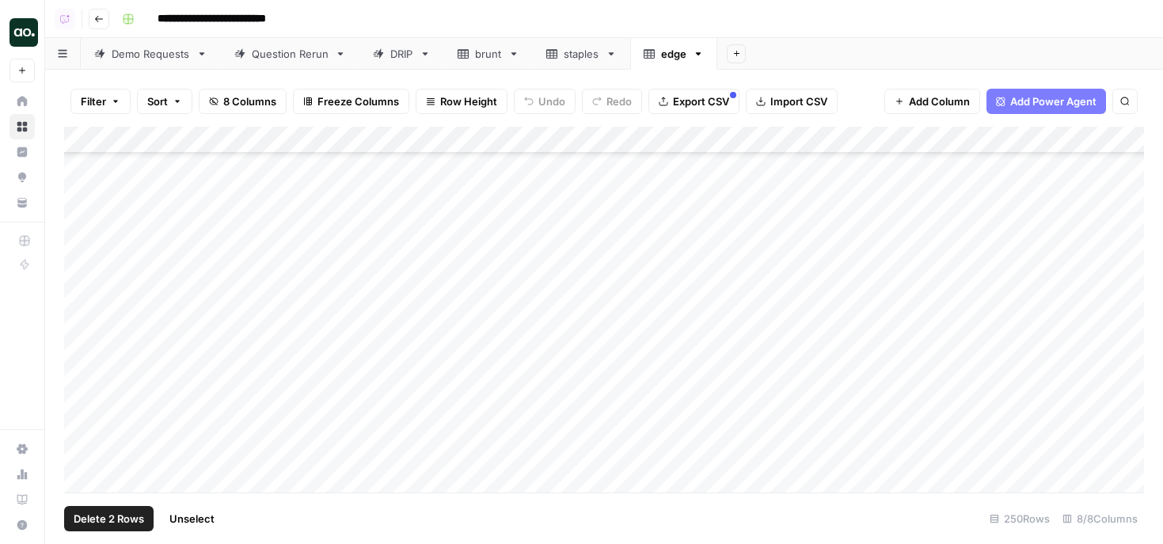
click at [85, 388] on div "Add Column" at bounding box center [604, 310] width 1080 height 366
click at [80, 379] on div "Add Column" at bounding box center [604, 310] width 1080 height 366
click at [82, 376] on div "Add Column" at bounding box center [604, 310] width 1080 height 366
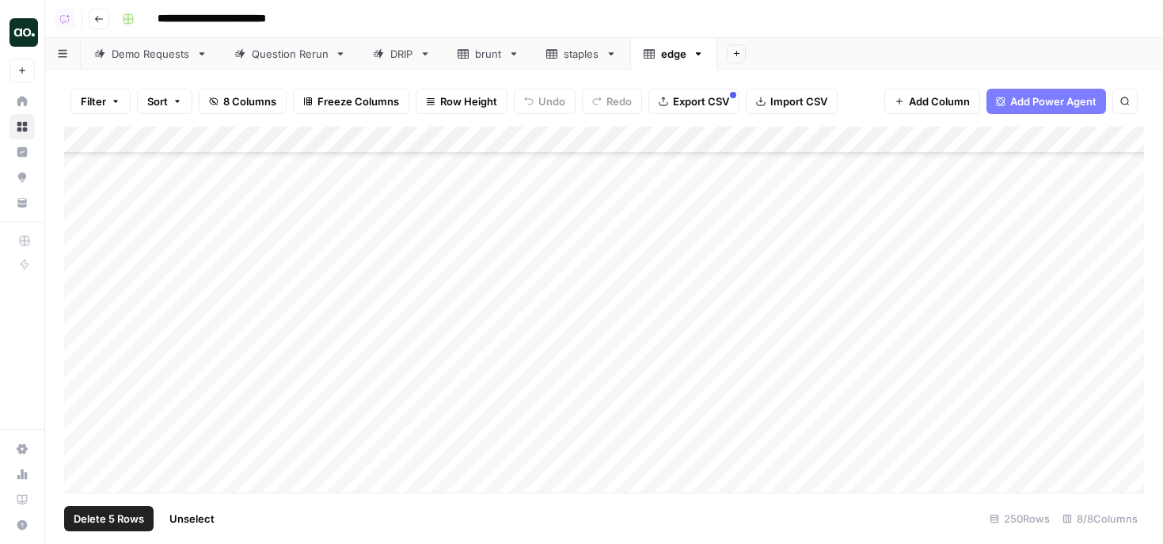
scroll to position [4524, 0]
click at [82, 356] on div "Add Column" at bounding box center [604, 310] width 1080 height 366
click at [81, 390] on div "Add Column" at bounding box center [604, 310] width 1080 height 366
click at [80, 410] on div "Add Column" at bounding box center [604, 310] width 1080 height 366
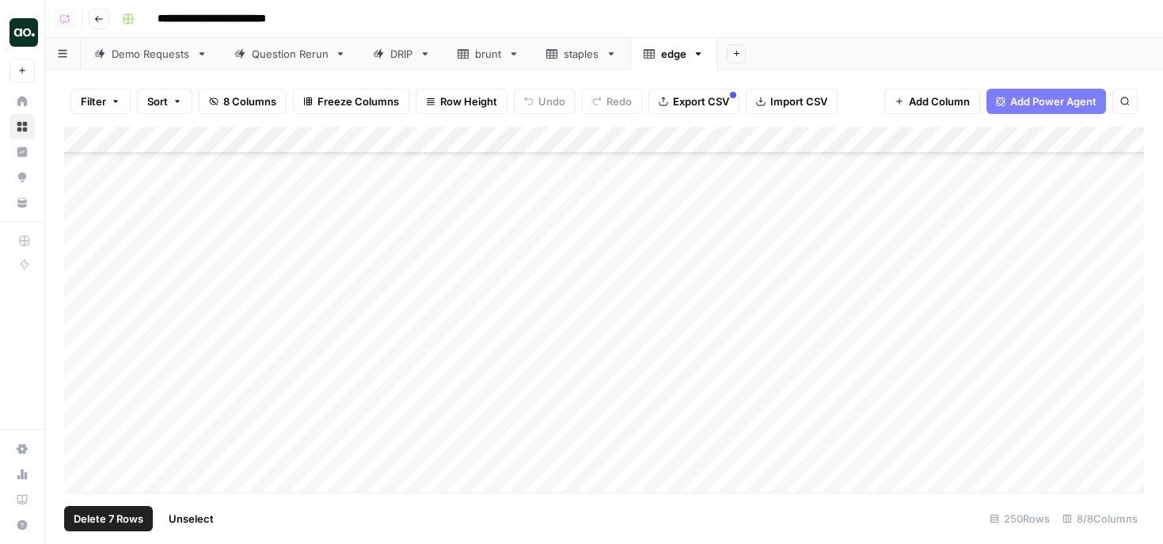
click at [84, 415] on div "Add Column" at bounding box center [604, 310] width 1080 height 366
click at [81, 447] on div "Add Column" at bounding box center [604, 310] width 1080 height 366
click at [77, 429] on div "Add Column" at bounding box center [604, 310] width 1080 height 366
click at [79, 456] on div "Add Column" at bounding box center [604, 310] width 1080 height 366
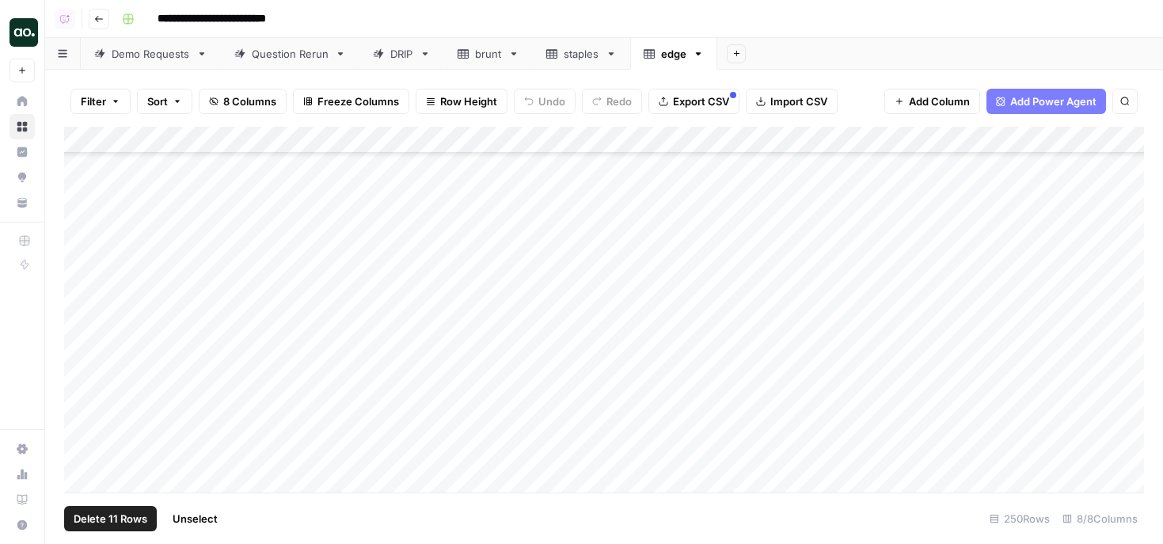
scroll to position [4660, 0]
click at [82, 185] on div "Add Column" at bounding box center [604, 310] width 1080 height 366
click at [82, 216] on div "Add Column" at bounding box center [604, 310] width 1080 height 366
click at [80, 279] on div "Add Column" at bounding box center [604, 310] width 1080 height 366
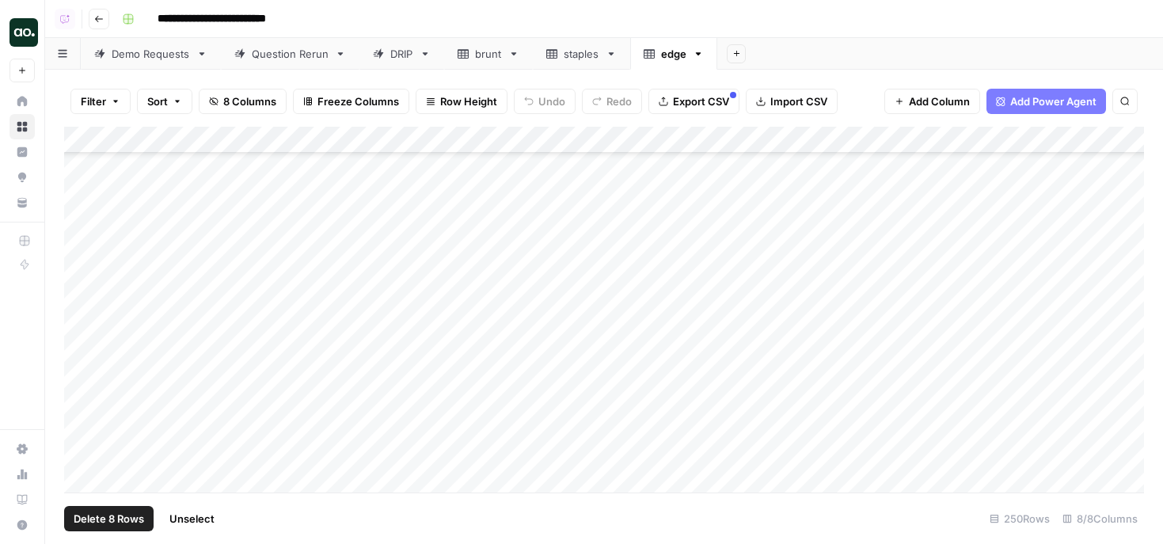
click at [80, 304] on div "Add Column" at bounding box center [604, 310] width 1080 height 366
click at [78, 336] on div "Add Column" at bounding box center [604, 310] width 1080 height 366
click at [78, 367] on div "Add Column" at bounding box center [604, 310] width 1080 height 366
click at [79, 389] on div "Add Column" at bounding box center [604, 310] width 1080 height 366
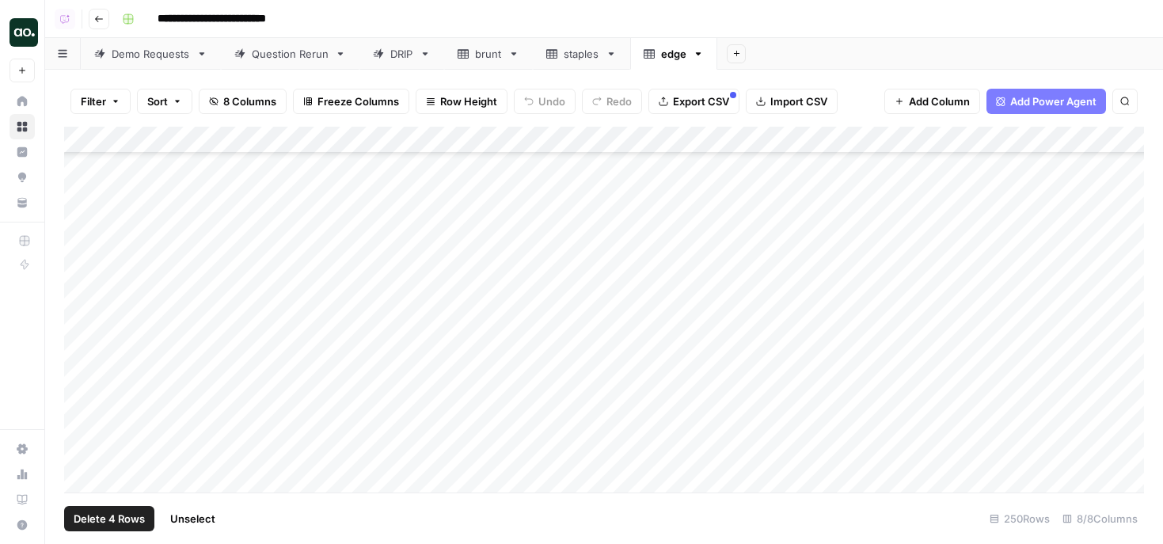
click at [87, 353] on div "Add Column" at bounding box center [604, 310] width 1080 height 366
click at [78, 382] on div "Add Column" at bounding box center [604, 310] width 1080 height 366
click at [99, 524] on span "Delete 6 Rows" at bounding box center [109, 519] width 70 height 16
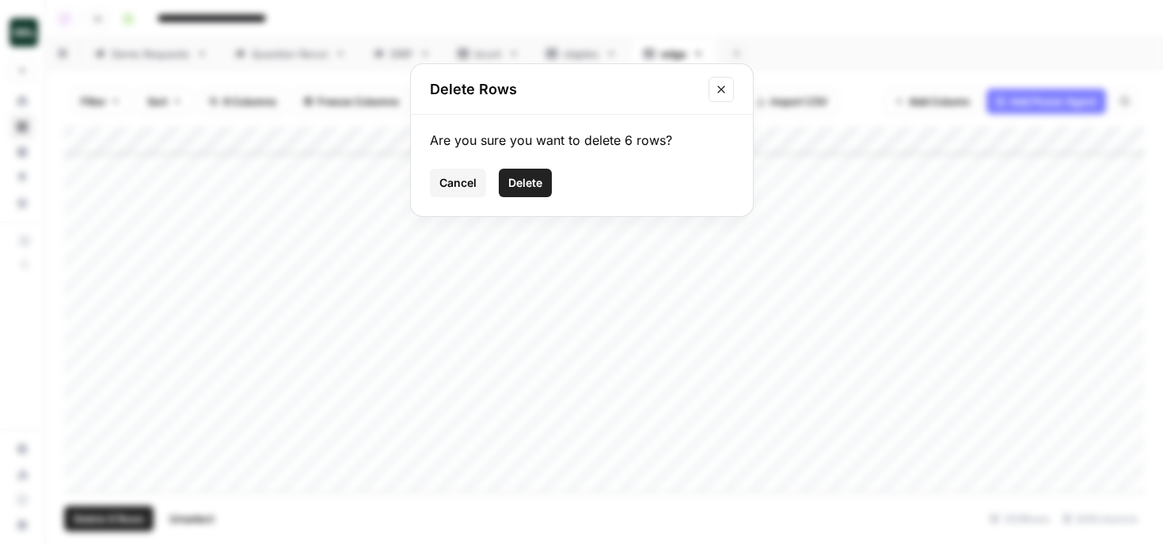
click at [522, 184] on span "Delete" at bounding box center [525, 183] width 34 height 16
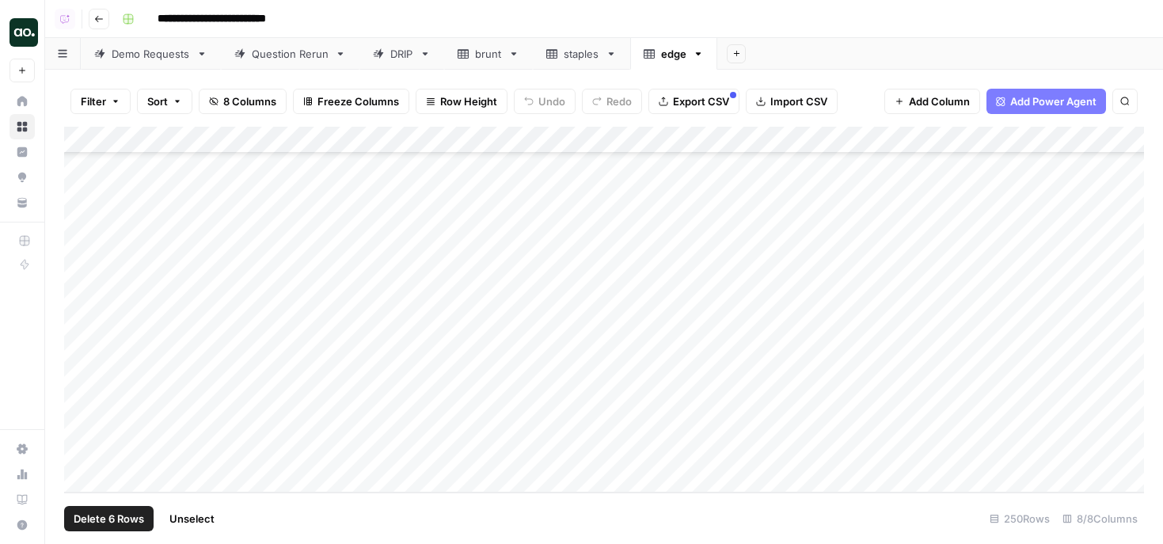
scroll to position [6255, 0]
click at [677, 101] on span "Export CSV" at bounding box center [701, 101] width 56 height 16
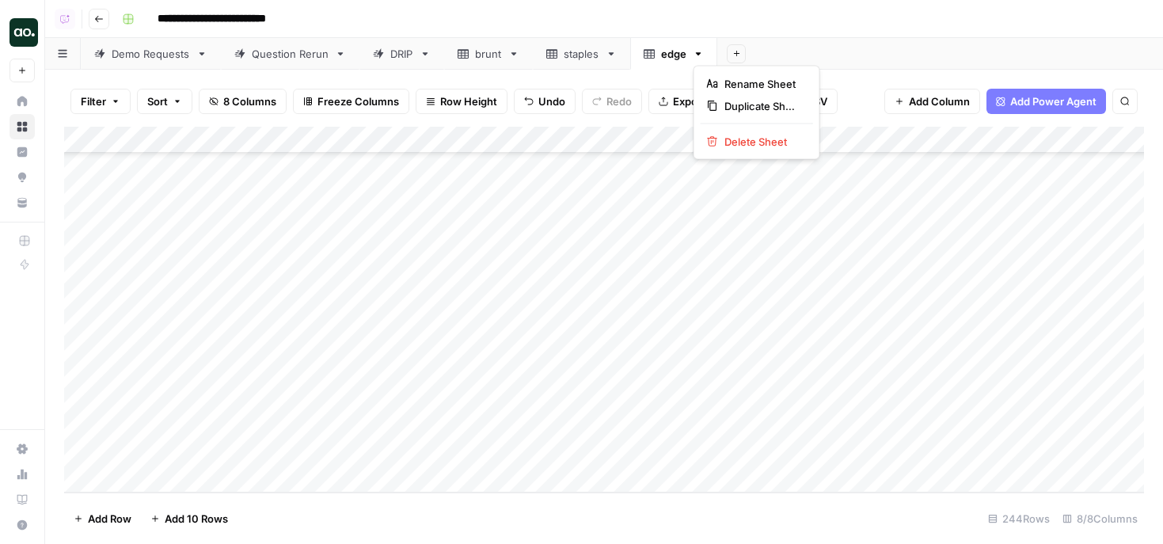
click at [699, 52] on icon "button" at bounding box center [699, 53] width 6 height 3
click at [732, 141] on span "Delete Sheet" at bounding box center [762, 142] width 76 height 16
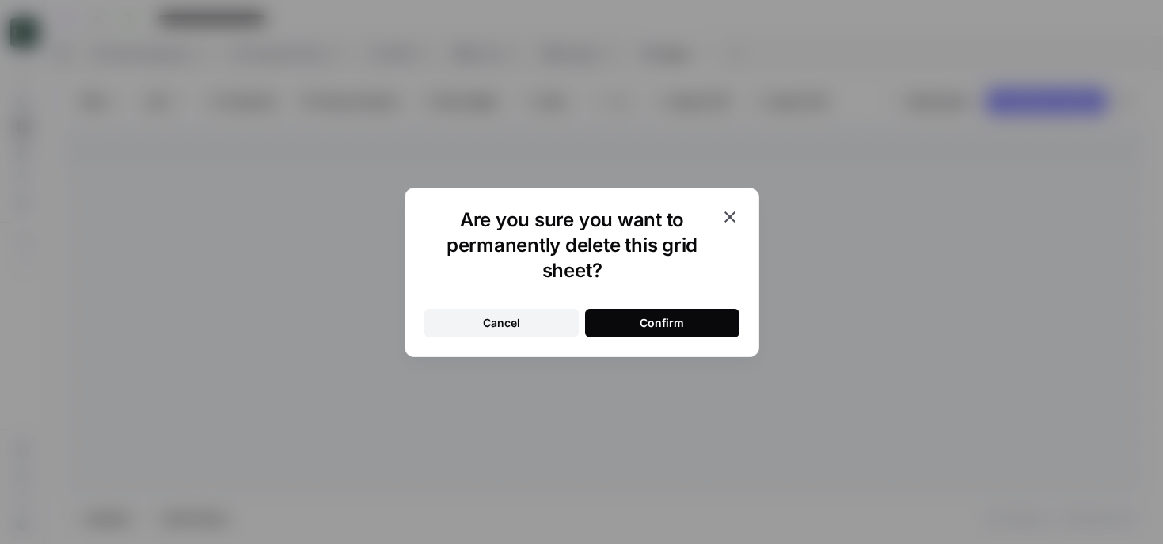
click at [672, 324] on div "Confirm" at bounding box center [662, 323] width 44 height 16
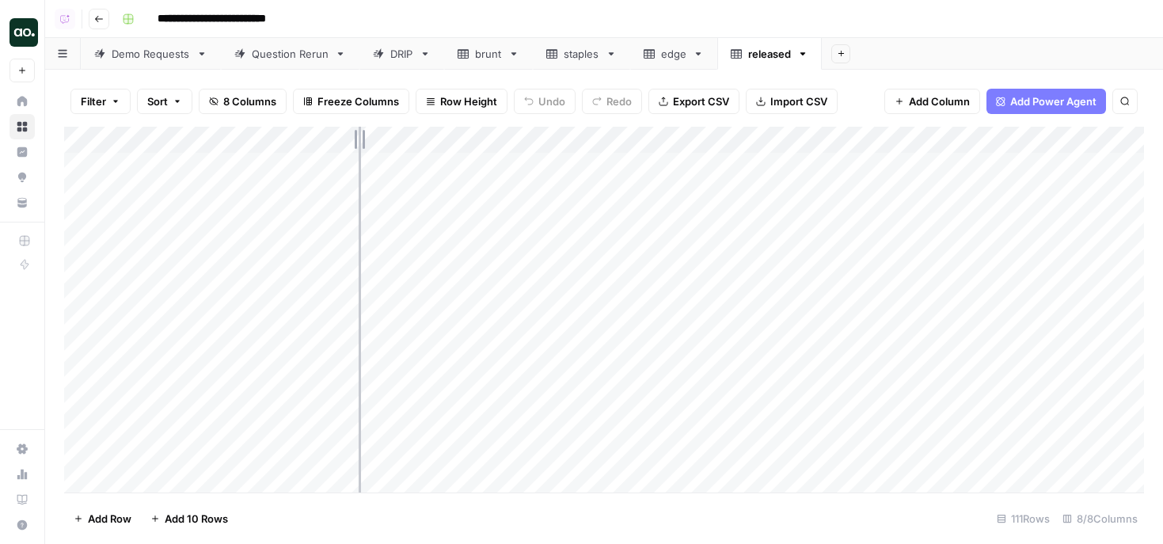
drag, startPoint x: 346, startPoint y: 136, endPoint x: 506, endPoint y: 133, distance: 160.0
click at [506, 135] on div "Add Column" at bounding box center [604, 310] width 1080 height 366
click at [195, 135] on div "Add Column" at bounding box center [604, 310] width 1080 height 366
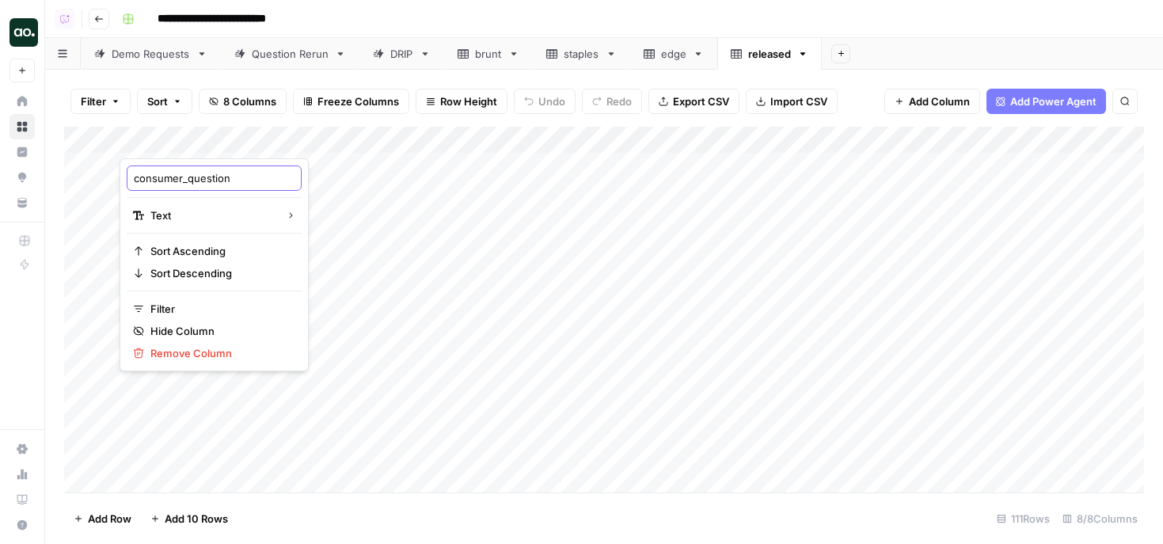
drag, startPoint x: 188, startPoint y: 178, endPoint x: 123, endPoint y: 178, distance: 65.7
click at [123, 178] on div "consumer_question Text Sort Ascending Sort Descending Filter Hide Column Remove…" at bounding box center [214, 264] width 189 height 213
type input "question"
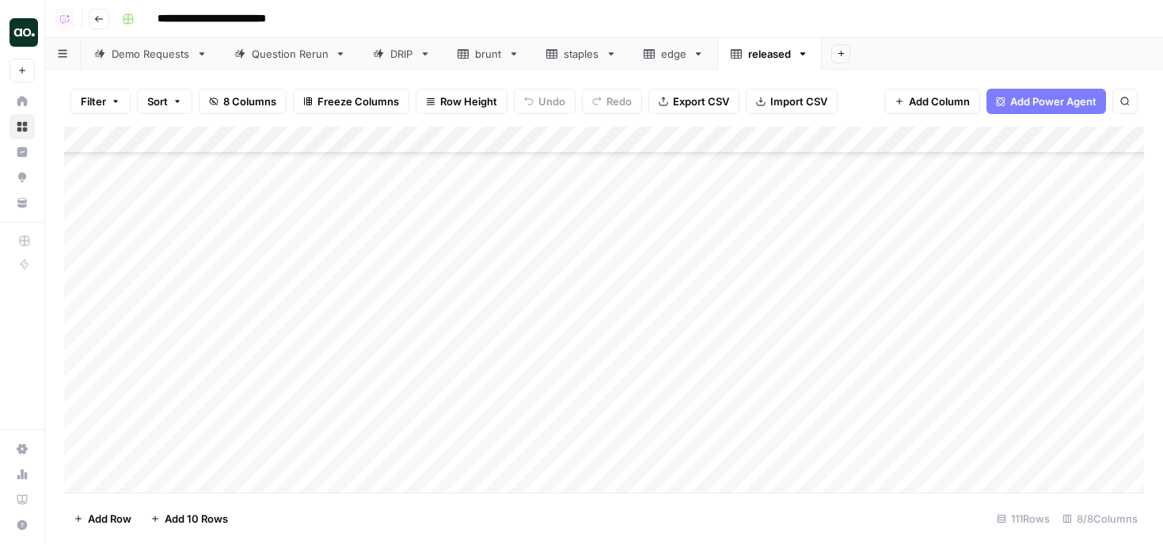
scroll to position [2675, 0]
click at [700, 97] on span "Export CSV" at bounding box center [701, 101] width 56 height 16
